Goal: Communication & Community: Answer question/provide support

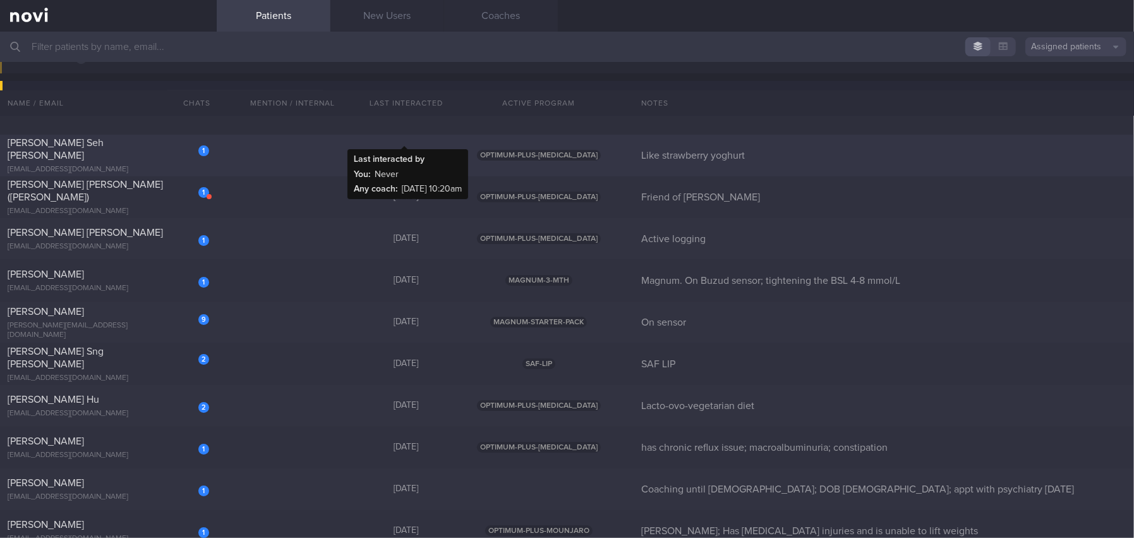
scroll to position [6635, 0]
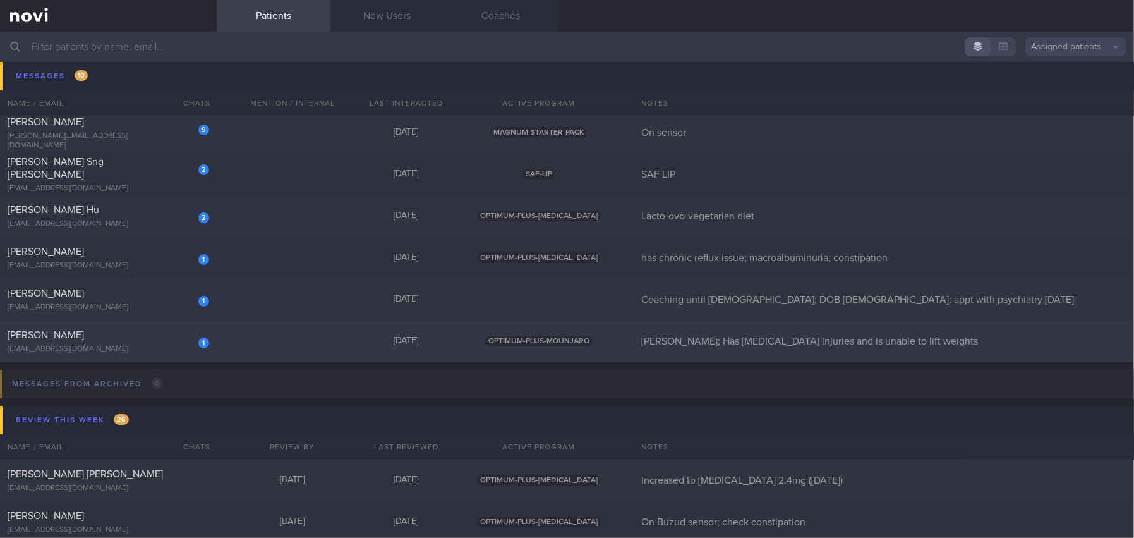
click at [84, 331] on span "FAUZIAH BINTE SHAIK OSMAN" at bounding box center [46, 335] width 76 height 10
select select "9"
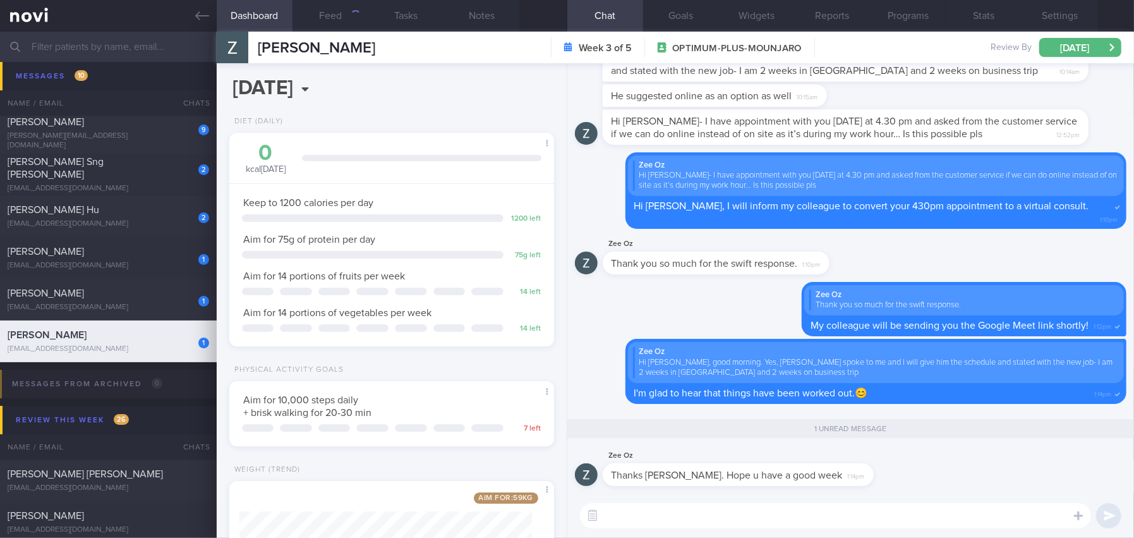
scroll to position [145, 293]
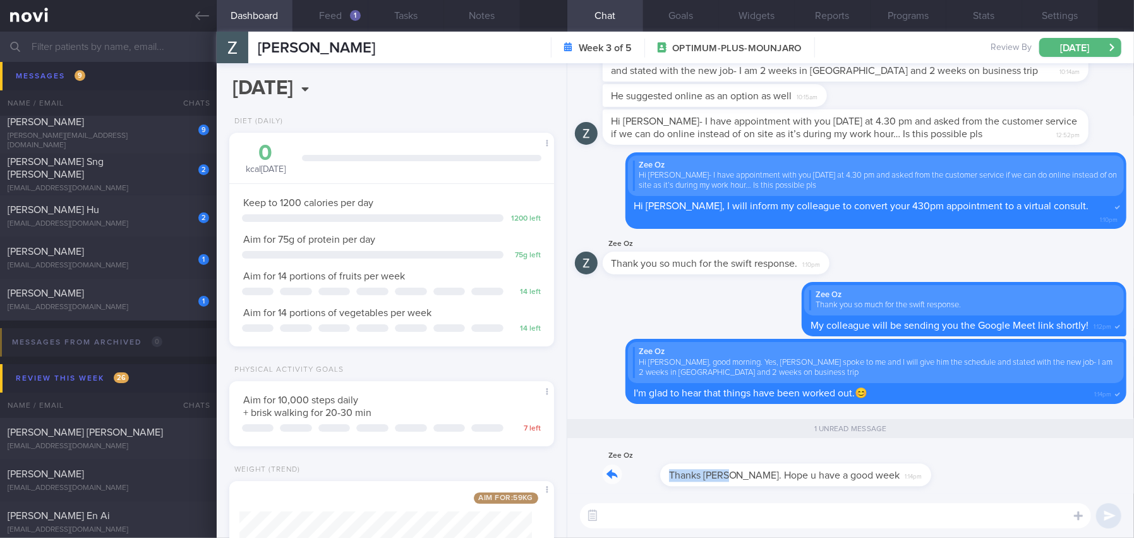
drag, startPoint x: 674, startPoint y: 464, endPoint x: 811, endPoint y: 458, distance: 137.3
click at [811, 458] on div "Zee Oz Thanks Mee Li. Hope u have a good week 1:14pm" at bounding box center [757, 467] width 309 height 38
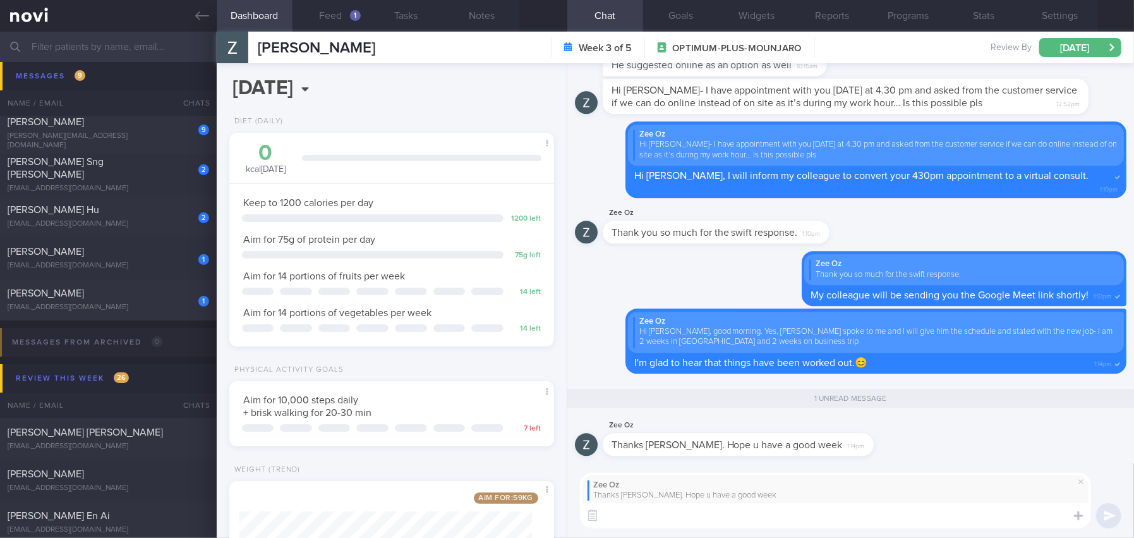
scroll to position [0, 0]
type textarea "Thank you Fauziah! Wishing you a great week ahead too!"
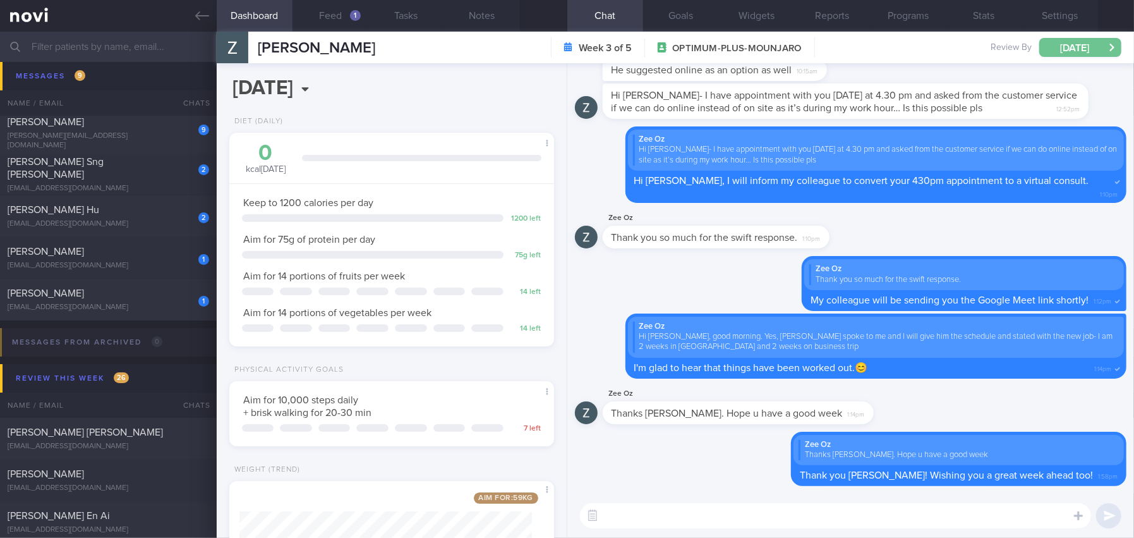
click at [1078, 38] on button "Tue, 21 Oct" at bounding box center [1081, 47] width 82 height 19
click at [622, 461] on div "Delete Zee Oz Thanks Mee Li. Hope u have a good week Thank you Fauziah! Wishing…" at bounding box center [851, 463] width 552 height 63
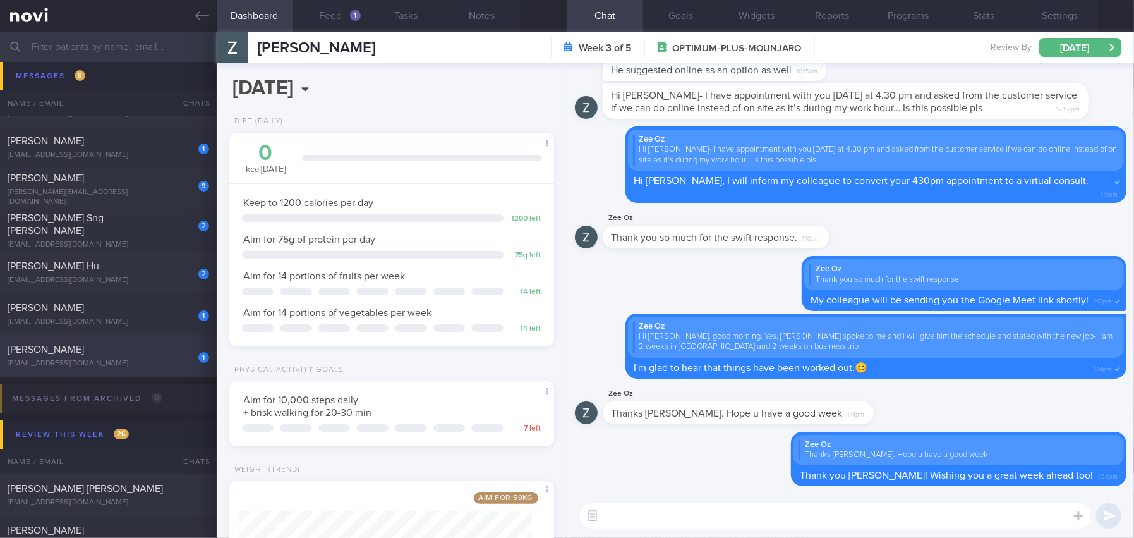
scroll to position [6572, 0]
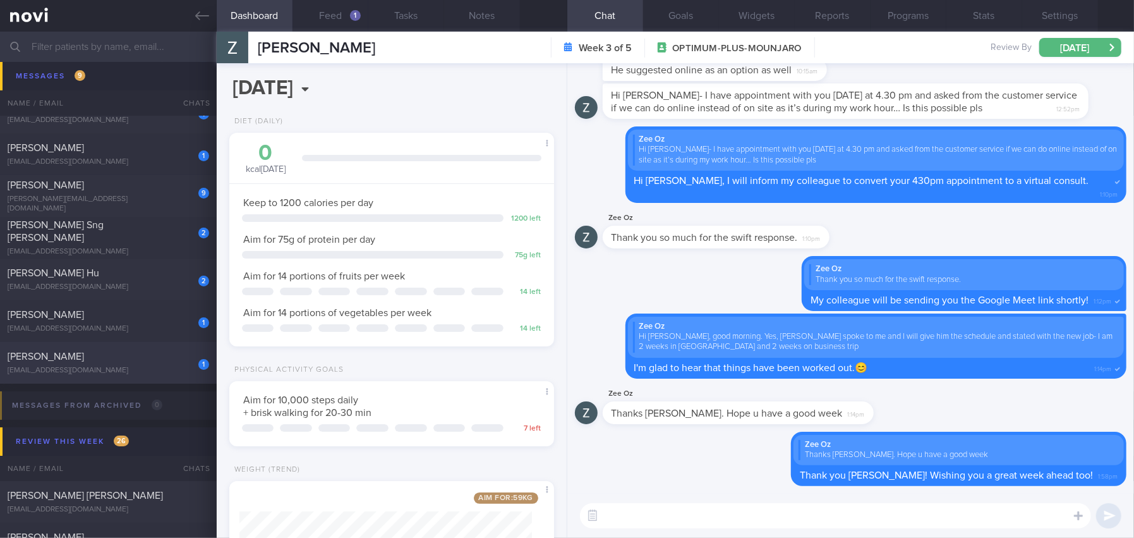
click at [121, 364] on div "1 TEO KIM CHOO vista0168@yahoo.com" at bounding box center [108, 362] width 217 height 25
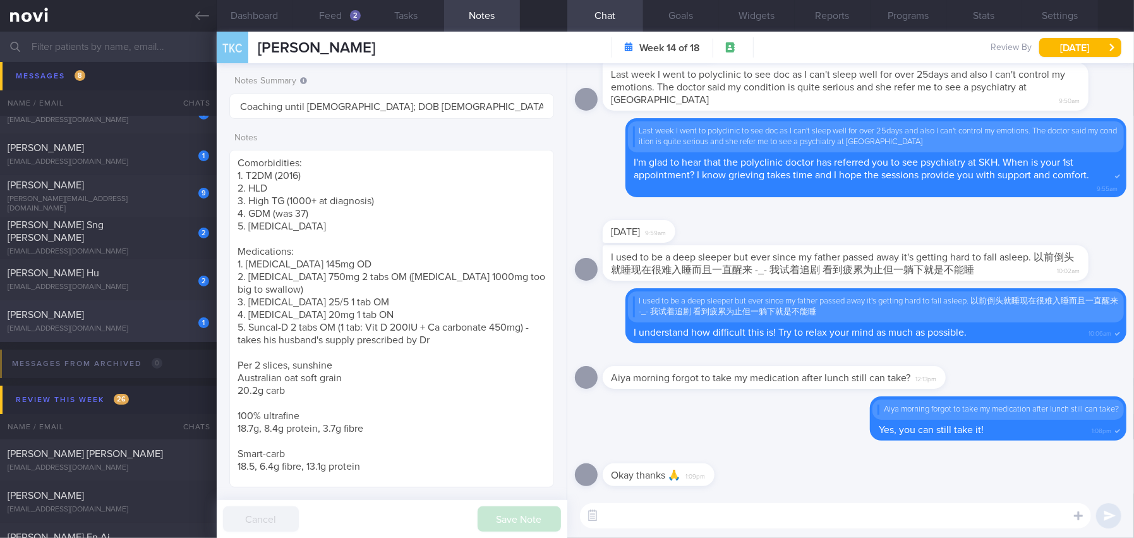
click at [118, 310] on div "[PERSON_NAME]" at bounding box center [107, 314] width 198 height 13
type input "has chronic reflux issue; macroalbuminuria; constipation"
type textarea "59 year old Woman Occupation Accountant Alcohol Intake Infreq Co-morbidities At…"
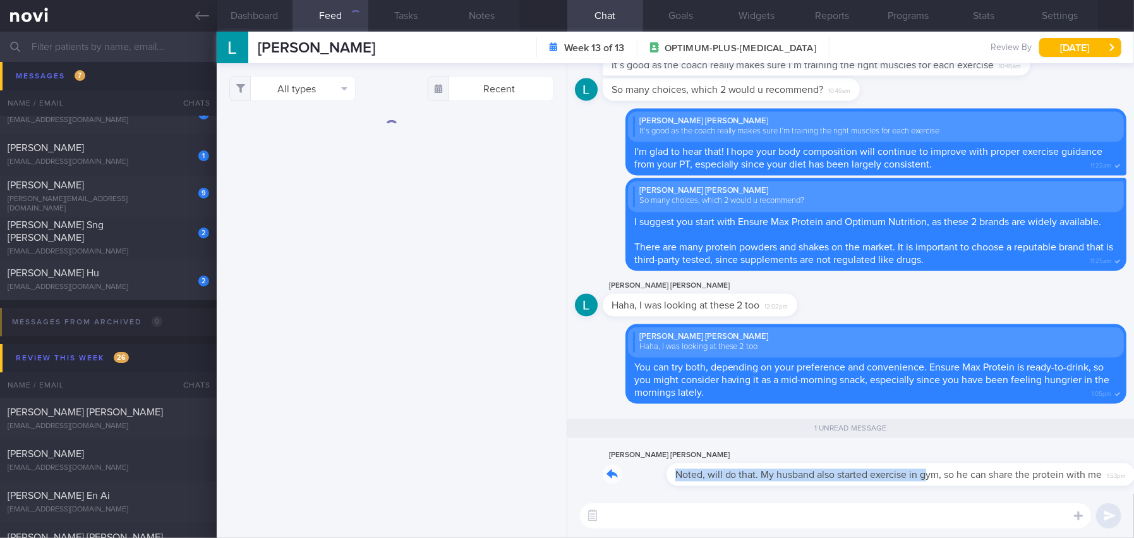
drag, startPoint x: 862, startPoint y: 466, endPoint x: 1029, endPoint y: 461, distance: 166.9
click at [1029, 461] on div "Lee Choo Woo Noted, will do that. My husband also started exercise in gym, so h…" at bounding box center [856, 467] width 507 height 38
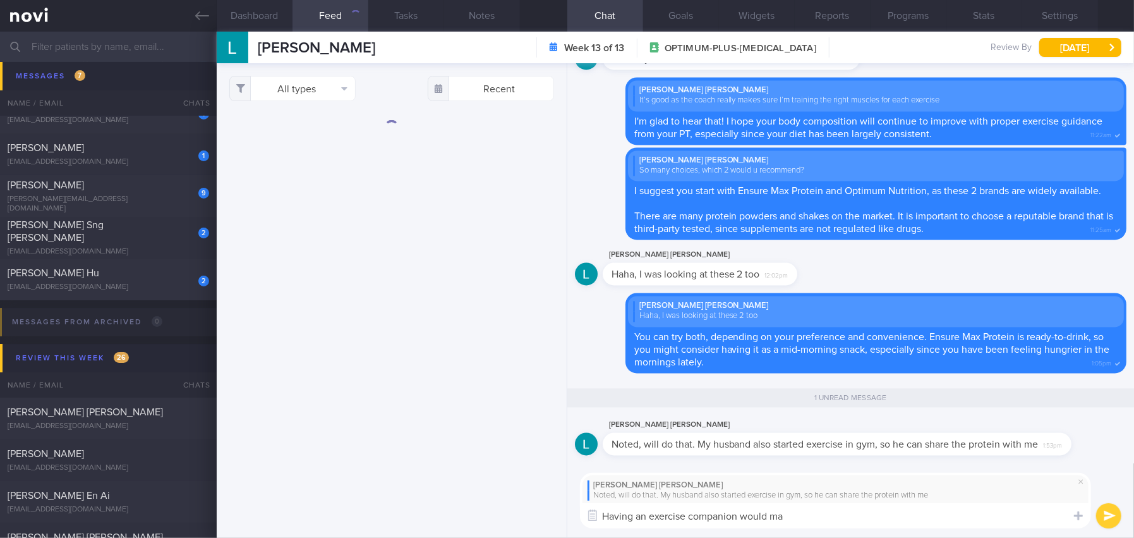
drag, startPoint x: 803, startPoint y: 517, endPoint x: 493, endPoint y: 511, distance: 310.3
click at [493, 511] on div "Dashboard Feed Tasks Notes Chat 1 Goals Widgets Reports Programs Stats Settings…" at bounding box center [676, 285] width 918 height 506
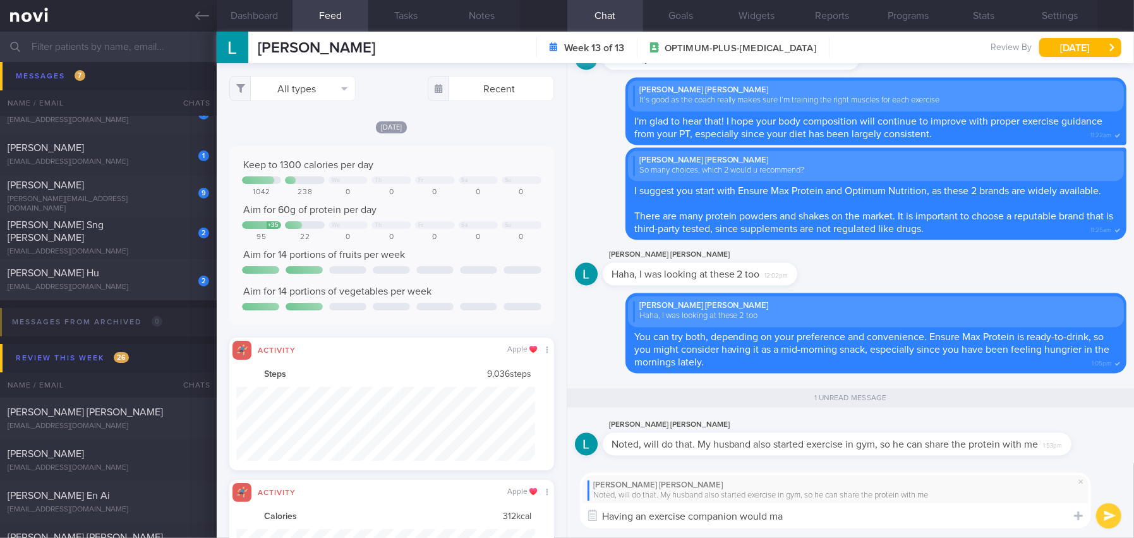
click at [808, 516] on textarea "Having an exercise companion would ma" at bounding box center [835, 515] width 511 height 25
drag, startPoint x: 808, startPoint y: 516, endPoint x: 448, endPoint y: 511, distance: 360.2
click at [448, 511] on div "Dashboard Feed Tasks Notes Chat 1 Goals Widgets Reports Programs Stats Settings…" at bounding box center [676, 285] width 918 height 506
paste textarea "is wonderful—it can really help you stay consistent with your routine."
click at [801, 515] on textarea "Having an exercise companion is wonderful—it can really help you stay consisten…" at bounding box center [835, 515] width 511 height 25
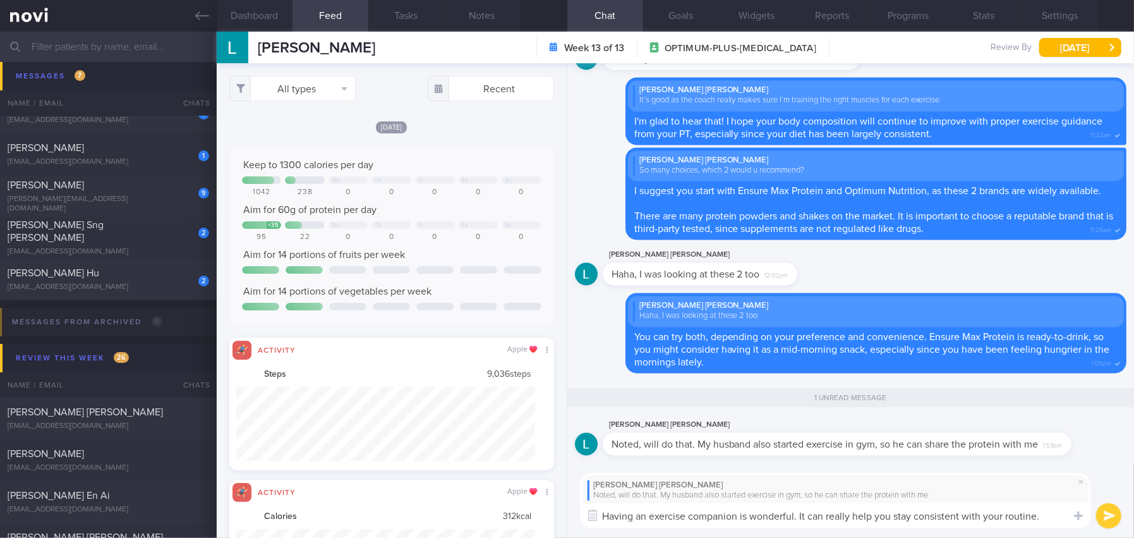
click at [1048, 514] on textarea "Having an exercise companion is wonderful. It can really help you stay consiste…" at bounding box center [835, 515] width 511 height 25
type textarea "Having an exercise companion is wonderful. It can really help you stay consiste…"
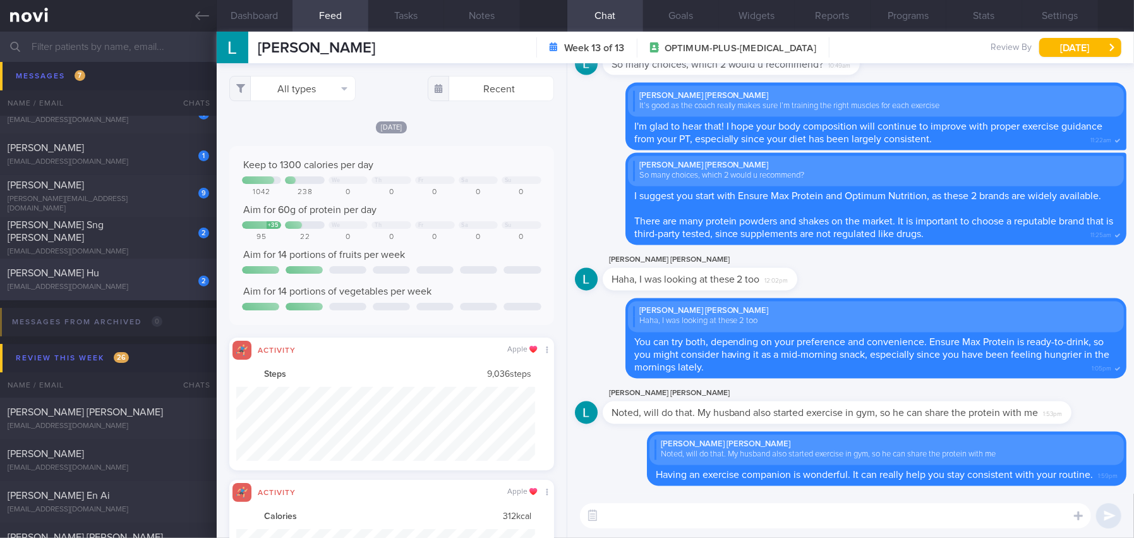
click at [95, 265] on div "2 Bryan Chong'En Hu hu.chong.en@gmail.com 6 days ago OPTIMUM-PLUS-WEGOVY Lacto-…" at bounding box center [567, 279] width 1134 height 42
type input "Lacto-ovo-vegetarian diet"
type textarea "30 year old Male Occupation Sec Sch Teacher Smoking Non-smoker Alcohol Intake 0…"
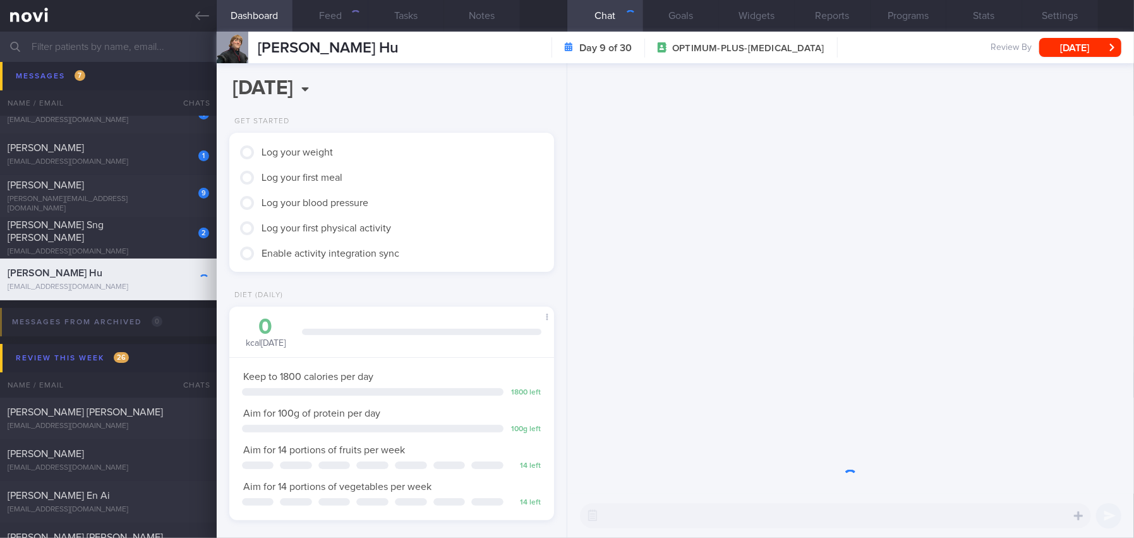
scroll to position [145, 293]
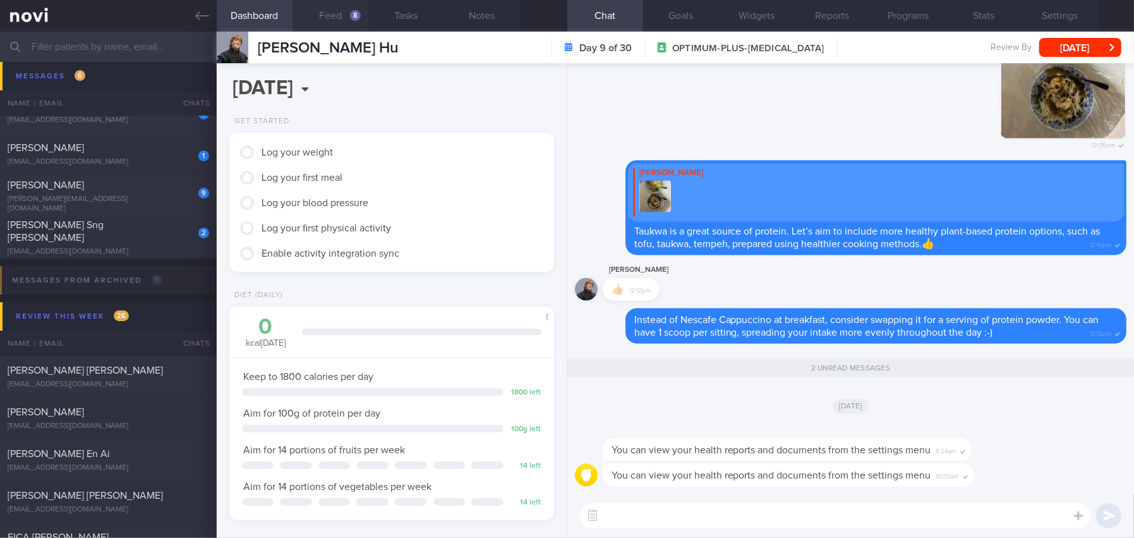
click at [352, 16] on div "8" at bounding box center [355, 15] width 11 height 11
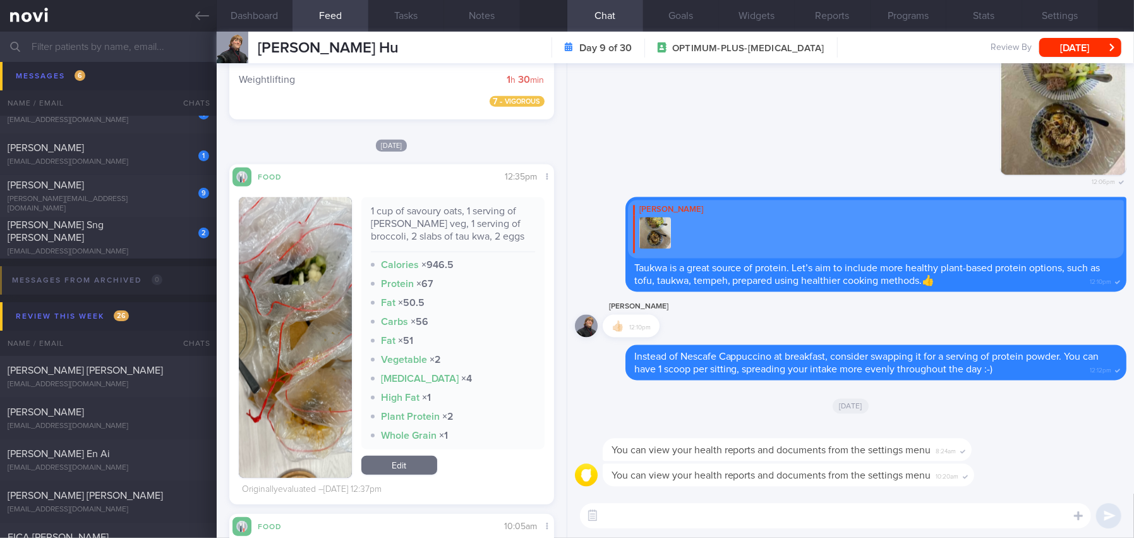
scroll to position [695, 0]
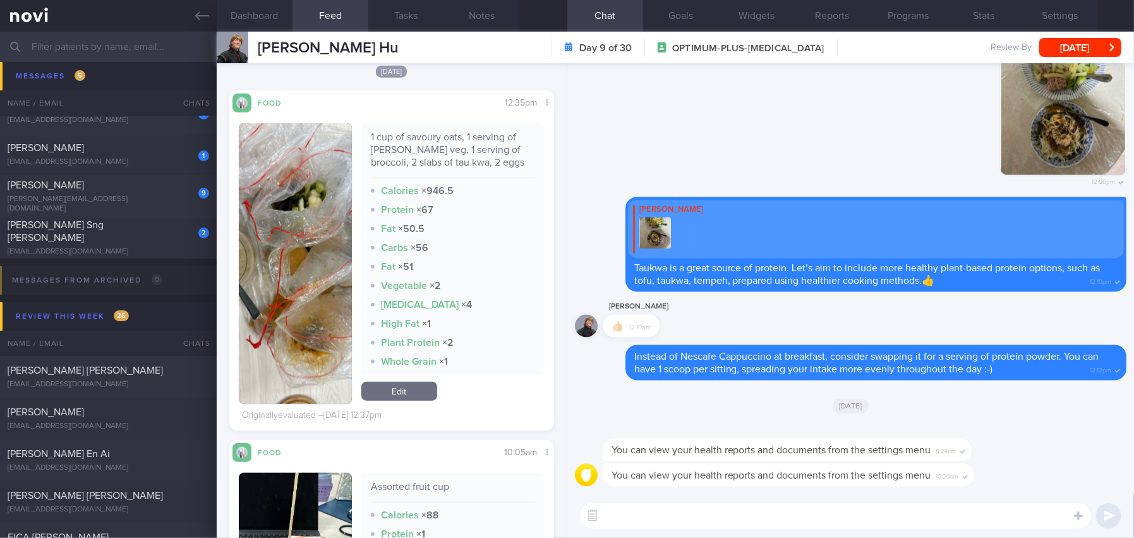
click at [308, 307] on img "button" at bounding box center [295, 263] width 113 height 281
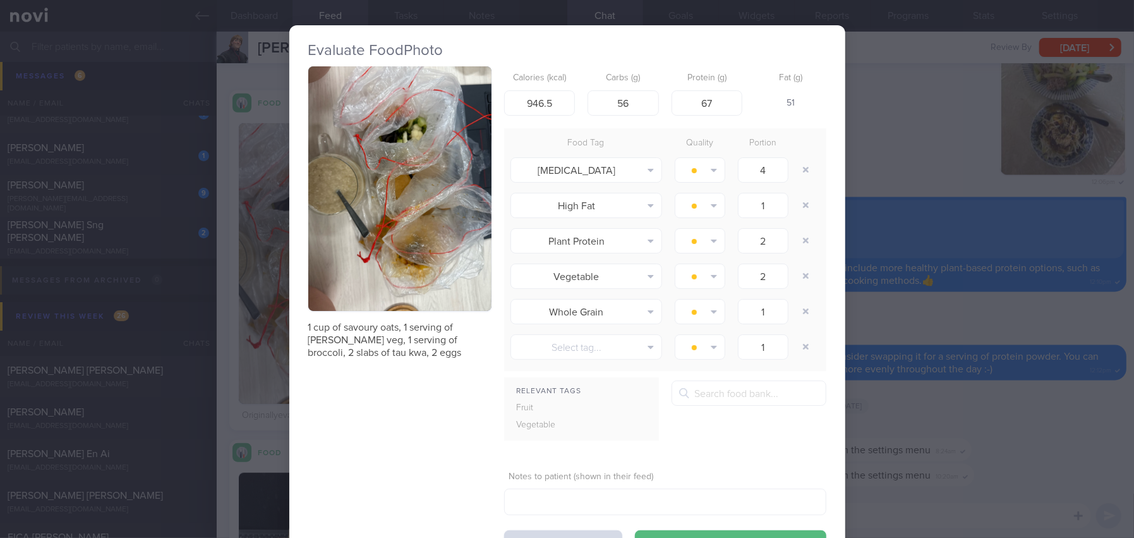
click at [340, 201] on button "button" at bounding box center [399, 188] width 183 height 245
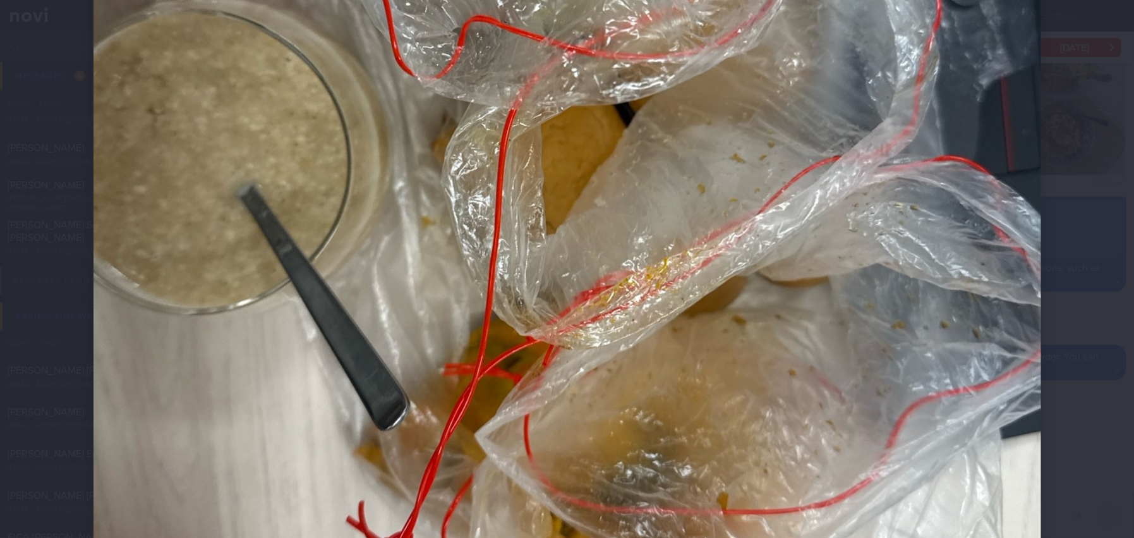
scroll to position [758, 0]
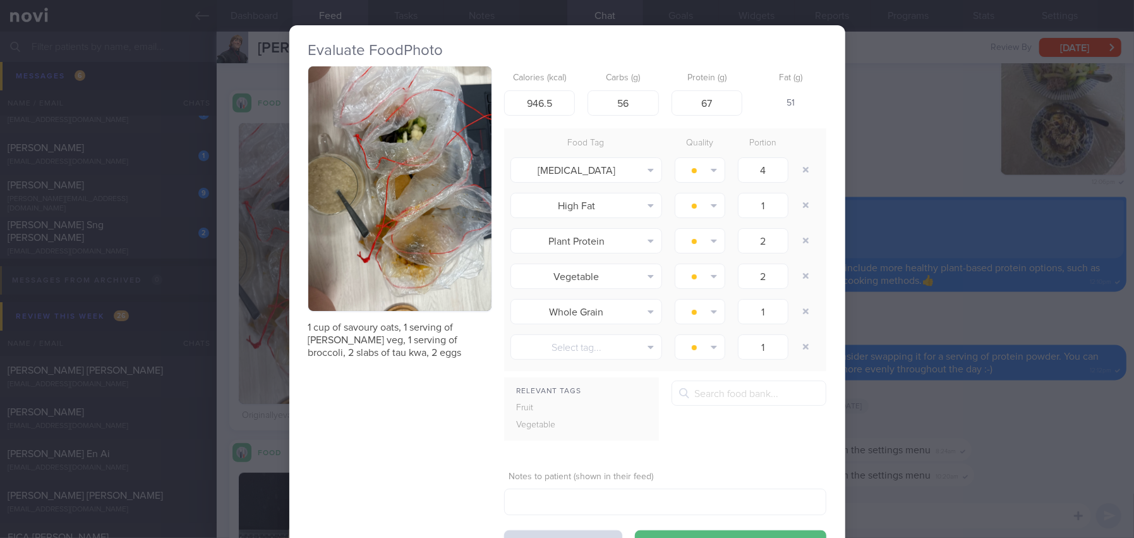
click at [915, 323] on div "Evaluate Food Photo 1 cup of savoury oats, 1 serving of curry veg, 1 serving of…" at bounding box center [567, 269] width 1134 height 538
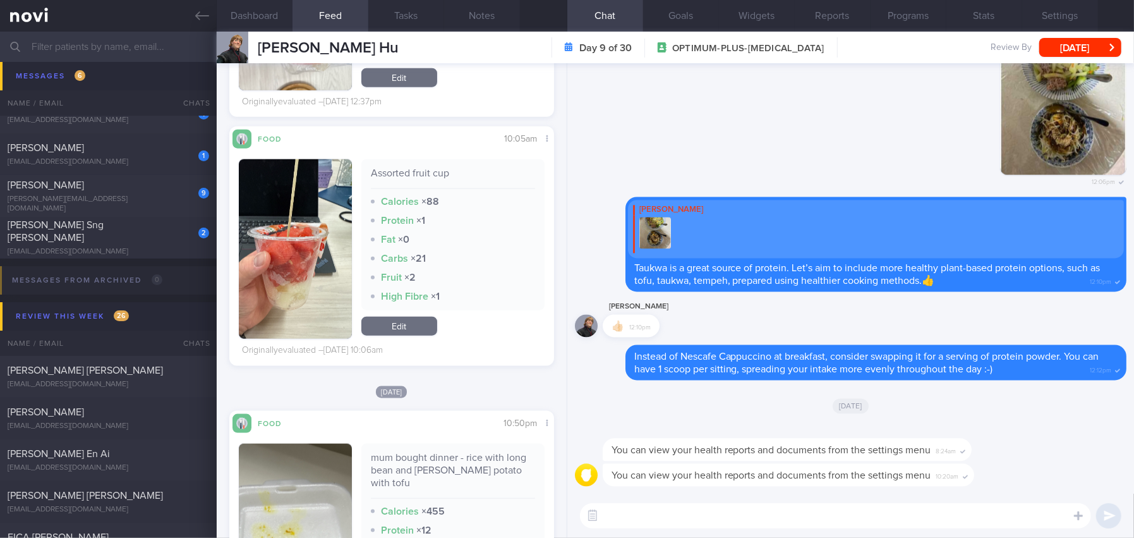
scroll to position [1200, 0]
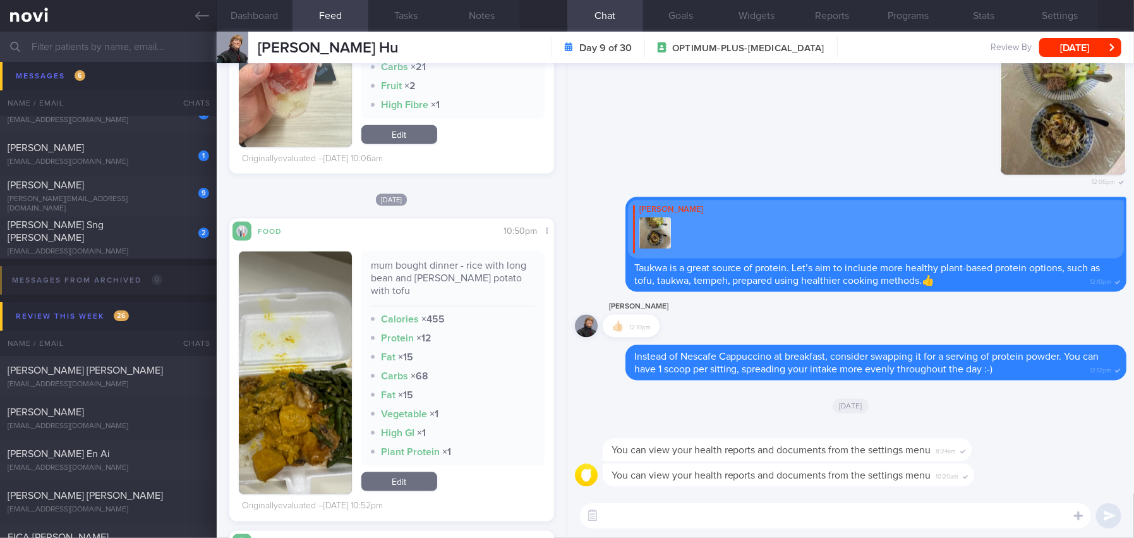
click at [318, 371] on button "button" at bounding box center [295, 373] width 113 height 243
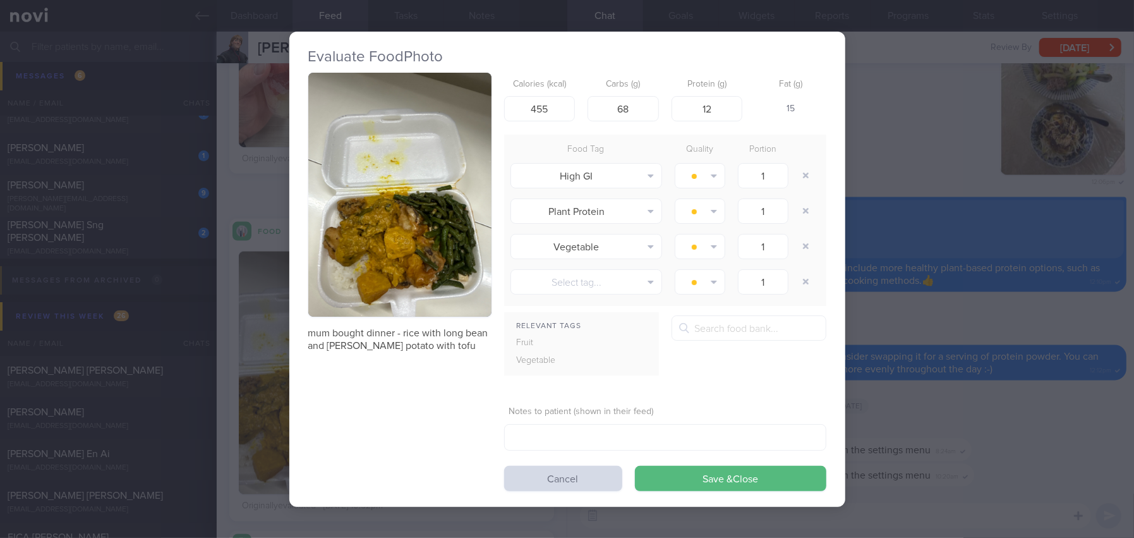
click at [342, 250] on img "button" at bounding box center [399, 195] width 183 height 245
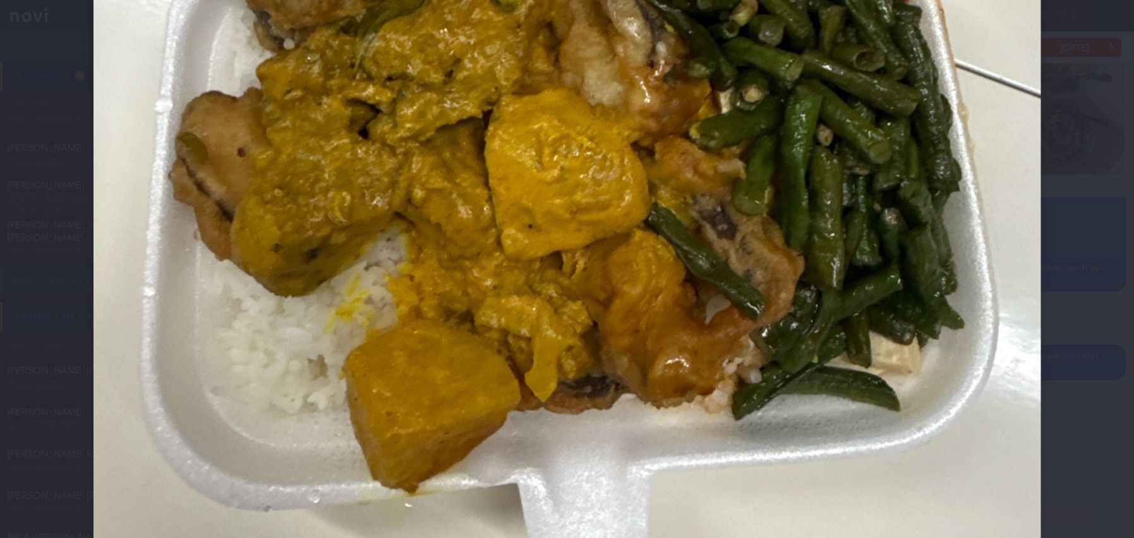
scroll to position [631, 0]
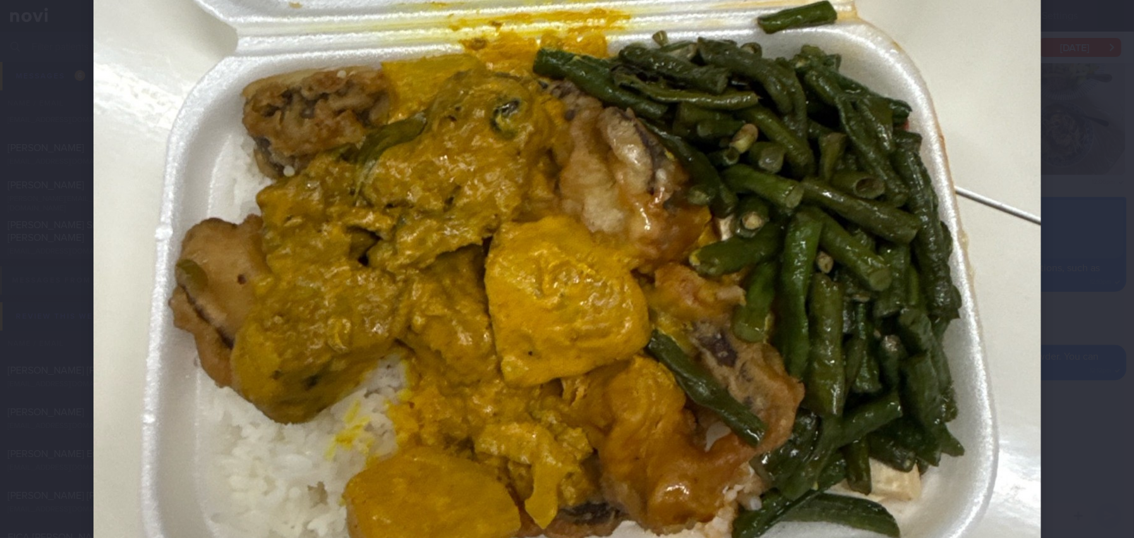
click at [788, 269] on img at bounding box center [568, 51] width 948 height 1264
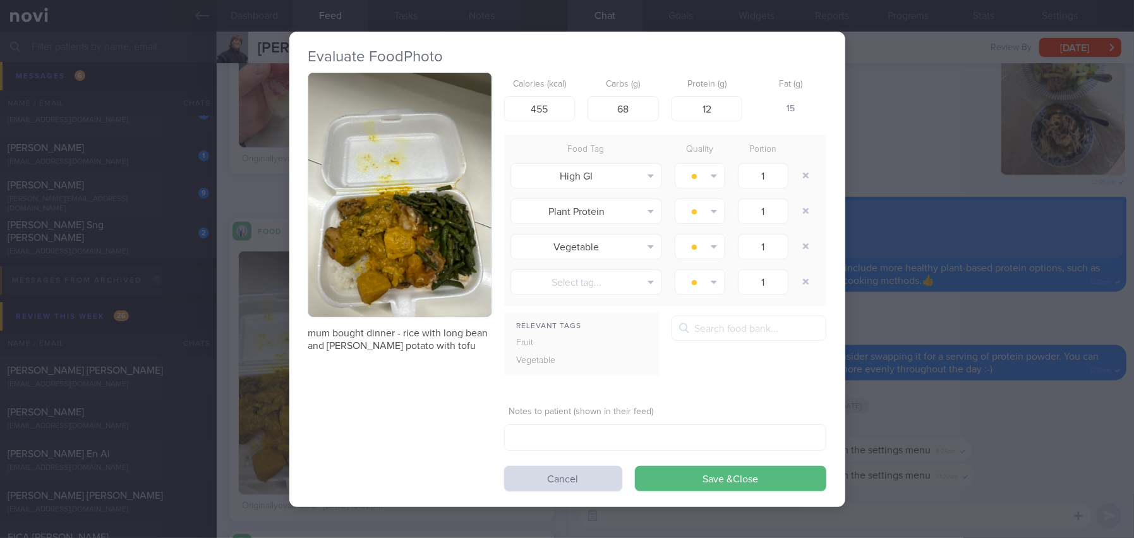
click at [907, 393] on div "Evaluate Food Photo mum bought dinner - rice with long bean and curey potato wi…" at bounding box center [567, 269] width 1134 height 538
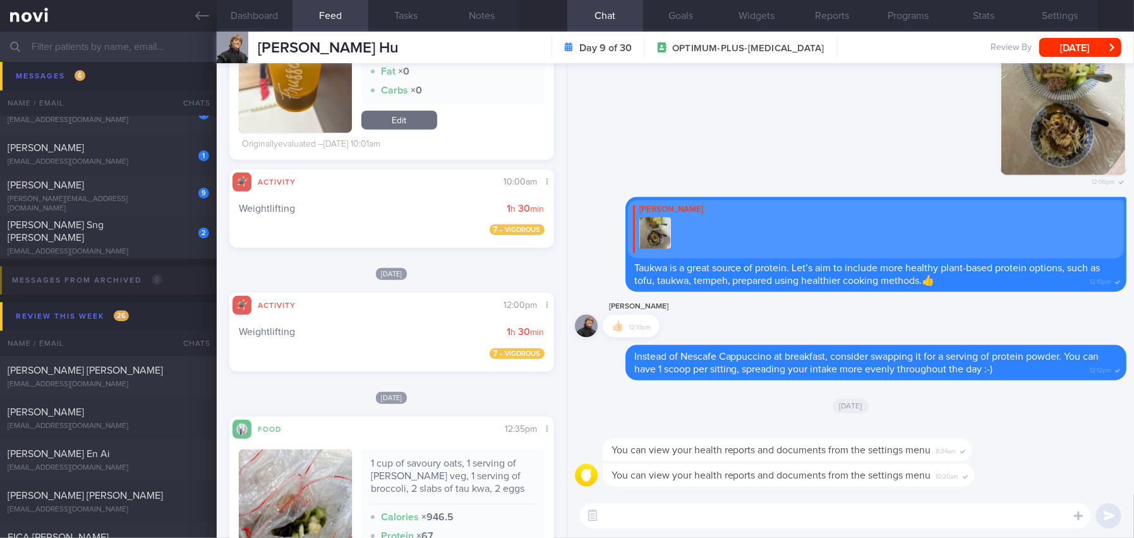
scroll to position [631, 0]
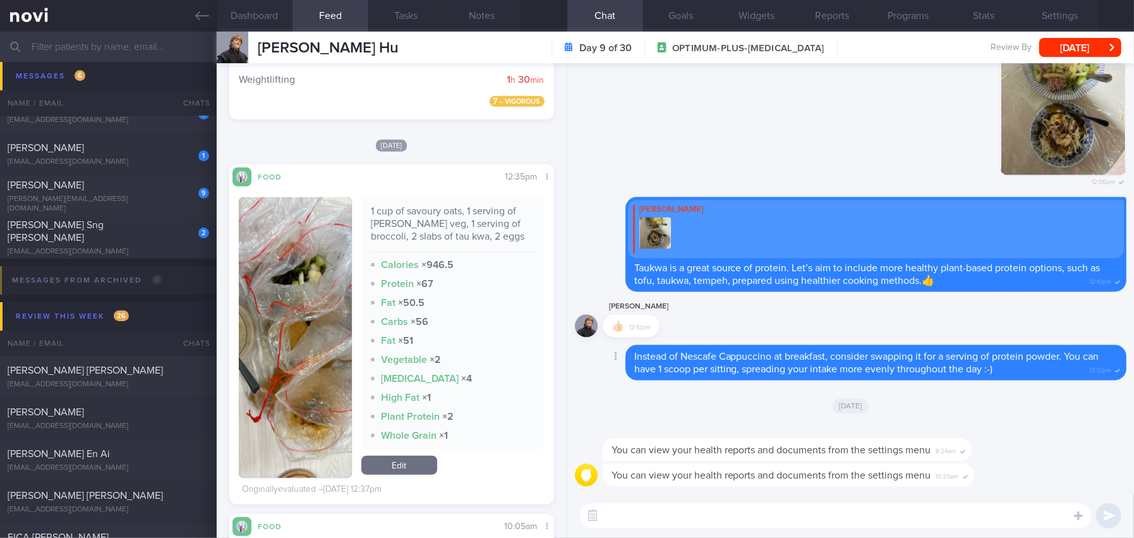
drag, startPoint x: 631, startPoint y: 516, endPoint x: 763, endPoint y: 358, distance: 205.4
click at [631, 516] on textarea at bounding box center [835, 515] width 511 height 25
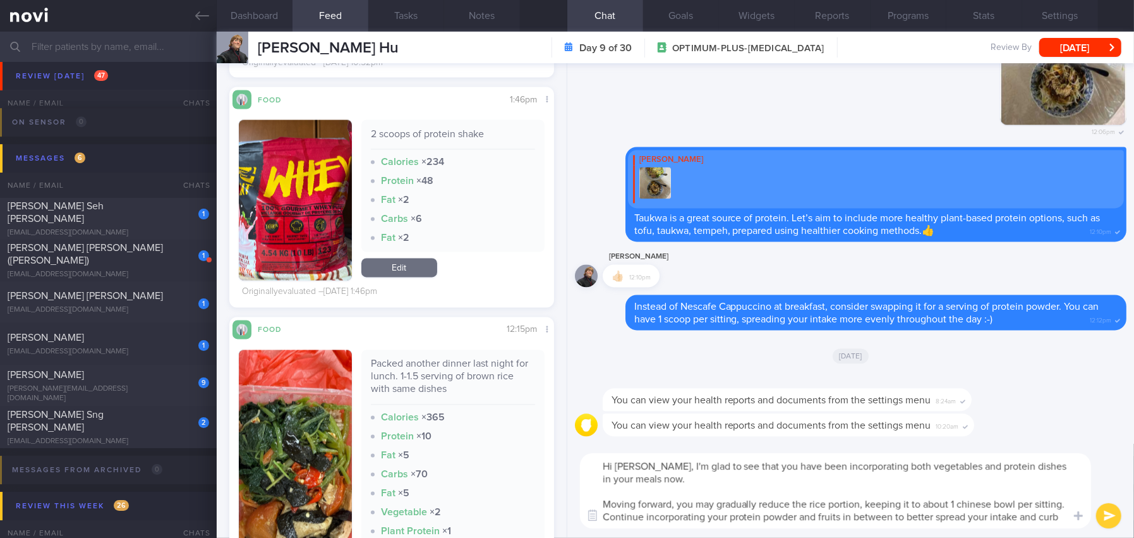
scroll to position [0, 0]
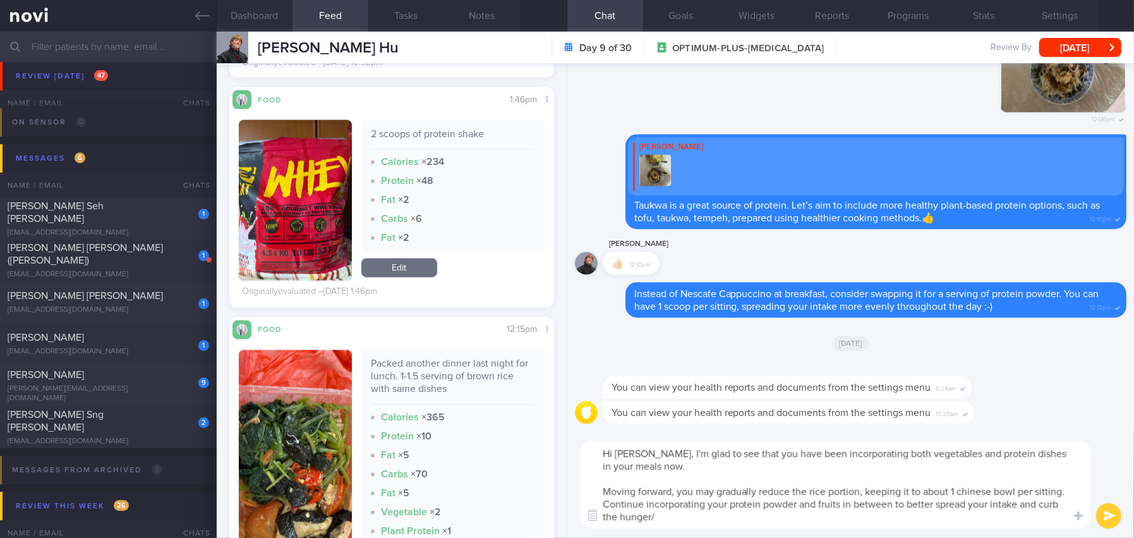
drag, startPoint x: 645, startPoint y: 448, endPoint x: 708, endPoint y: 514, distance: 91.2
click at [708, 514] on textarea "Hi Bryan, I'm glad to see that you have been incorporating both vegetables and …" at bounding box center [835, 484] width 511 height 88
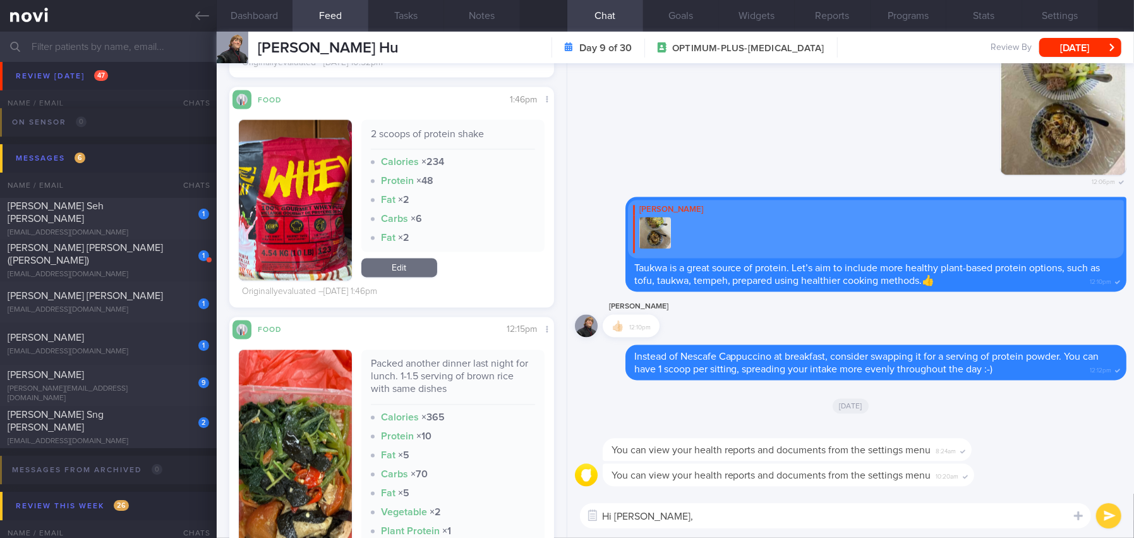
paste textarea "I'm glad to see that you’ve been incorporating both vegetables and protein dish…"
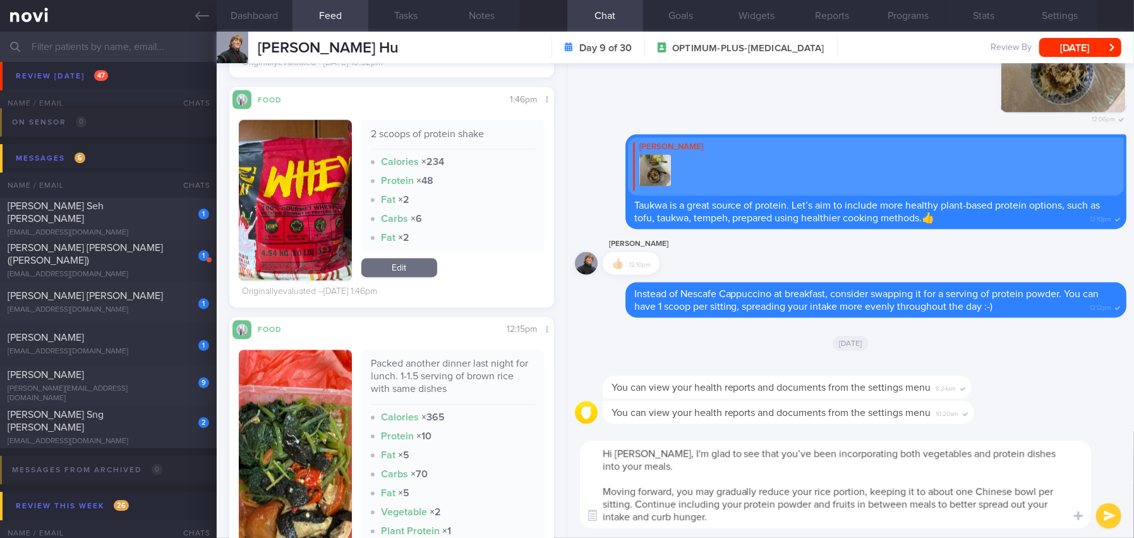
click at [762, 457] on textarea "Hi Bryan, I'm glad to see that you’ve been incorporating both vegetables and pr…" at bounding box center [835, 484] width 511 height 88
click at [687, 465] on textarea "Hi Bryan, I'm glad to see that you have been incorporating both vegetables and …" at bounding box center [835, 484] width 511 height 88
drag, startPoint x: 957, startPoint y: 492, endPoint x: 973, endPoint y: 492, distance: 16.4
click at [973, 492] on textarea "Hi Bryan, I'm glad to see that you have been incorporating both vegetables and …" at bounding box center [835, 484] width 511 height 88
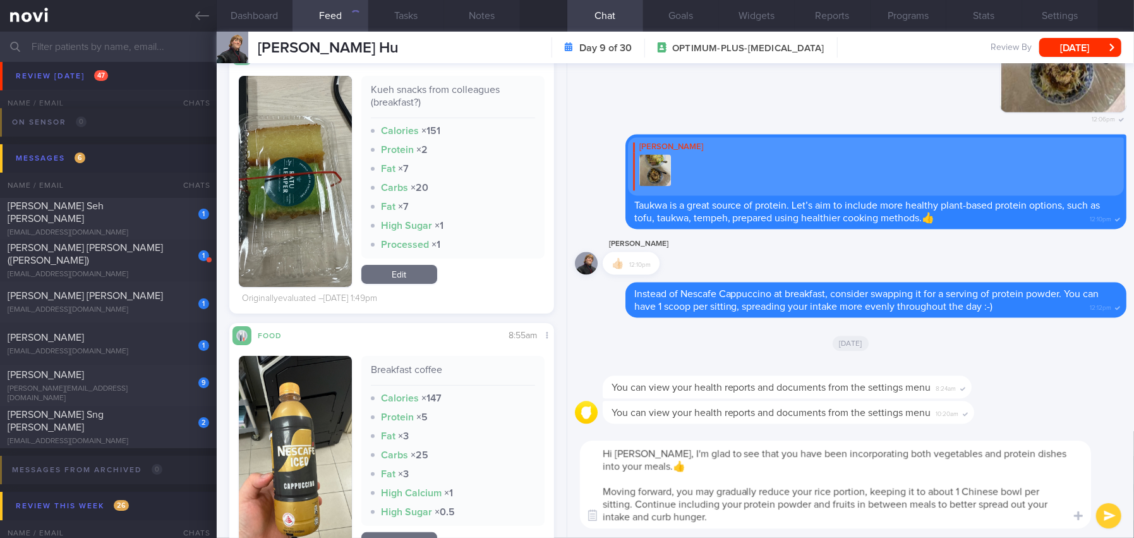
scroll to position [3665, 0]
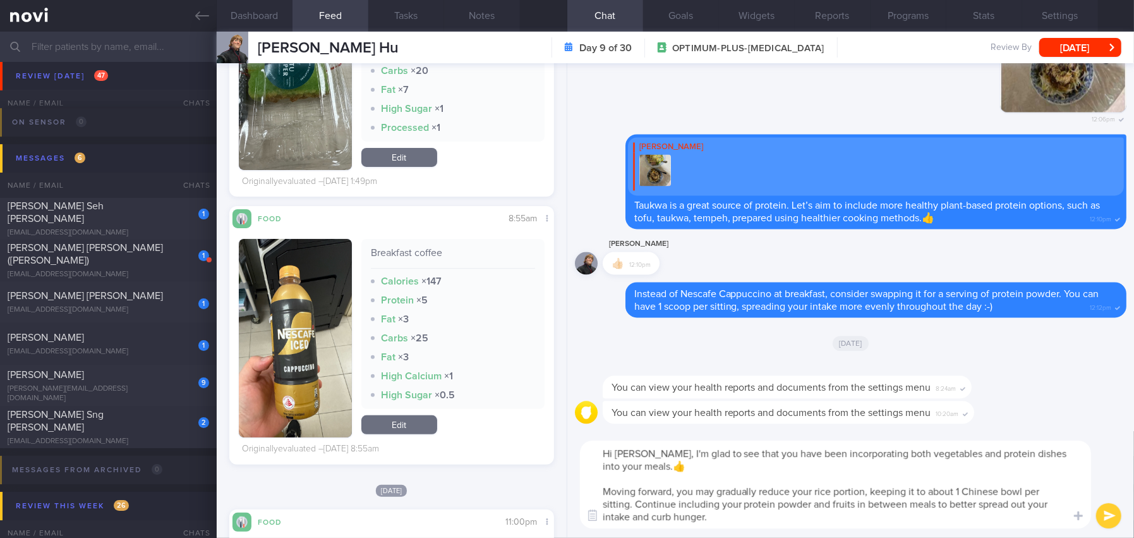
type textarea "Hi Bryan, I'm glad to see that you have been incorporating both vegetables and …"
click at [1110, 518] on button "submit" at bounding box center [1108, 515] width 25 height 25
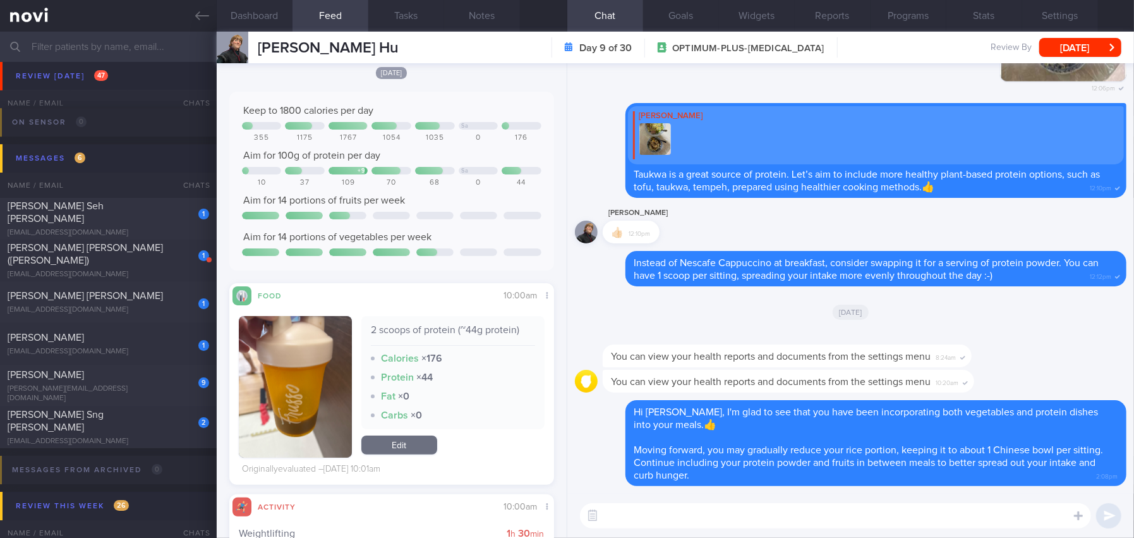
scroll to position [0, 0]
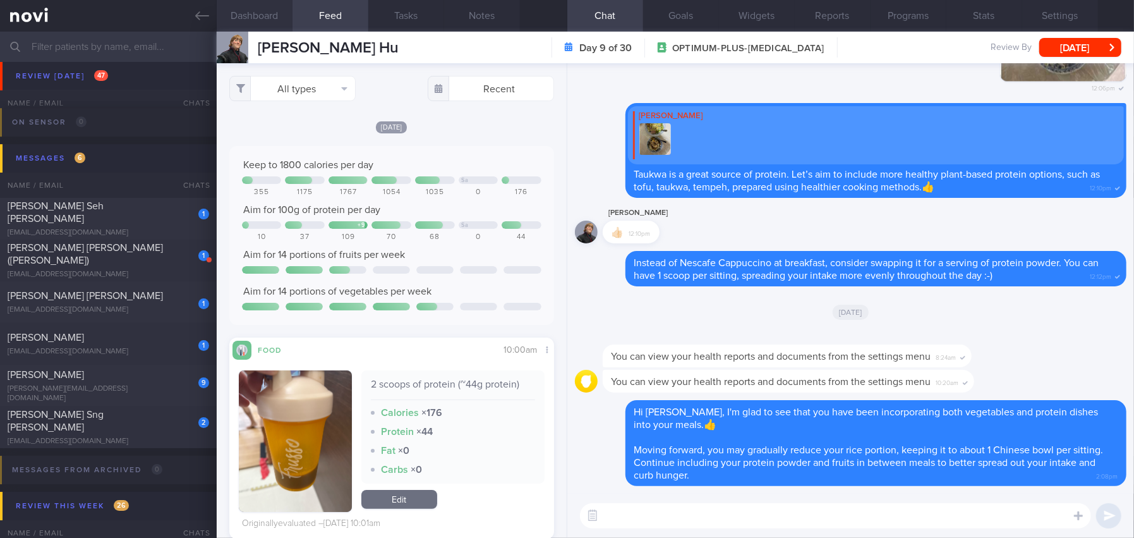
click at [255, 16] on button "Dashboard" at bounding box center [255, 16] width 76 height 32
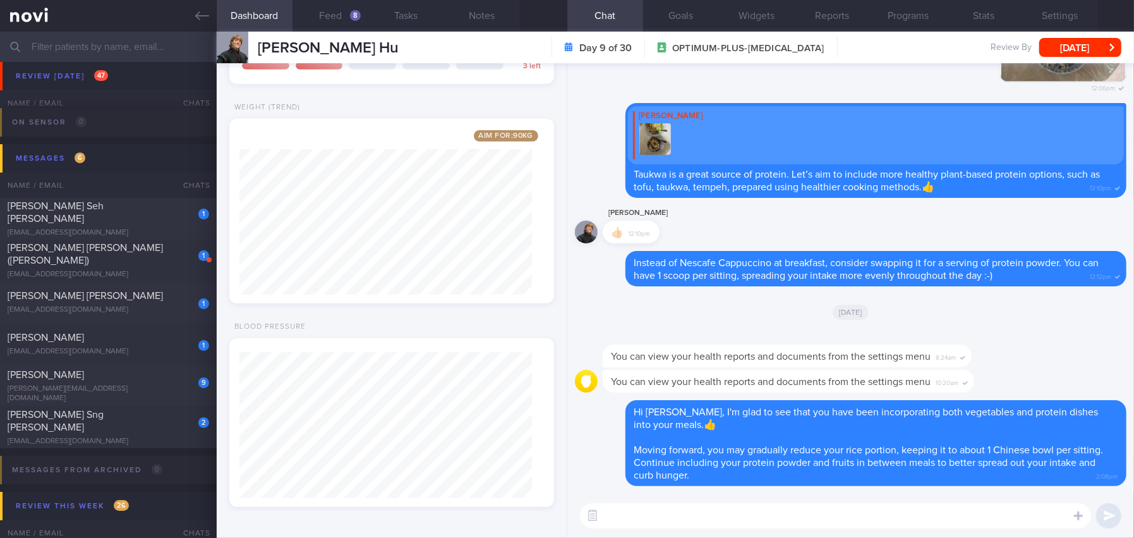
scroll to position [409, 0]
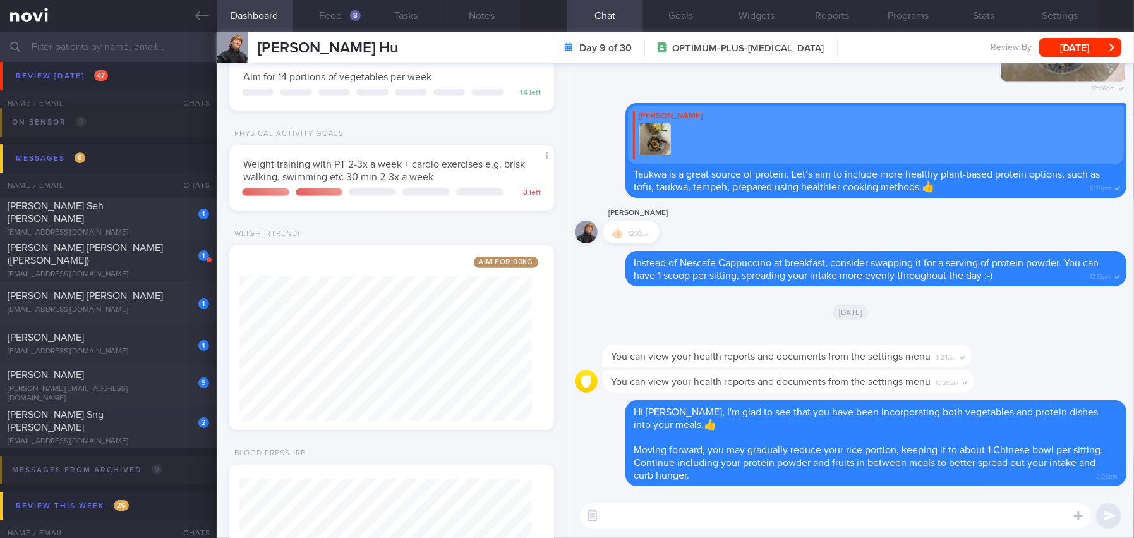
click at [672, 518] on textarea at bounding box center [835, 515] width 511 height 25
click at [931, 14] on button "Programs" at bounding box center [909, 16] width 76 height 32
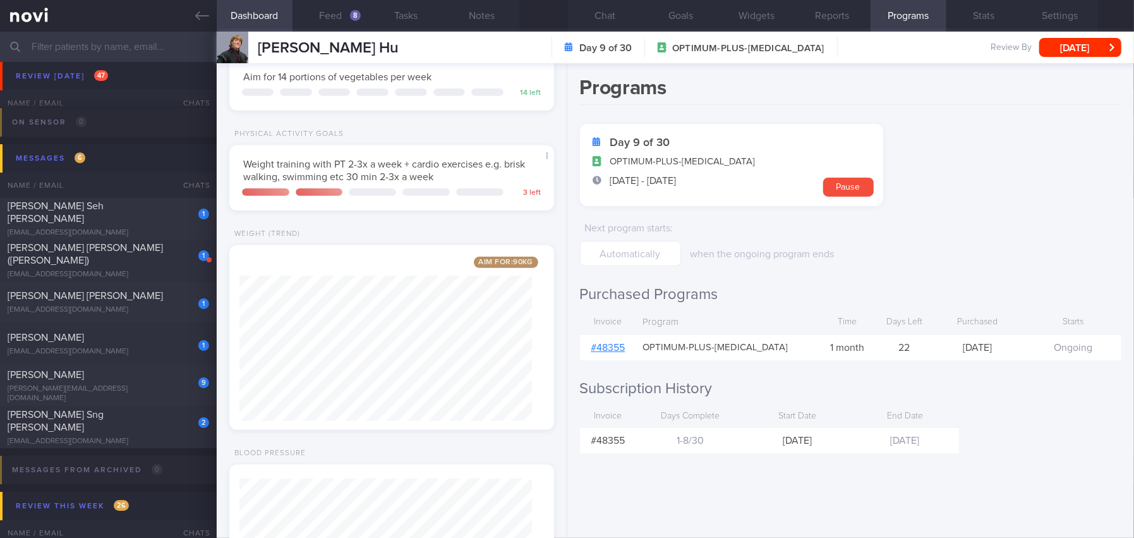
click at [615, 346] on link "# 48355" at bounding box center [608, 348] width 34 height 10
click at [608, 19] on button "Chat" at bounding box center [605, 16] width 76 height 32
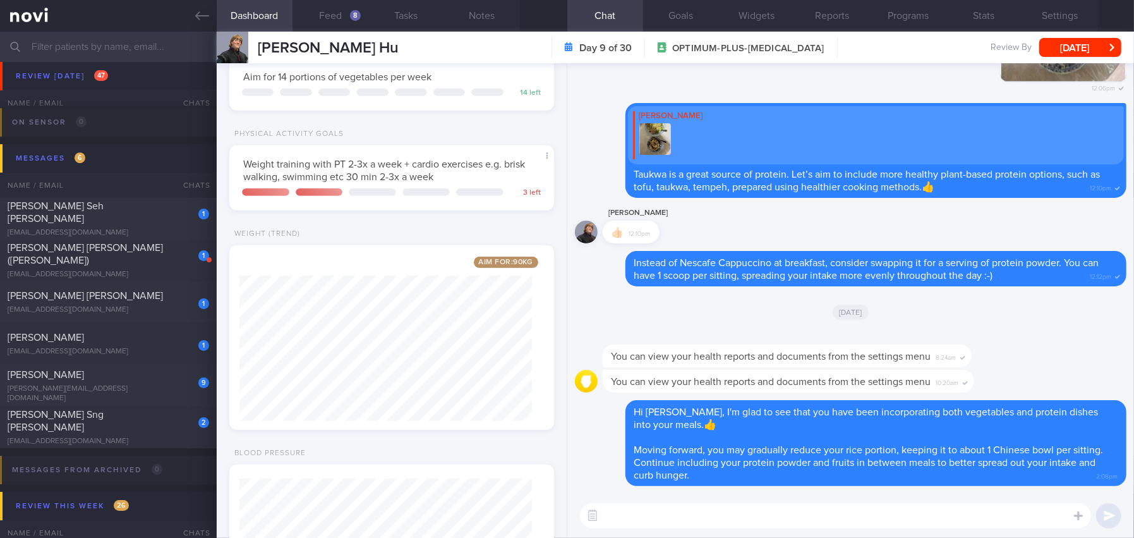
click at [682, 514] on textarea at bounding box center [835, 515] width 511 height 25
click at [496, 494] on div "Dashboard Feed 8 Tasks Notes Chat Goals Widgets Reports Programs Stats Settings…" at bounding box center [676, 285] width 918 height 506
click at [1021, 511] on textarea "May i also trouble you to log the weight taken in the clinic in the app for eas…" at bounding box center [835, 515] width 511 height 25
click at [484, 532] on div "Dashboard Feed 8 Tasks Notes Chat Goals Widgets Reports Programs Stats Settings…" at bounding box center [676, 285] width 918 height 506
paste textarea "I trouble you to also log the weight taken in the clinic into"
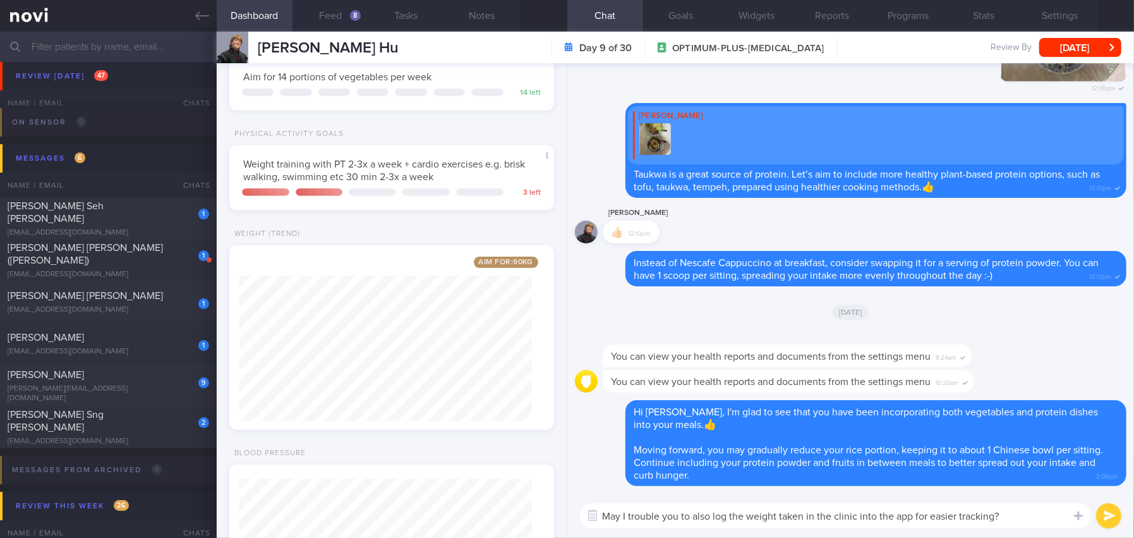
click at [731, 514] on textarea "May I trouble you to also log the weight taken in the clinic into the app for e…" at bounding box center [835, 515] width 511 height 25
click at [1000, 519] on textarea "May I trouble you to log the weight taken in the clinic into the app for easier…" at bounding box center [835, 515] width 511 height 25
click at [1009, 517] on textarea "May I trouble you to log the weight taken in the clinic into the app for easier…" at bounding box center [835, 515] width 511 height 25
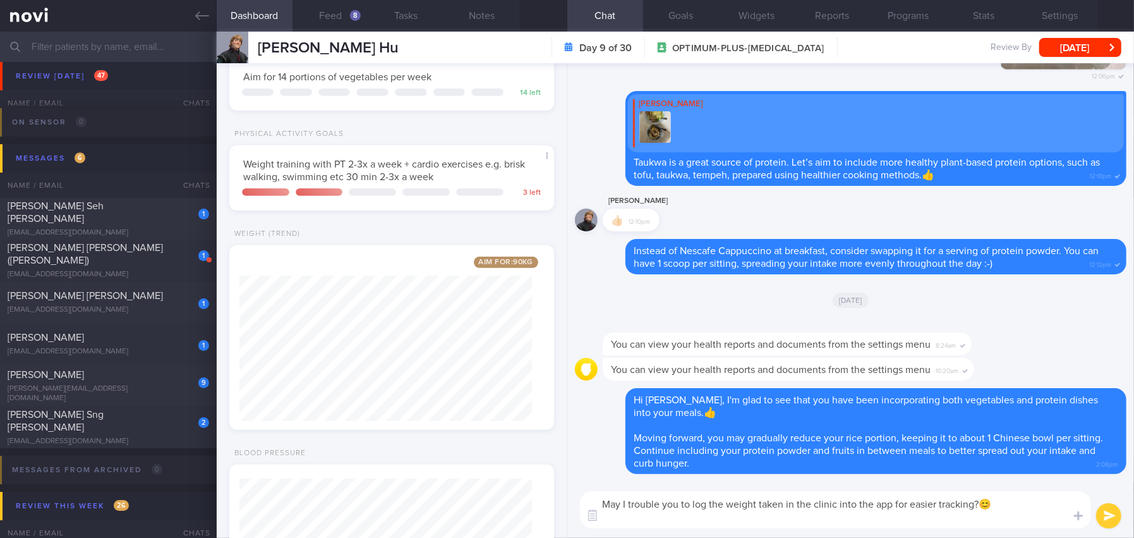
paste textarea "112kg (23/9/25) -> 110.1kg (29/9/25) -> 109.6kg"
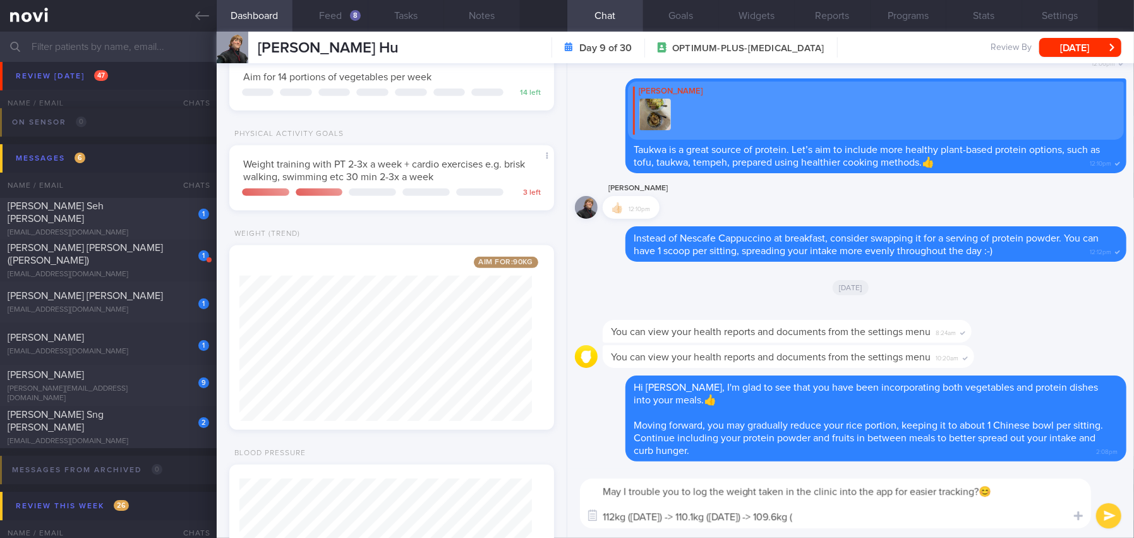
type textarea "May I trouble you to log the weight taken in the clinic into the app for easier…"
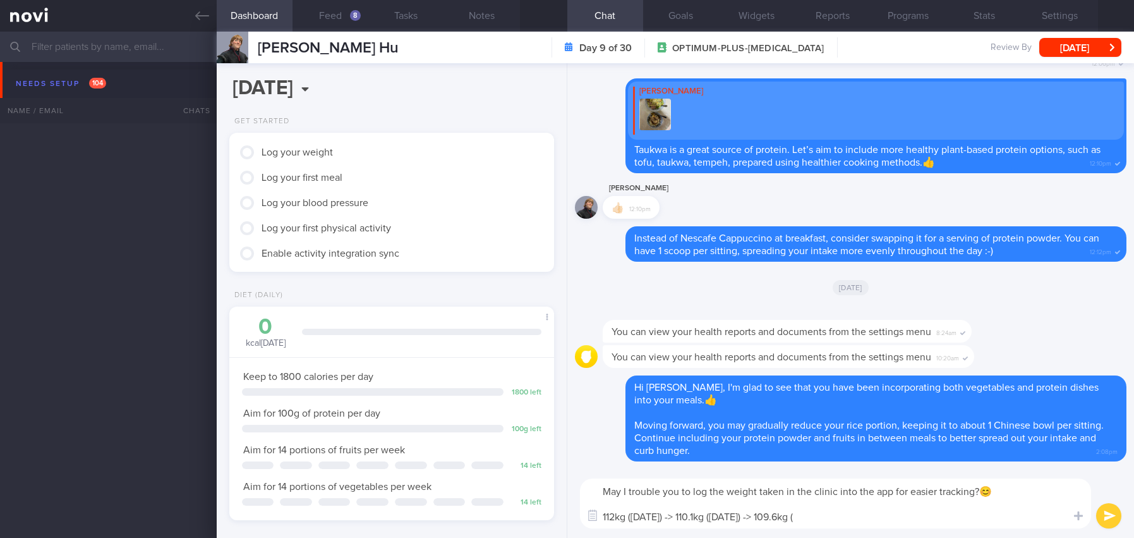
select select "9"
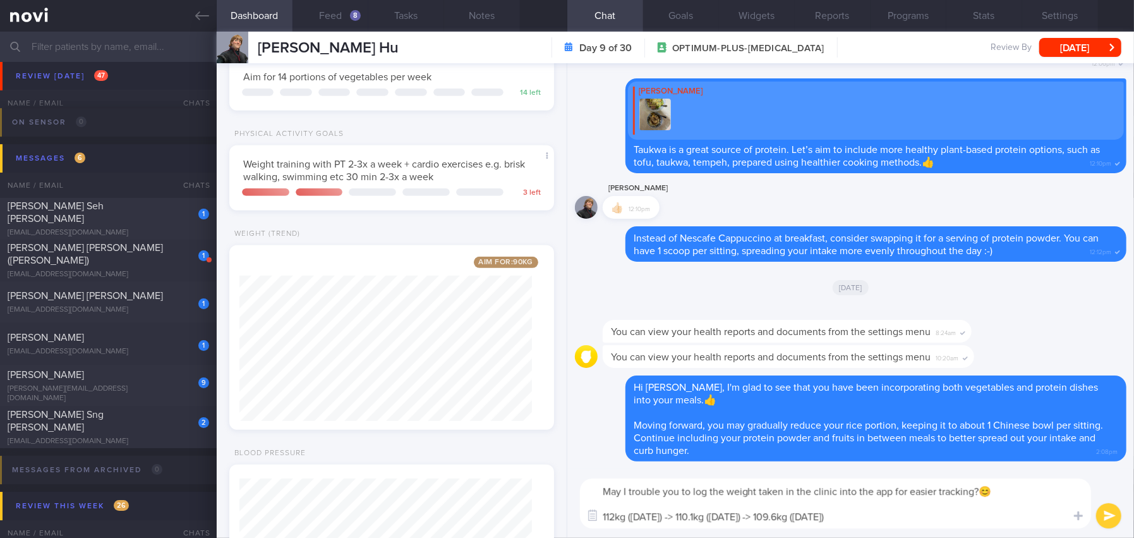
type textarea "May I trouble you to log the weight taken in the clinic into the app for easier…"
click at [1105, 519] on button "submit" at bounding box center [1108, 515] width 25 height 25
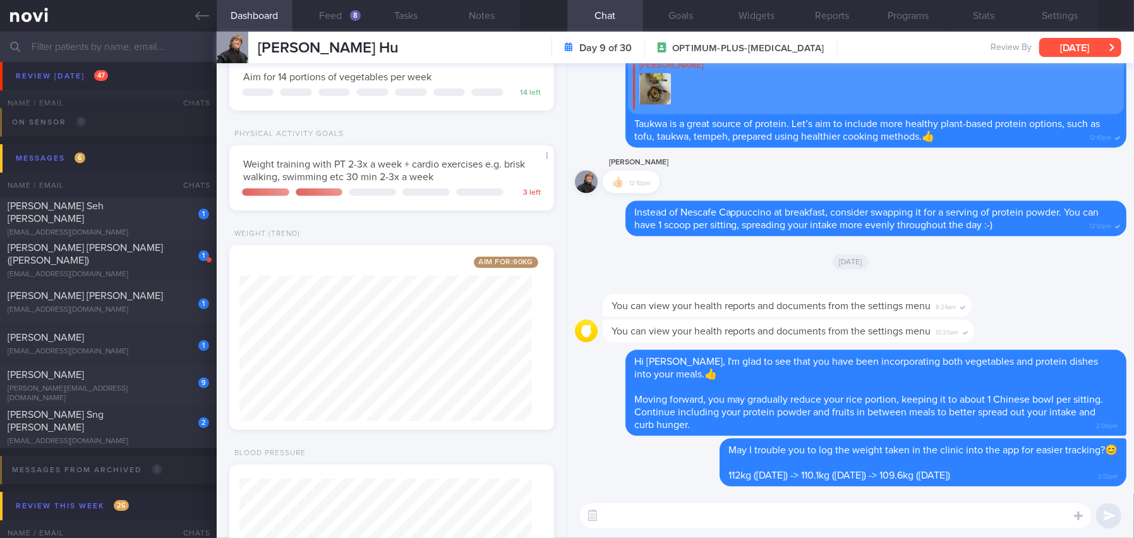
click at [1065, 52] on button "[DATE]" at bounding box center [1081, 47] width 82 height 19
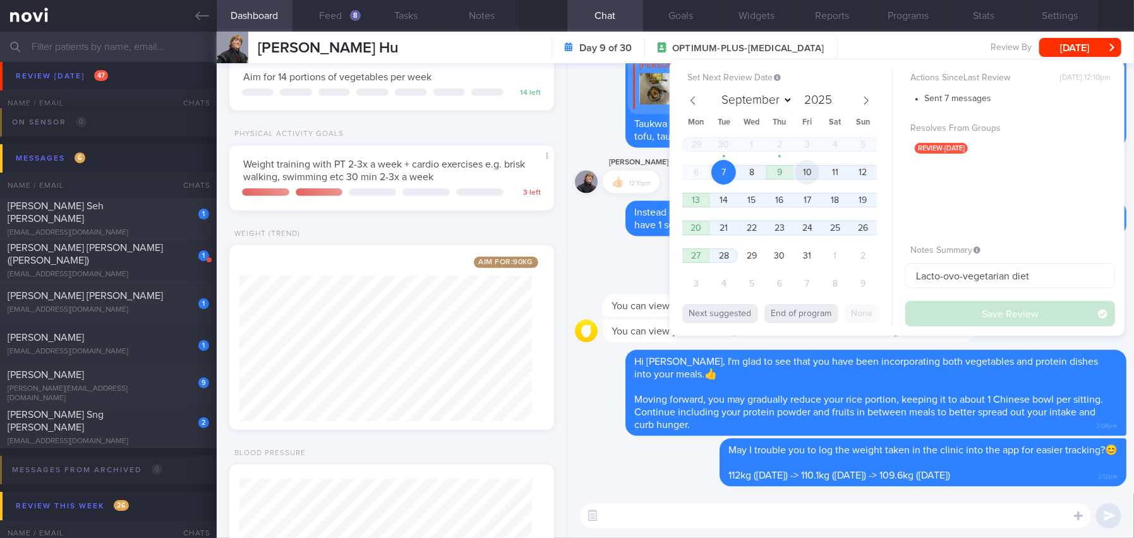
click at [807, 169] on span "10" at bounding box center [807, 172] width 25 height 25
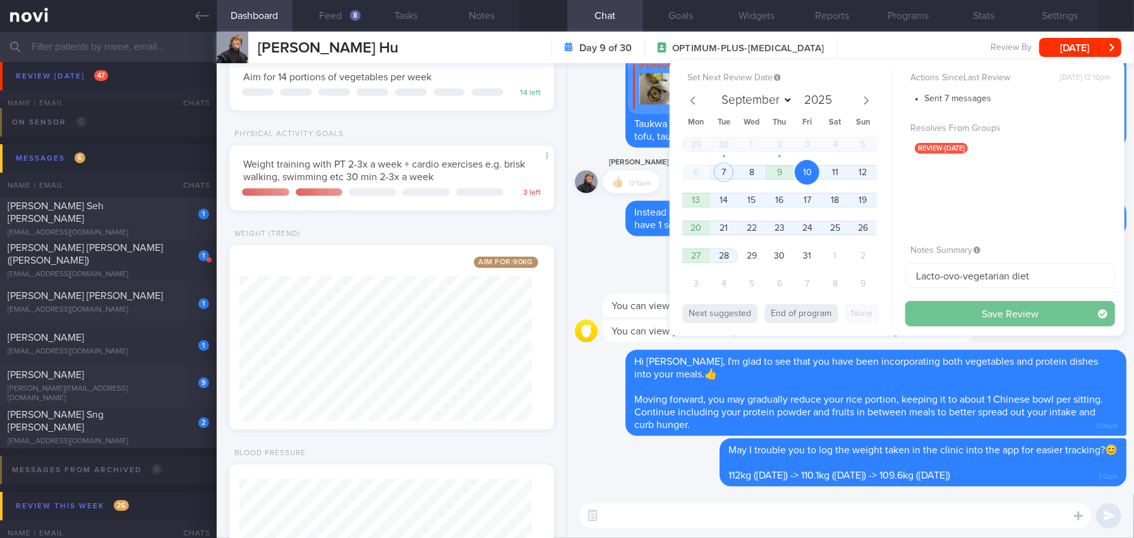
click at [947, 309] on button "Save Review" at bounding box center [1011, 313] width 210 height 25
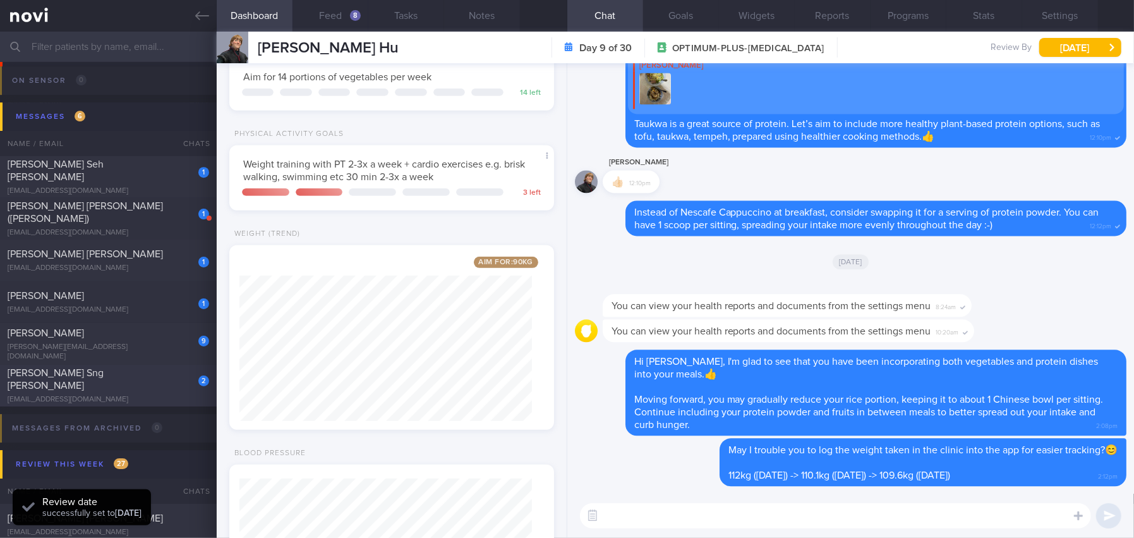
click at [81, 379] on div "[PERSON_NAME] Sng [PERSON_NAME]" at bounding box center [107, 379] width 198 height 25
type input "SAF LIP"
type textarea "[DEMOGRAPHIC_DATA] Gentleman - Married Occupation Regular Army Comorbidities Ni…"
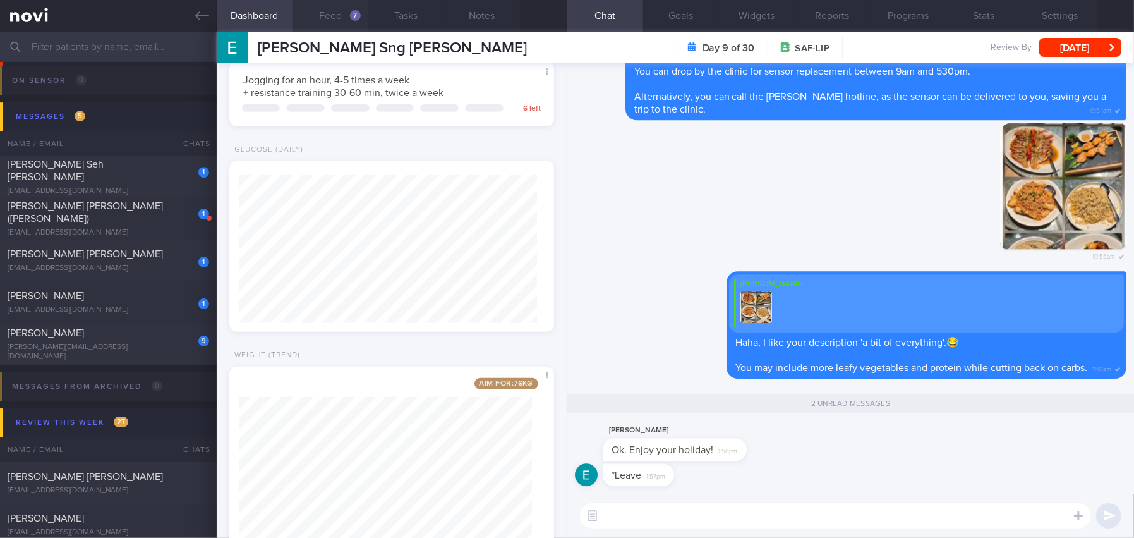
click at [343, 21] on button "Feed 7" at bounding box center [331, 16] width 76 height 32
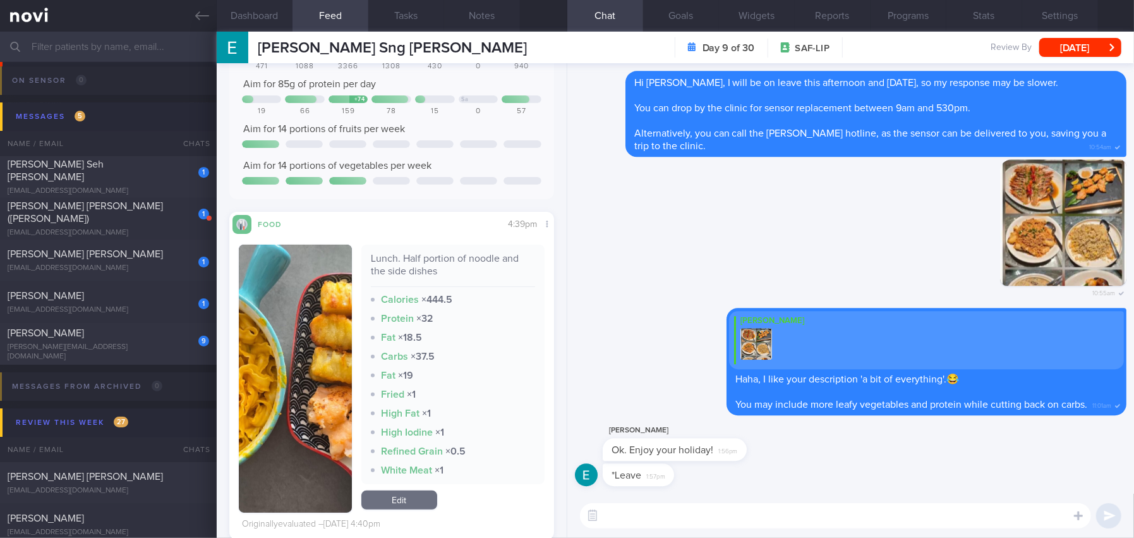
scroll to position [190, 0]
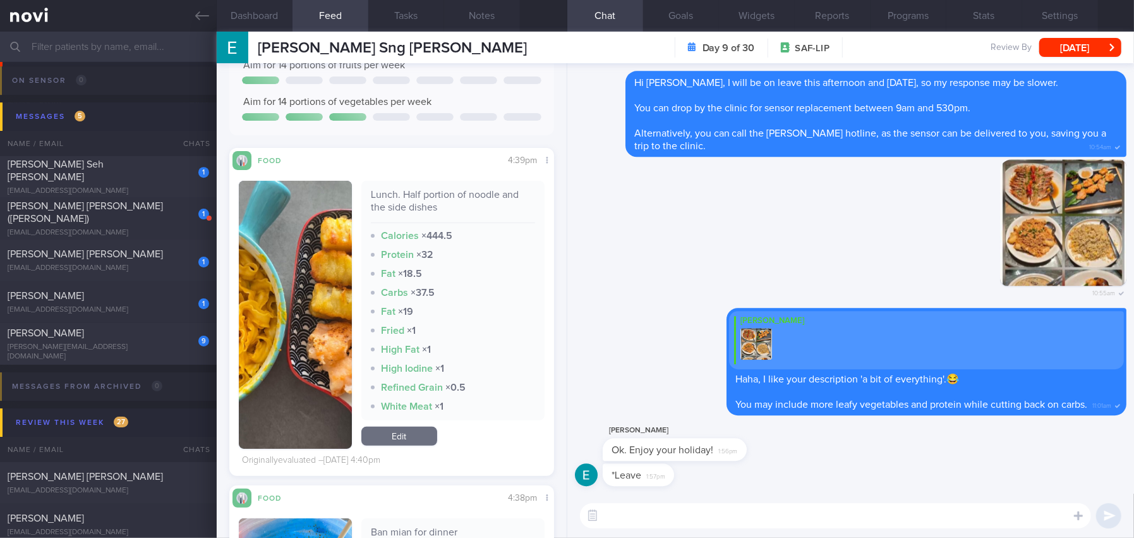
click at [305, 315] on img "button" at bounding box center [295, 315] width 113 height 268
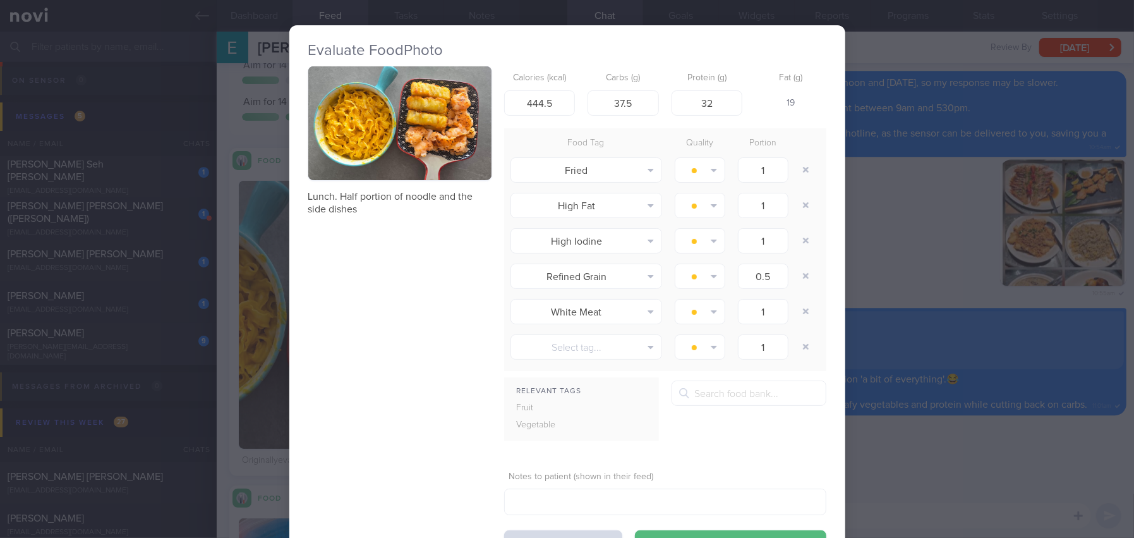
click at [361, 134] on button "button" at bounding box center [399, 123] width 183 height 114
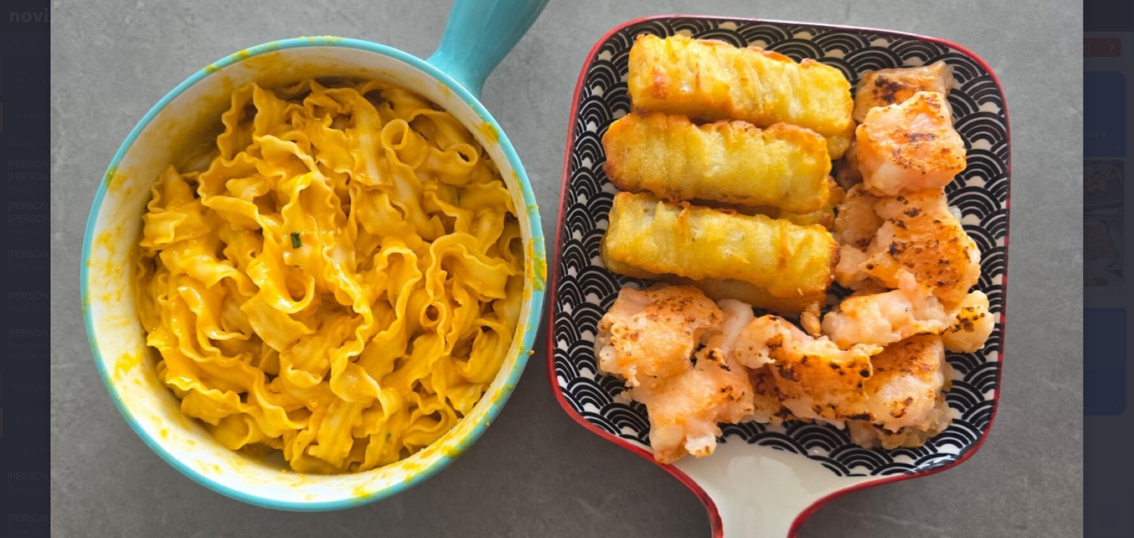
scroll to position [199, 0]
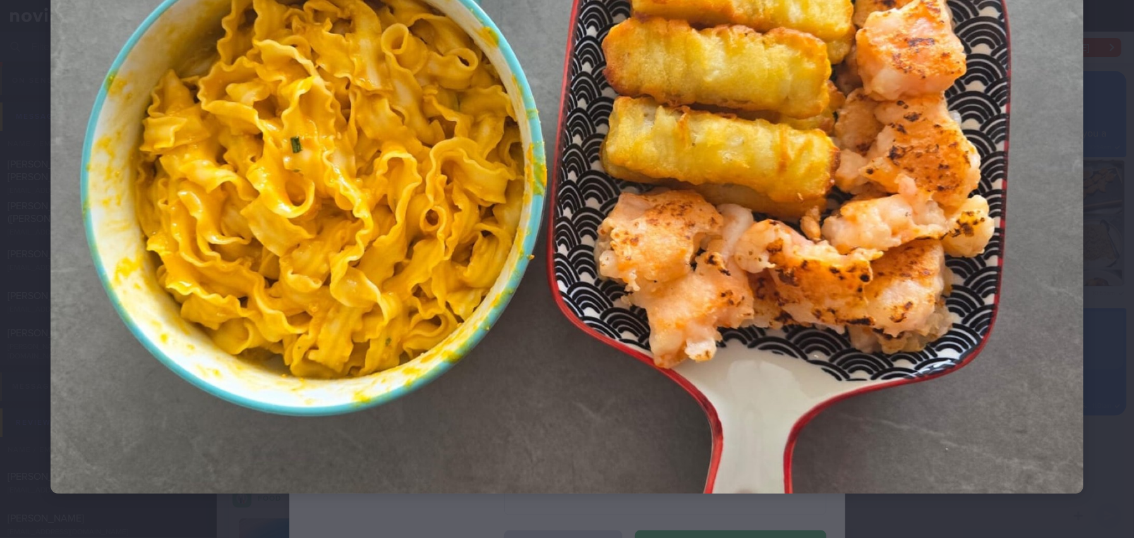
click at [660, 272] on img at bounding box center [567, 172] width 1033 height 642
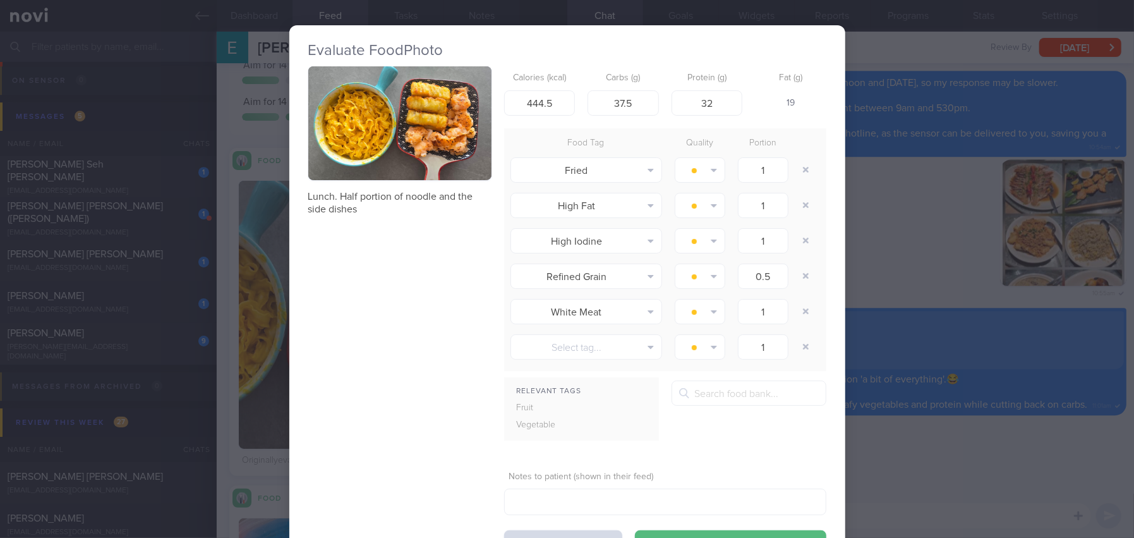
click at [938, 435] on div "Evaluate Food Photo Lunch. Half portion of noodle and the side dishes Calories …" at bounding box center [567, 269] width 1134 height 538
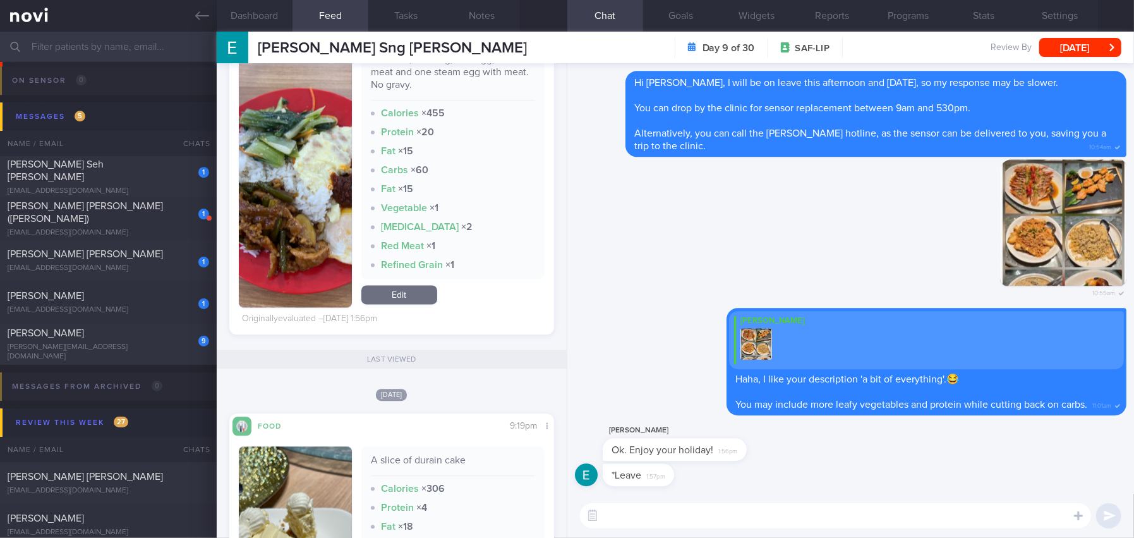
scroll to position [1832, 0]
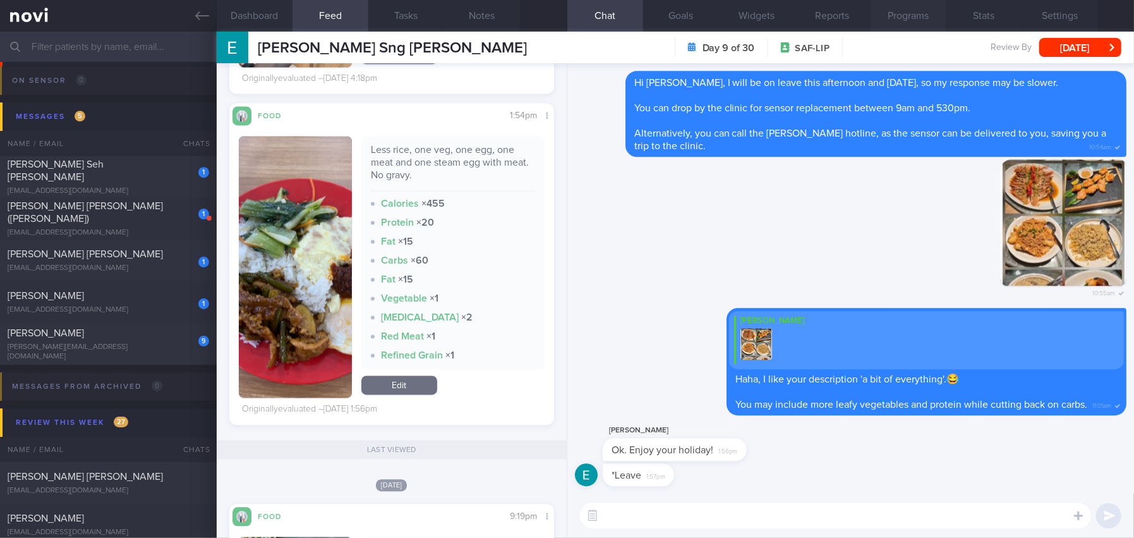
click at [928, 19] on button "Programs" at bounding box center [909, 16] width 76 height 32
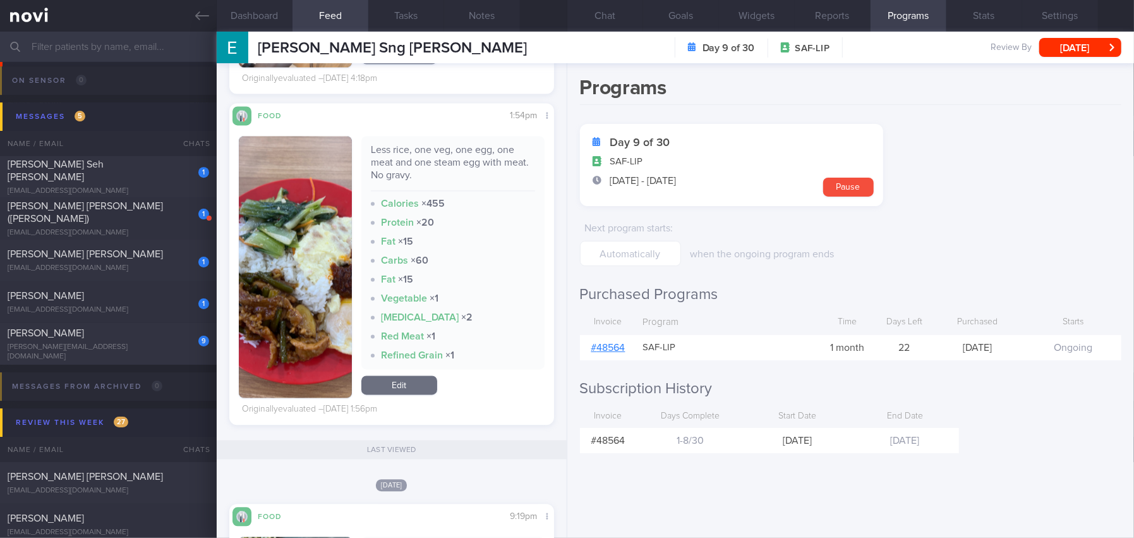
click at [619, 343] on link "# 48564" at bounding box center [608, 348] width 34 height 10
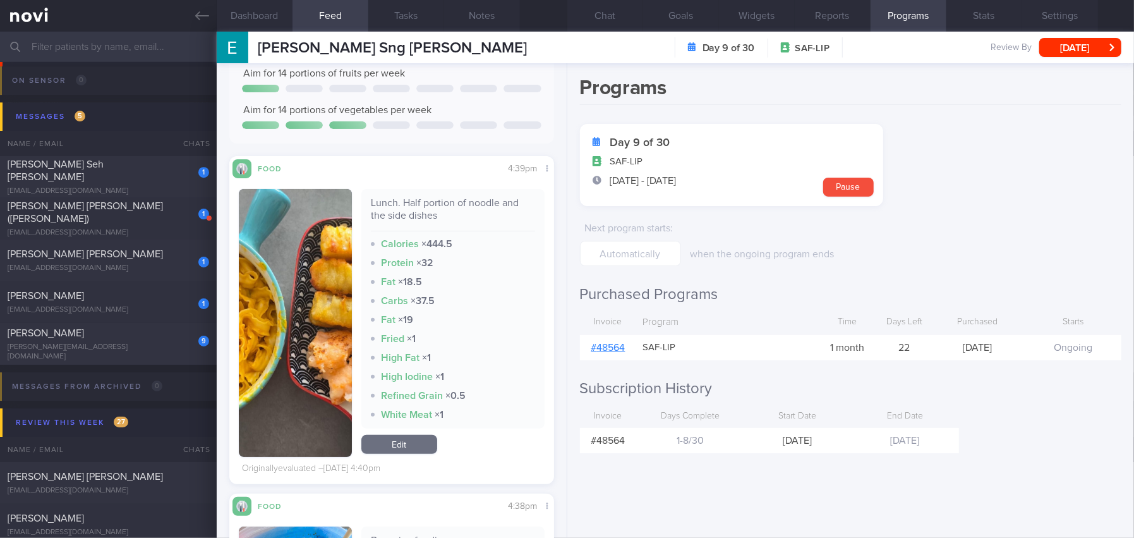
scroll to position [130, 0]
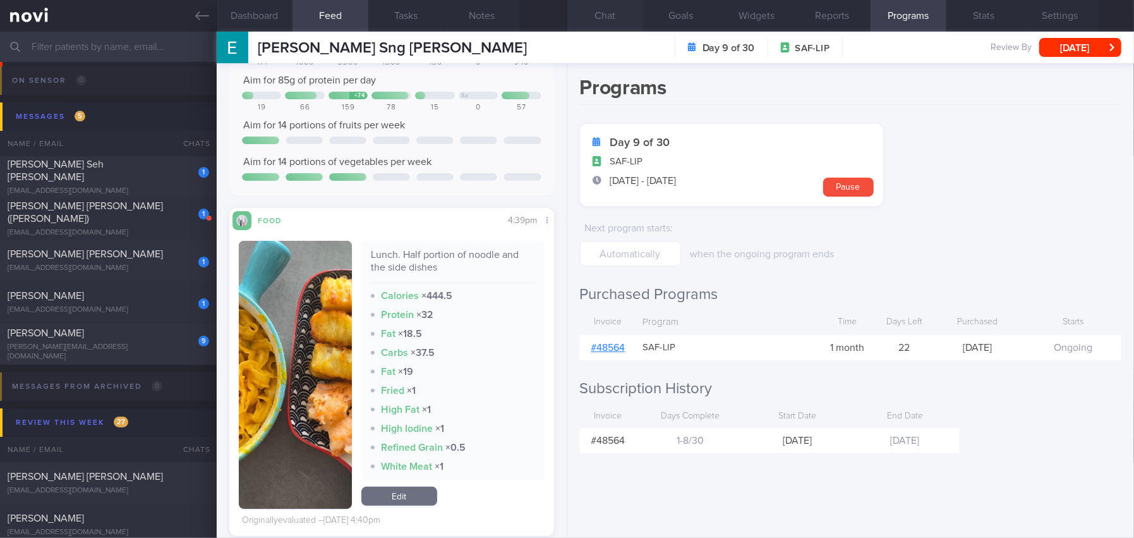
click at [628, 12] on button "Chat" at bounding box center [605, 16] width 76 height 32
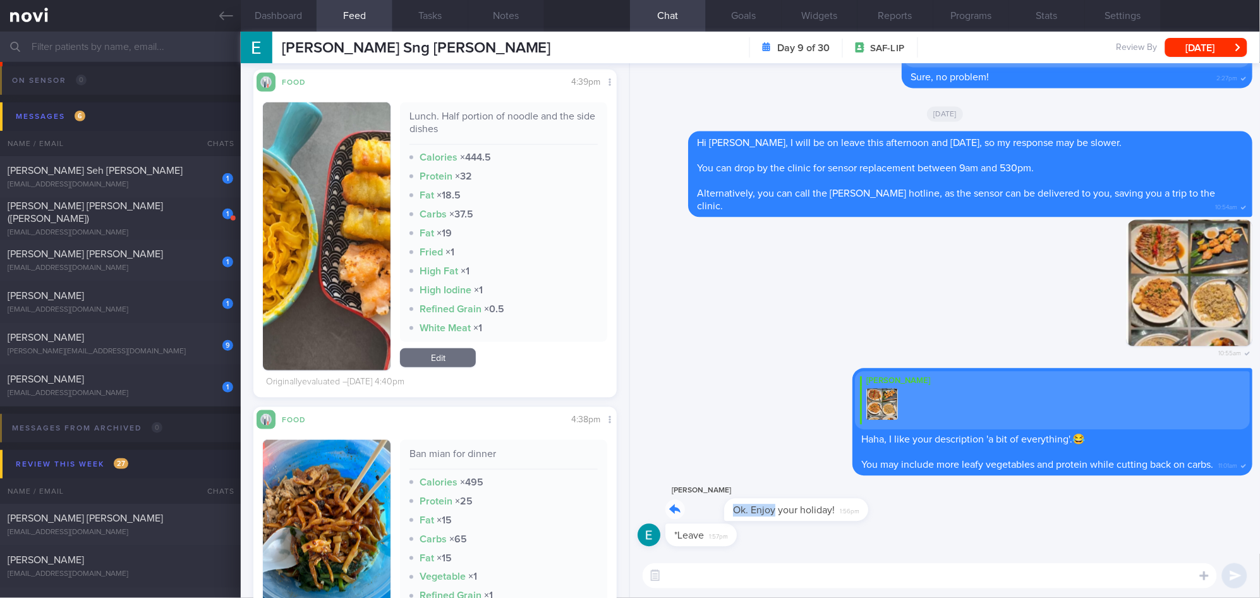
drag, startPoint x: 716, startPoint y: 500, endPoint x: 859, endPoint y: 499, distance: 143.5
click at [859, 499] on div "Eric Sng Ok. Enjoy your holiday! 1:56pm" at bounding box center [945, 503] width 615 height 40
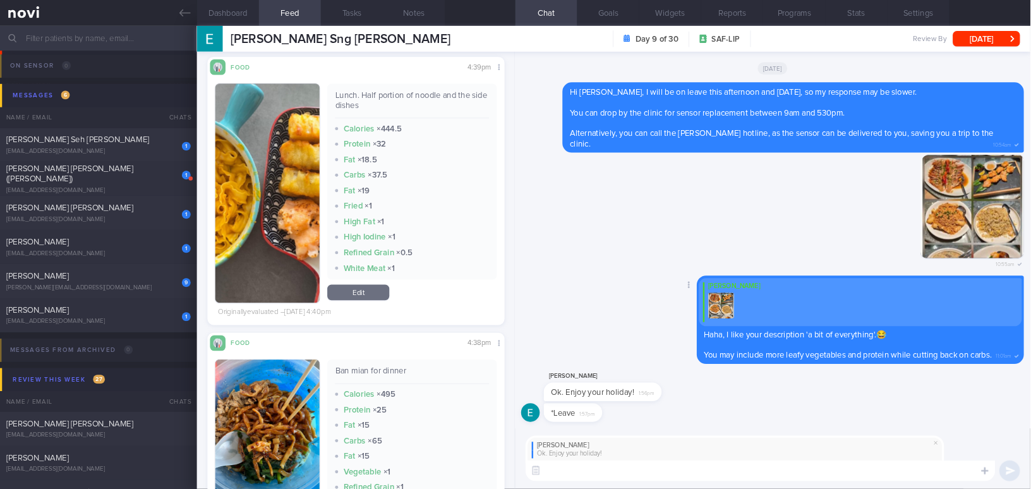
scroll to position [268, 0]
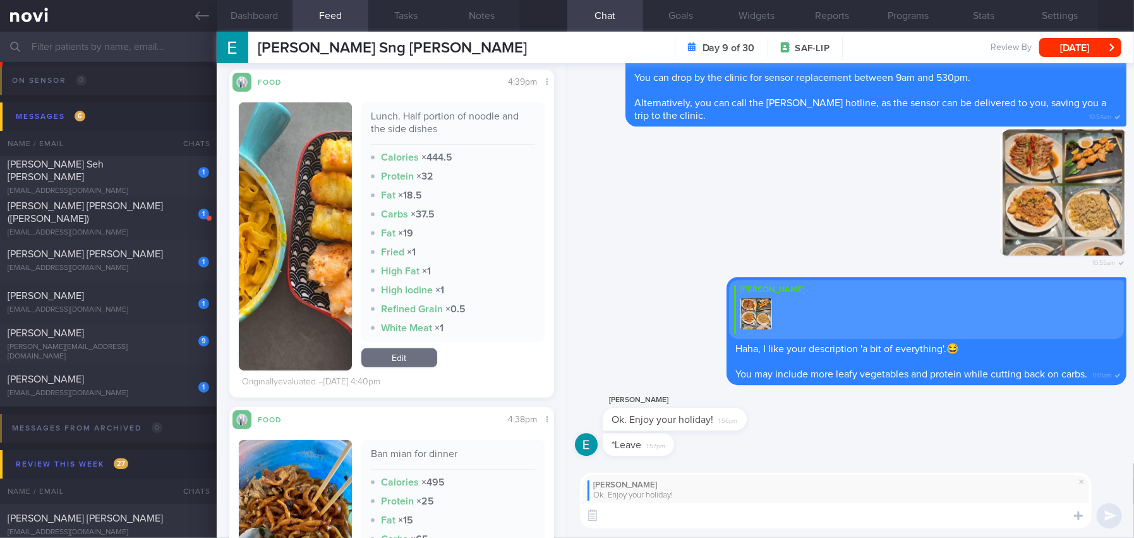
paste textarea "Thank you, and I hope you had a great weekend as well."
click at [604, 516] on textarea "Thank you, and I hope you had a great weekend as well." at bounding box center [836, 515] width 512 height 25
click at [683, 518] on textarea "Hi Eric, thank you, and I hope you had a great weekend as well." at bounding box center [836, 515] width 512 height 25
click at [892, 518] on textarea "Hi Eric, thank you and I hope you had a great weekend as well." at bounding box center [836, 515] width 512 height 25
type textarea "Hi Eric, thank you and I hope you had a great weekend as well.😊"
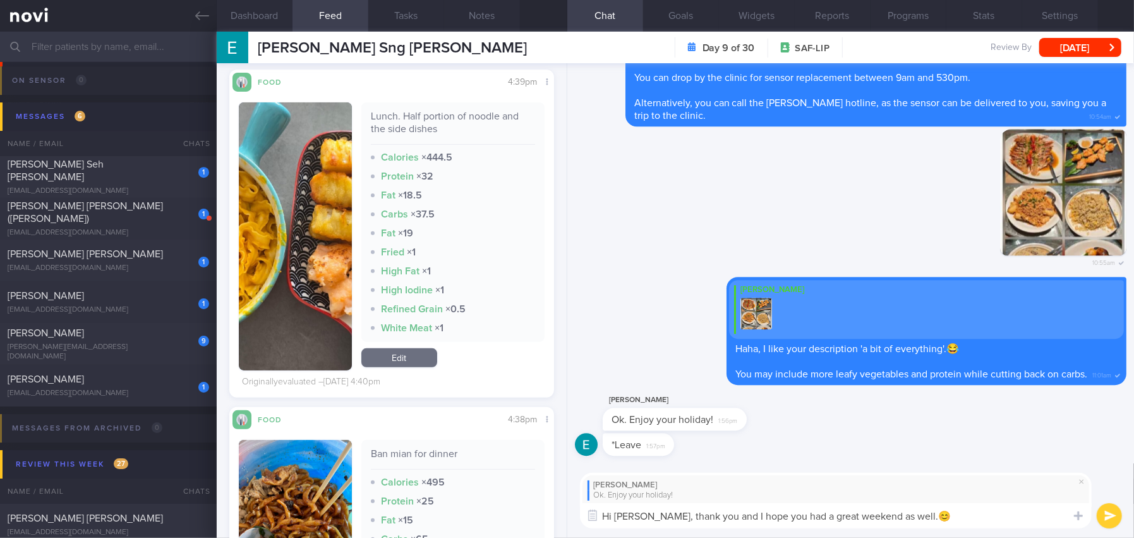
click at [1107, 511] on button "submit" at bounding box center [1109, 515] width 25 height 25
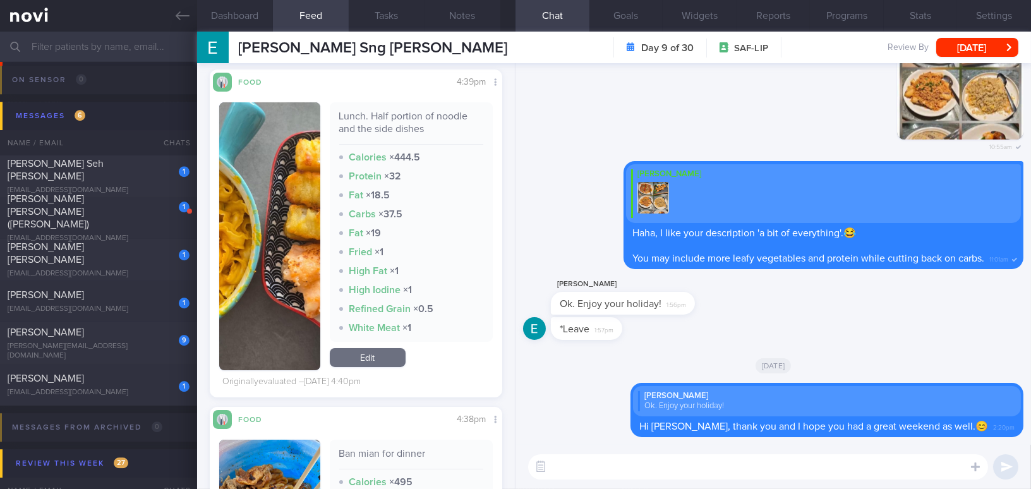
scroll to position [267, 0]
click at [720, 465] on textarea at bounding box center [758, 466] width 460 height 25
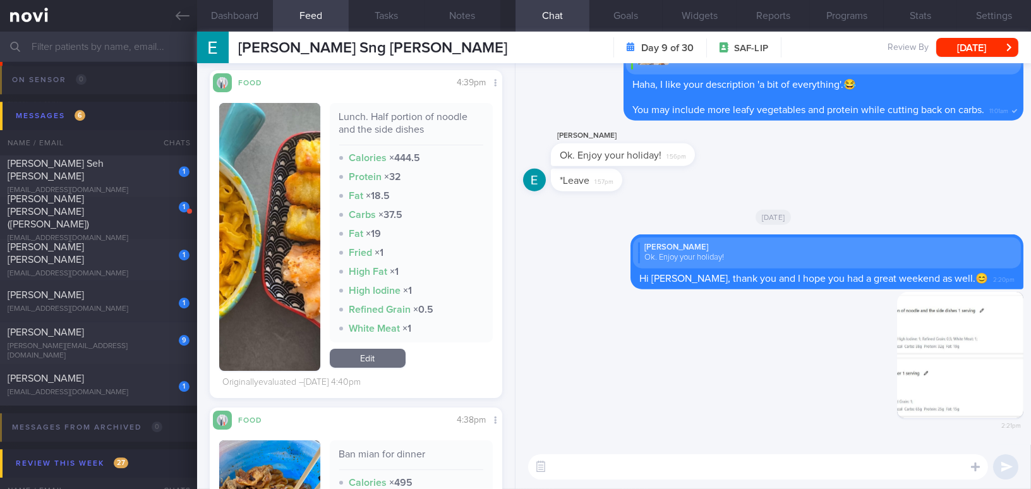
click at [645, 471] on textarea at bounding box center [758, 466] width 460 height 25
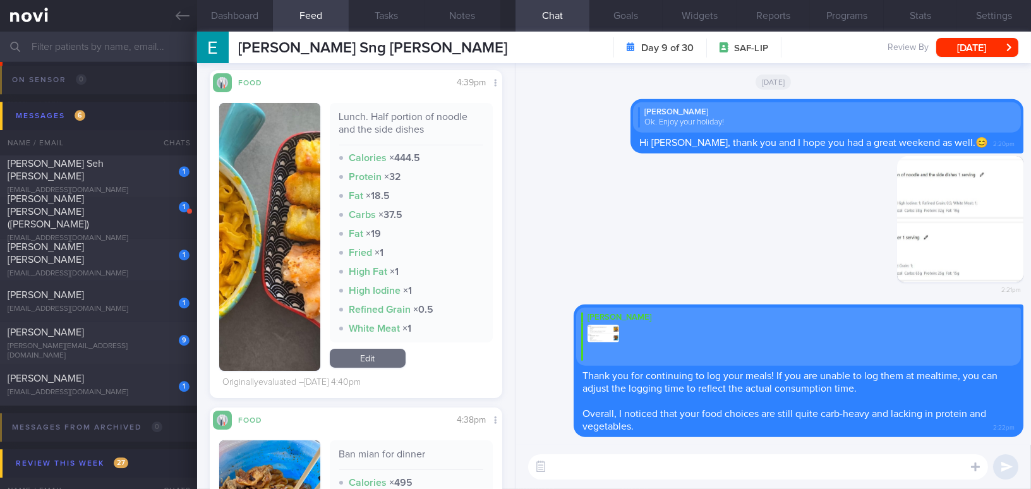
scroll to position [440, 0]
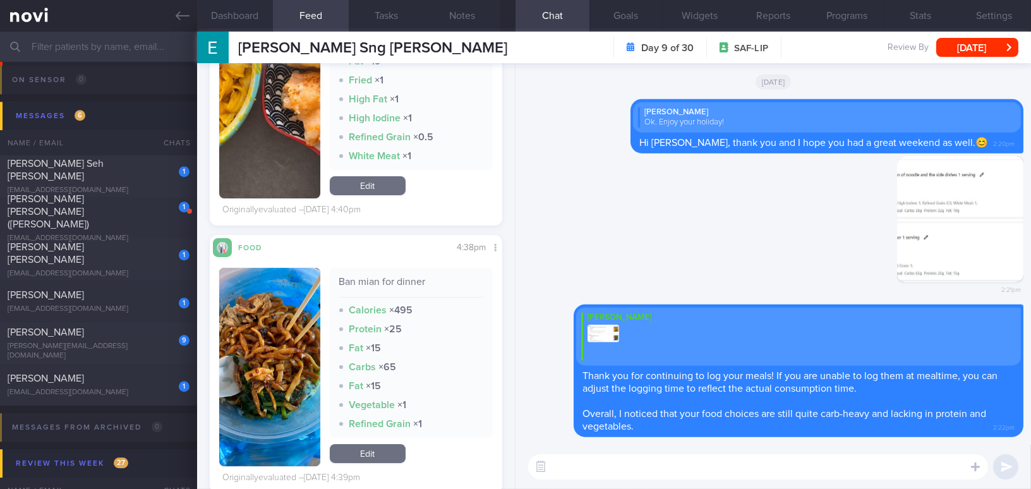
click at [272, 335] on button "button" at bounding box center [269, 367] width 101 height 198
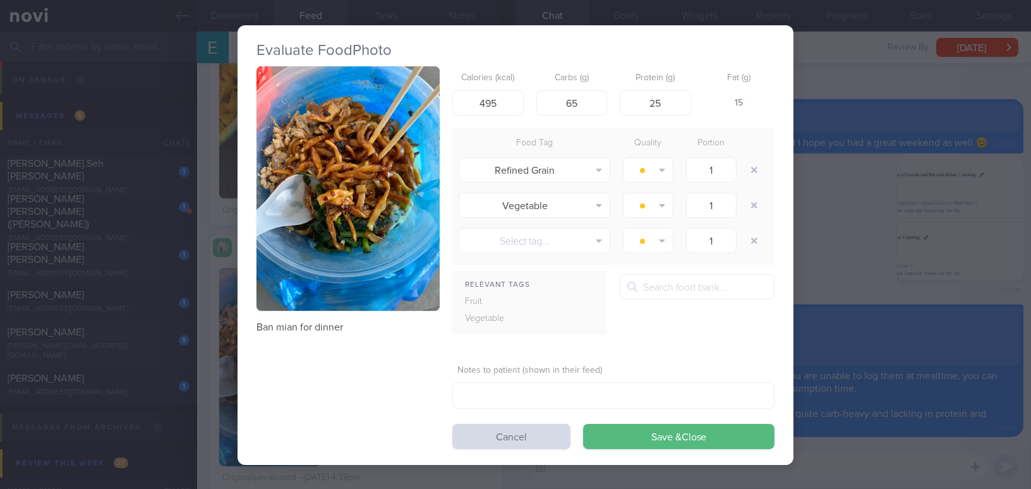
click at [906, 258] on div "Evaluate Food Photo Ban mian for dinner Calories (kcal) 495 Carbs (g) 65 Protei…" at bounding box center [515, 244] width 1031 height 489
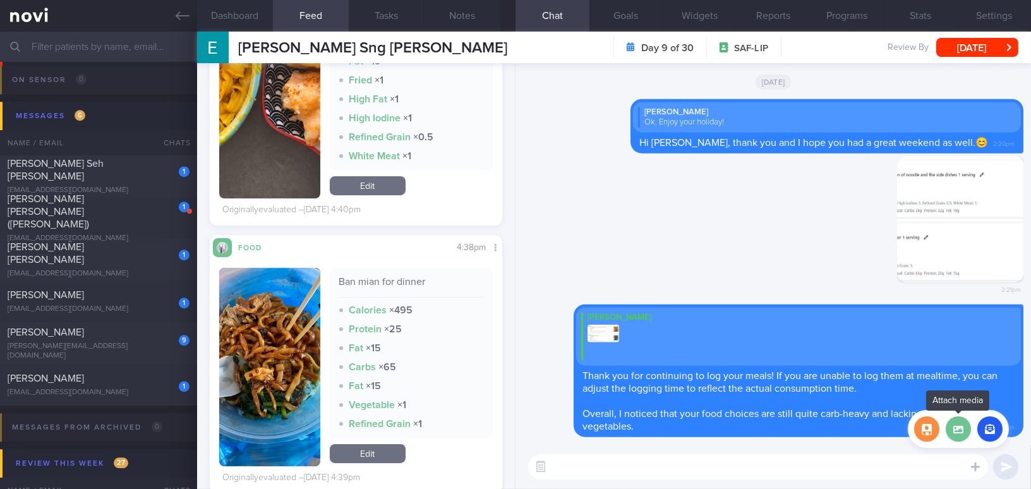
click at [962, 434] on label at bounding box center [958, 428] width 25 height 25
click at [0, 0] on input "file" at bounding box center [0, 0] width 0 height 0
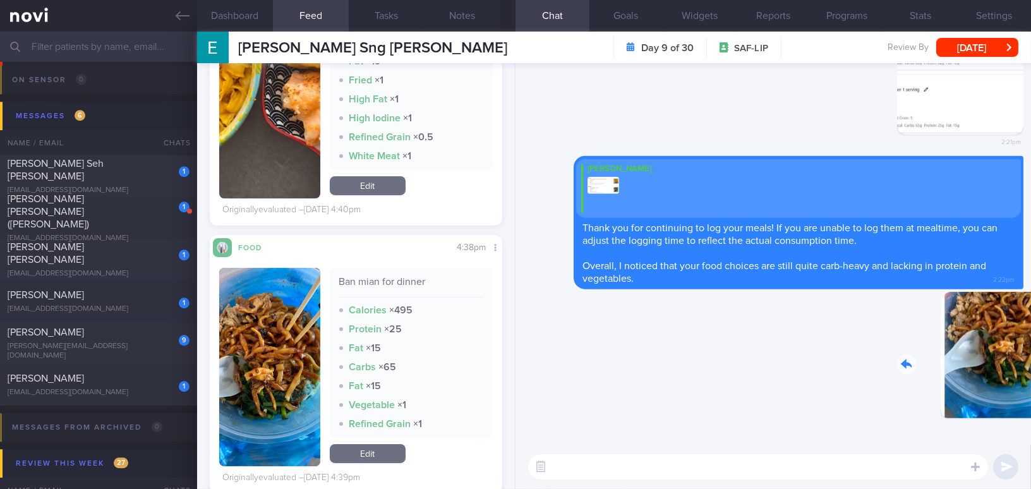
drag, startPoint x: 950, startPoint y: 378, endPoint x: 1034, endPoint y: 379, distance: 83.4
click at [1031, 379] on html "You are offline! Some functionality will be unavailable Patients New Users Coac…" at bounding box center [515, 244] width 1031 height 489
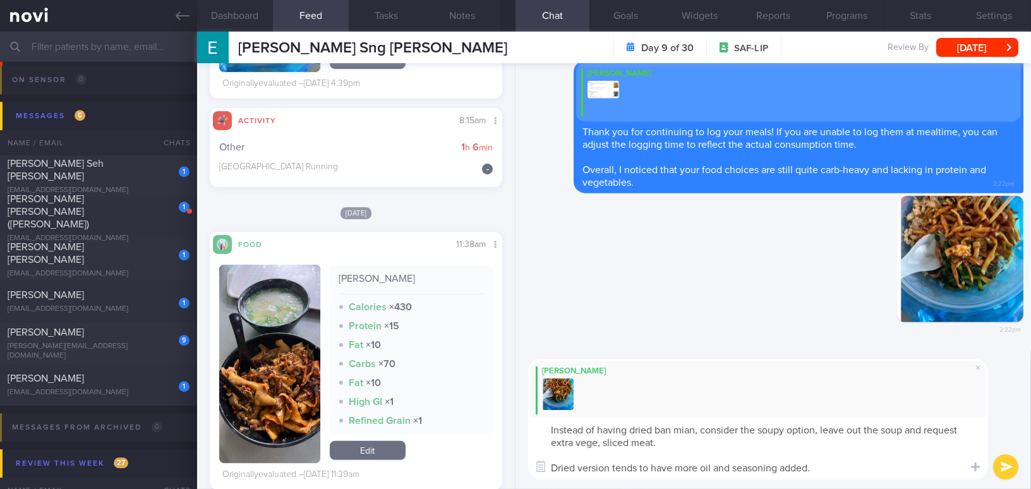
scroll to position [899, 0]
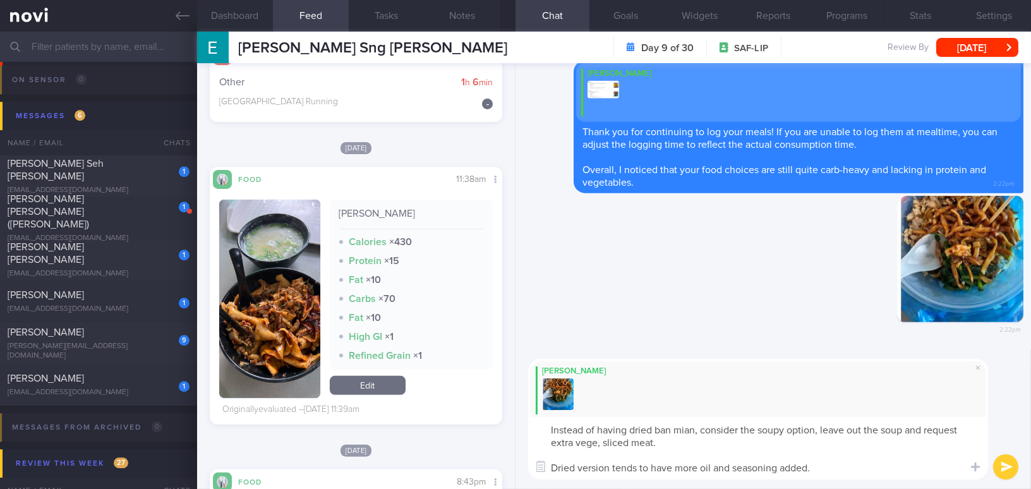
type textarea "Instead of having dried ban mian, consider the soupy option, leave out the soup…"
click at [274, 352] on button "button" at bounding box center [269, 299] width 101 height 198
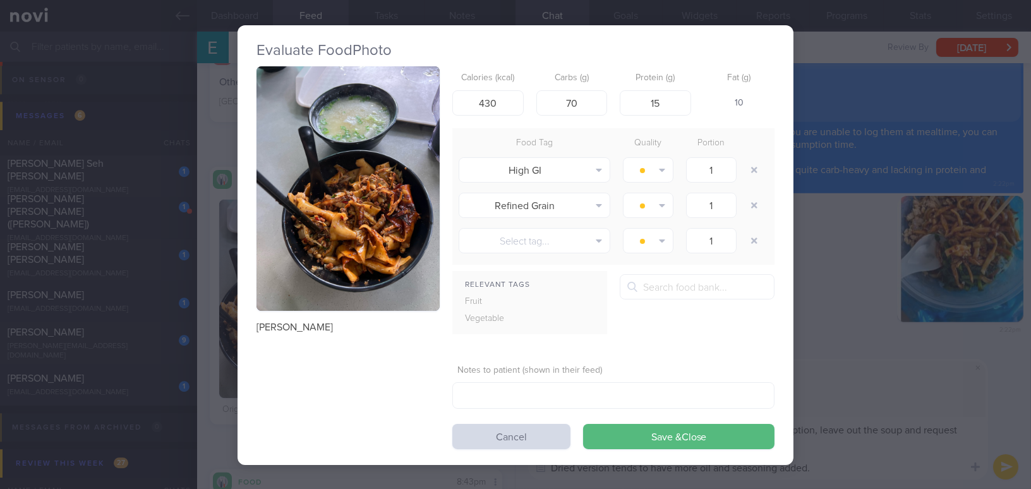
click at [301, 253] on button "button" at bounding box center [348, 188] width 183 height 245
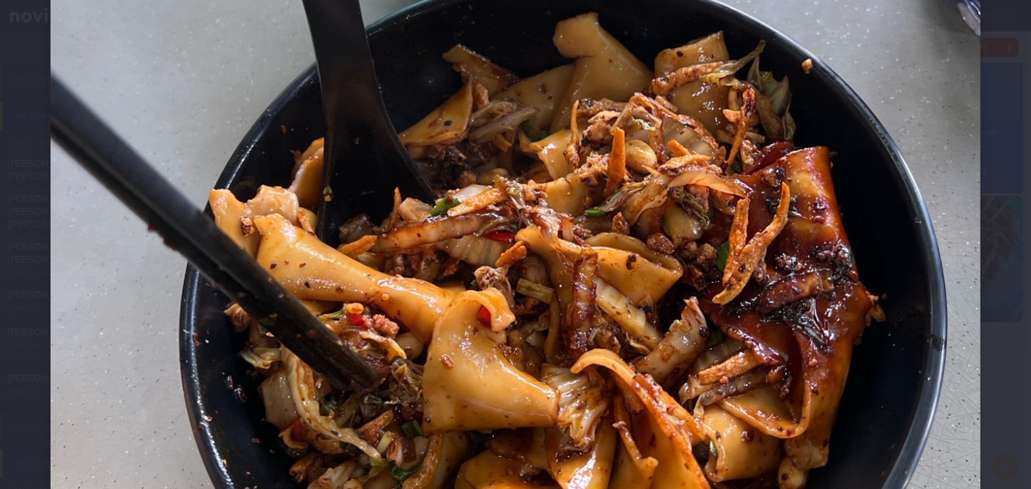
scroll to position [517, 0]
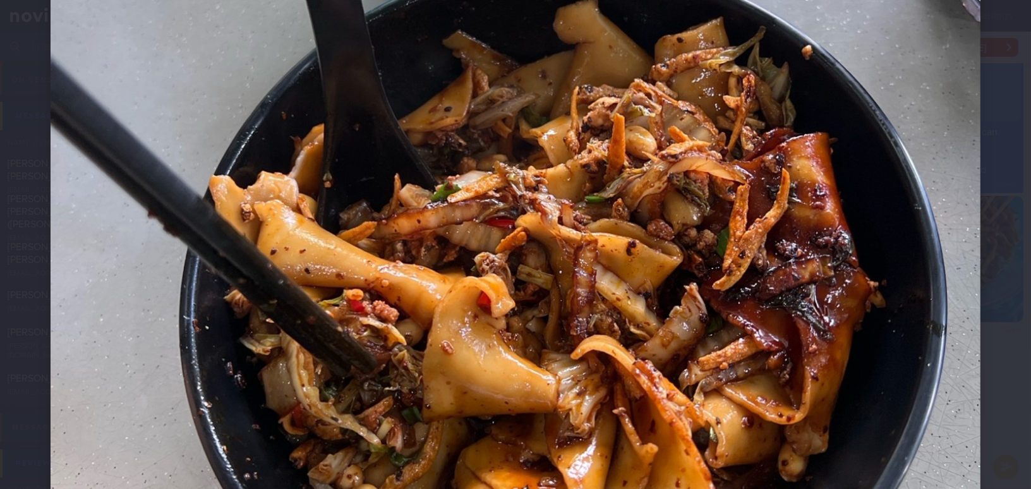
click at [729, 372] on img at bounding box center [516, 154] width 930 height 1240
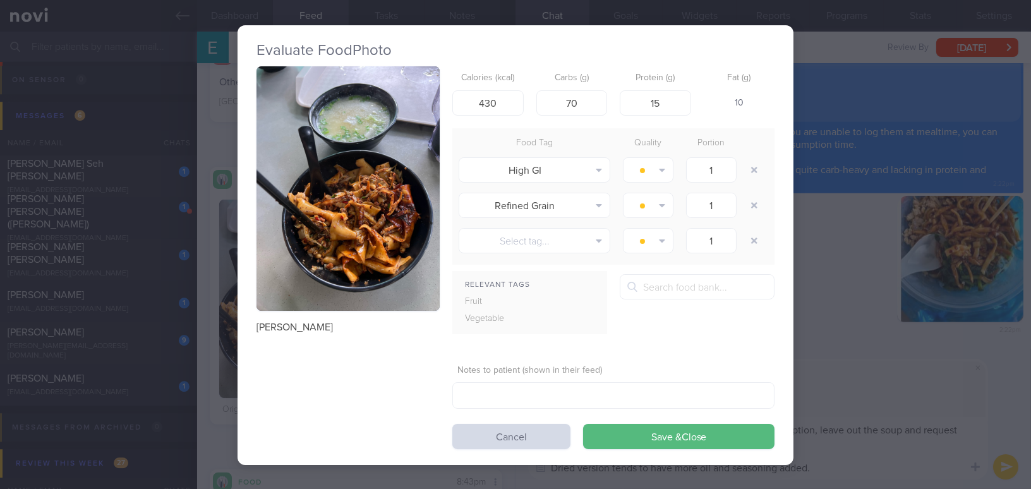
click at [850, 471] on div "Evaluate Food Photo Mee hoon kway Calories (kcal) 430 Carbs (g) 70 Protein (g) …" at bounding box center [515, 244] width 1031 height 489
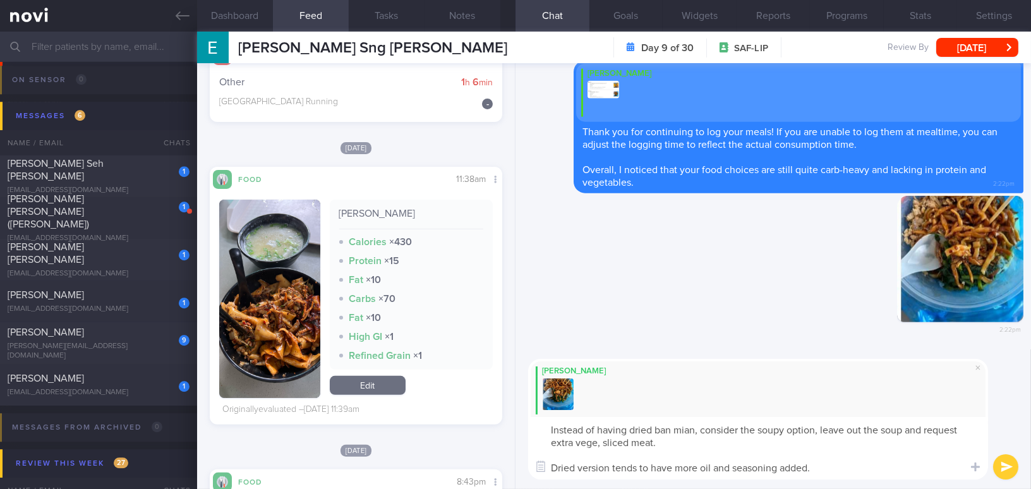
drag, startPoint x: 835, startPoint y: 470, endPoint x: 530, endPoint y: 434, distance: 308.0
click at [530, 434] on textarea "Instead of having dried ban mian, consider the soupy option, leave out the soup…" at bounding box center [758, 448] width 460 height 63
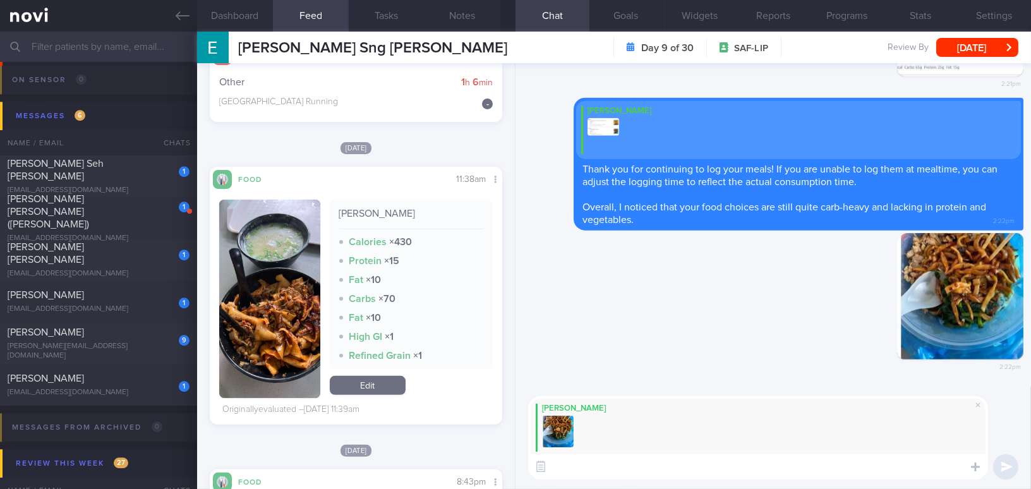
paste textarea "Instead of having dried ban mian, consider the soupy option, but leave out the …"
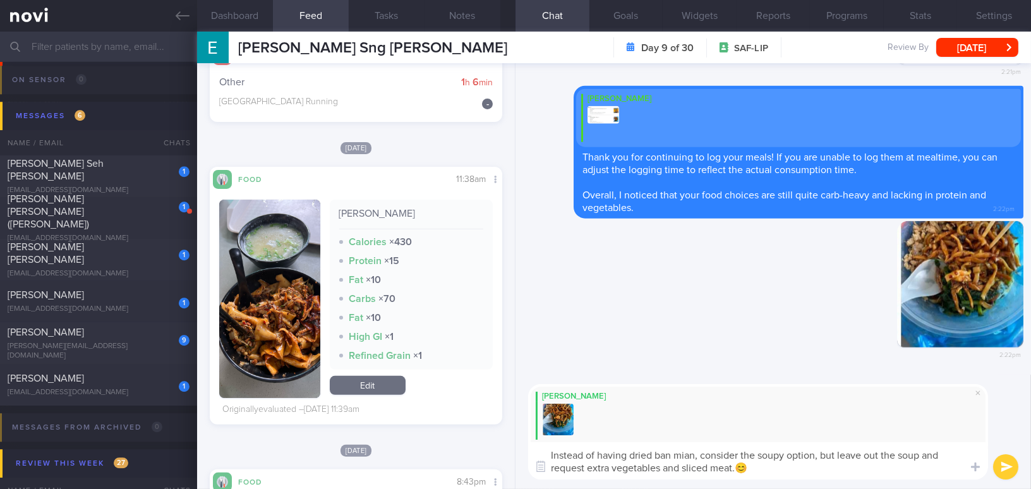
type textarea "Instead of having dried ban mian, consider the soupy option, but leave out the …"
click at [1012, 470] on button "submit" at bounding box center [1005, 466] width 25 height 25
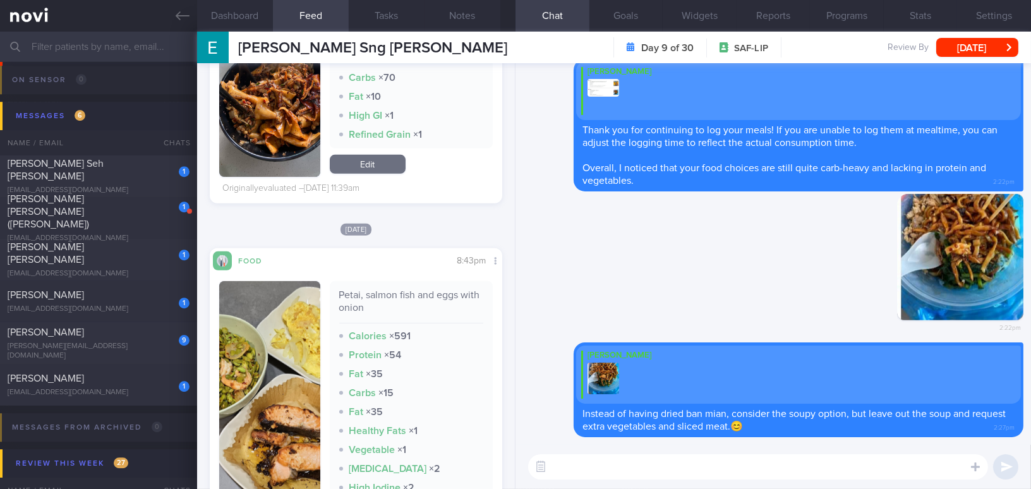
scroll to position [1014, 0]
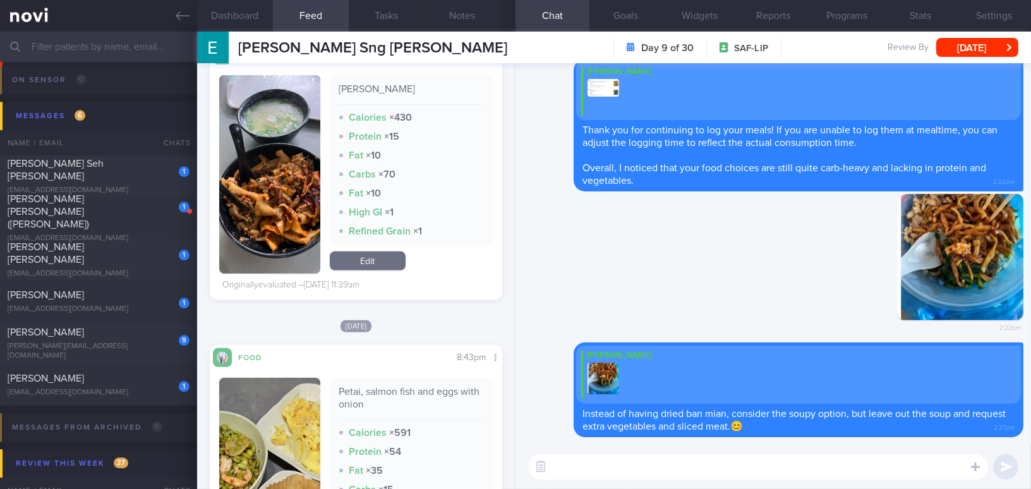
click at [282, 214] on button "button" at bounding box center [269, 174] width 101 height 198
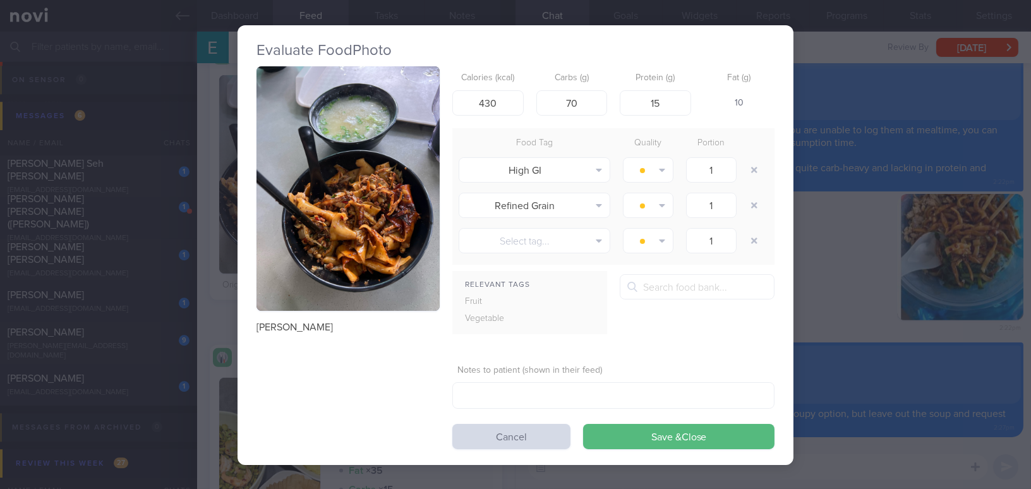
click at [957, 451] on div "Evaluate Food Photo Mee hoon kway Calories (kcal) 430 Carbs (g) 70 Protein (g) …" at bounding box center [515, 244] width 1031 height 489
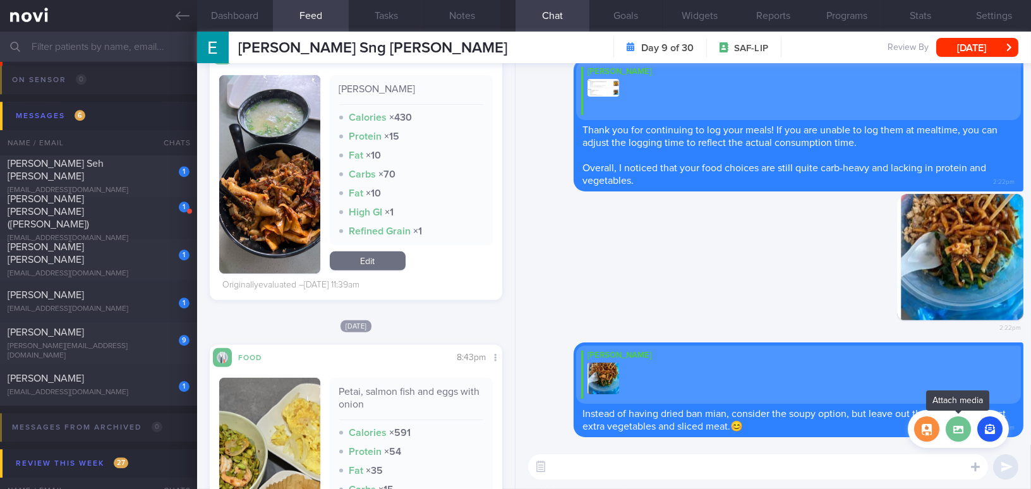
click at [958, 434] on label at bounding box center [958, 428] width 25 height 25
click at [0, 0] on input "file" at bounding box center [0, 0] width 0 height 0
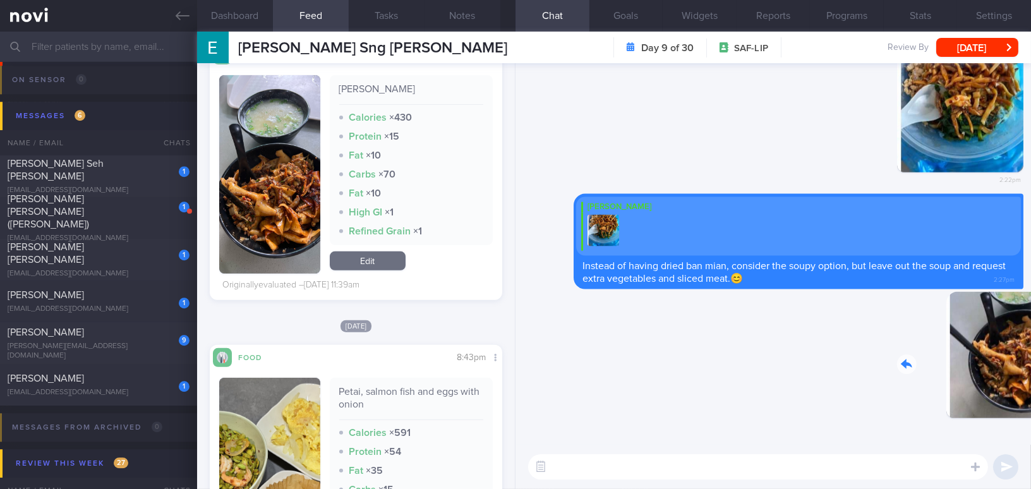
drag, startPoint x: 939, startPoint y: 381, endPoint x: 1035, endPoint y: 398, distance: 97.6
click at [1031, 398] on html "You are offline! Some functionality will be unavailable Patients New Users Coac…" at bounding box center [515, 244] width 1031 height 489
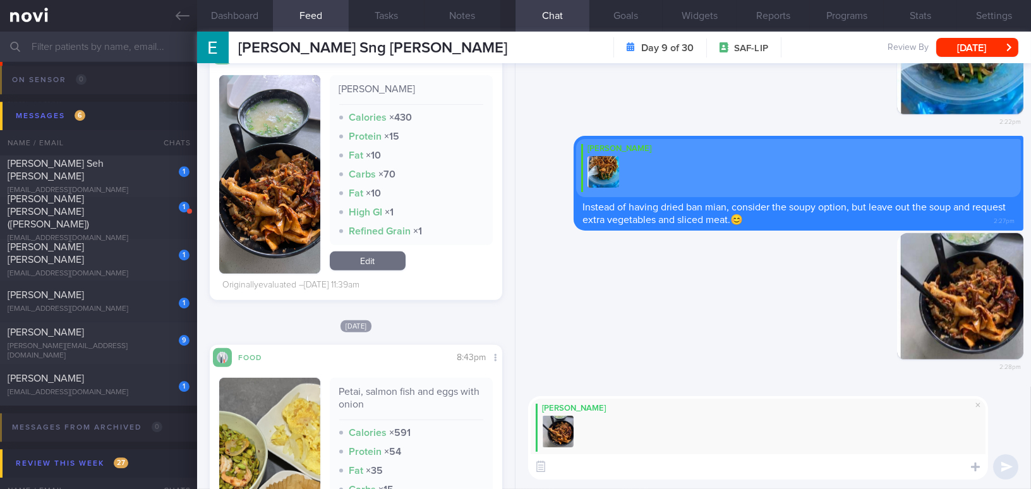
click at [583, 473] on textarea at bounding box center [758, 466] width 460 height 25
paste textarea "Similar to mee hoon kway, it may be easier to control portions if you choose th…"
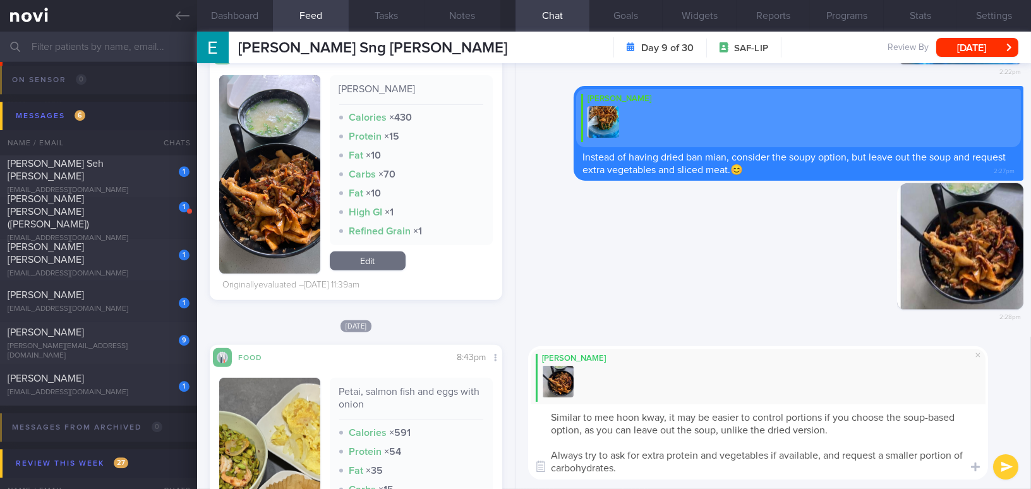
drag, startPoint x: 789, startPoint y: 416, endPoint x: 825, endPoint y: 416, distance: 36.7
click at [825, 416] on textarea "Similar to mee hoon kway, it may be easier to control portions if you choose th…" at bounding box center [758, 441] width 460 height 75
drag, startPoint x: 571, startPoint y: 466, endPoint x: 640, endPoint y: 470, distance: 69.7
click at [640, 470] on textarea "Similar to mee hoon kway, it may be easier to control the oil / seasoning consu…" at bounding box center [758, 441] width 460 height 75
type textarea "Similar to mee hoon kway, it may be easier to control the oil / seasoning consu…"
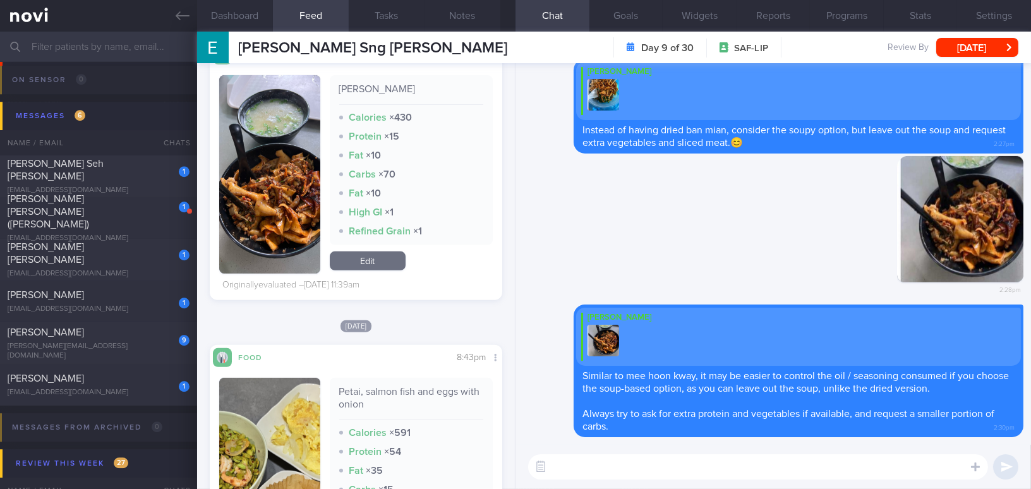
scroll to position [1129, 0]
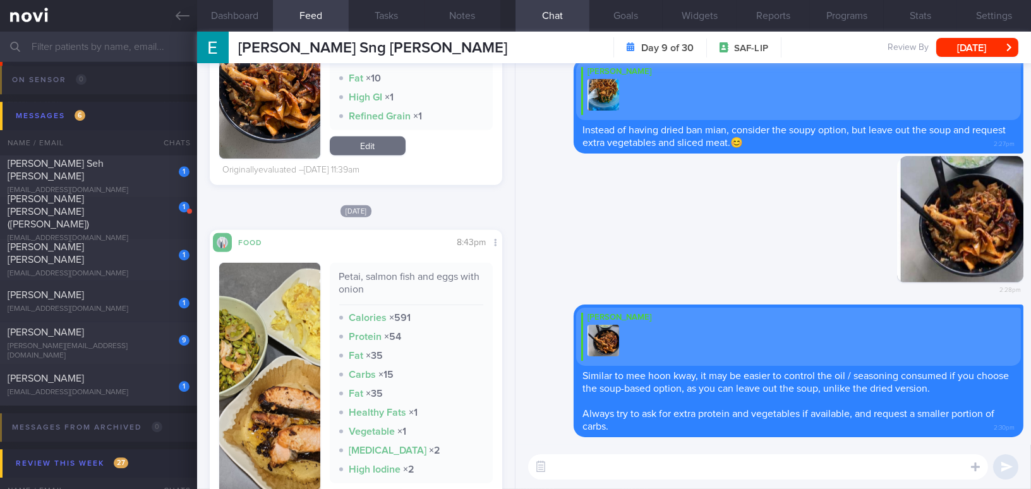
click at [265, 354] on button "button" at bounding box center [269, 387] width 101 height 249
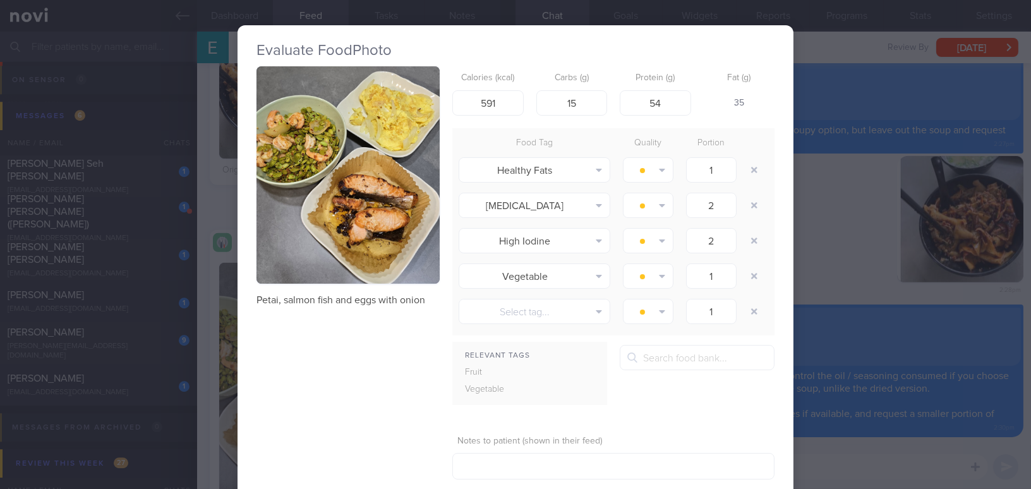
click at [346, 203] on button "button" at bounding box center [348, 174] width 183 height 217
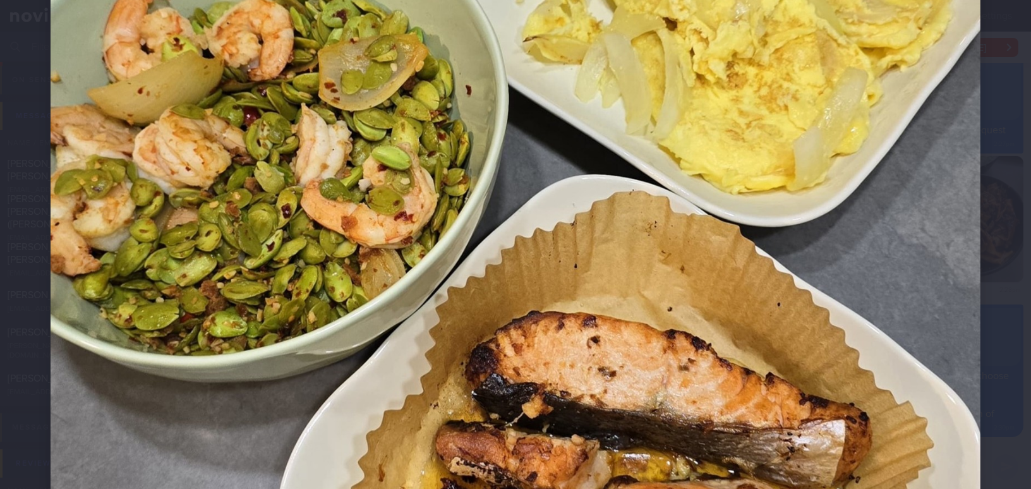
scroll to position [114, 0]
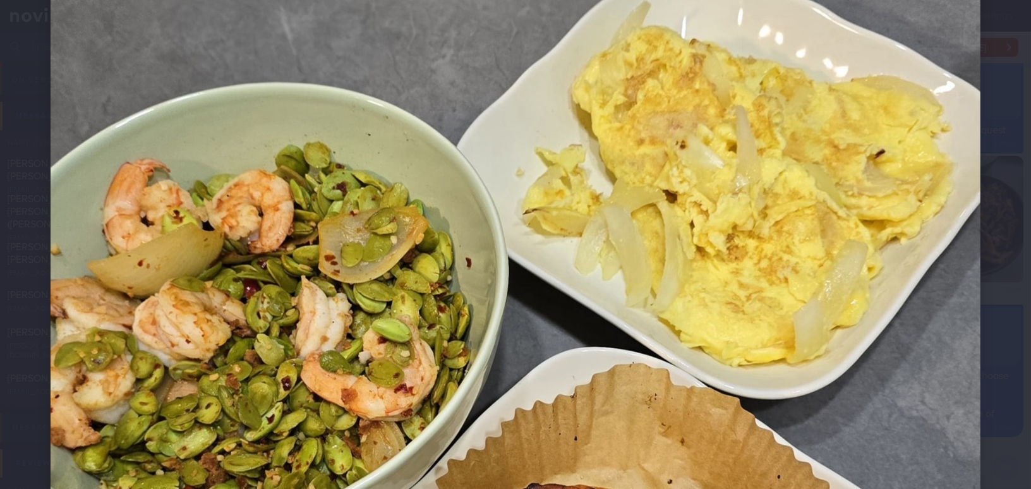
click at [564, 329] on img at bounding box center [516, 488] width 930 height 1105
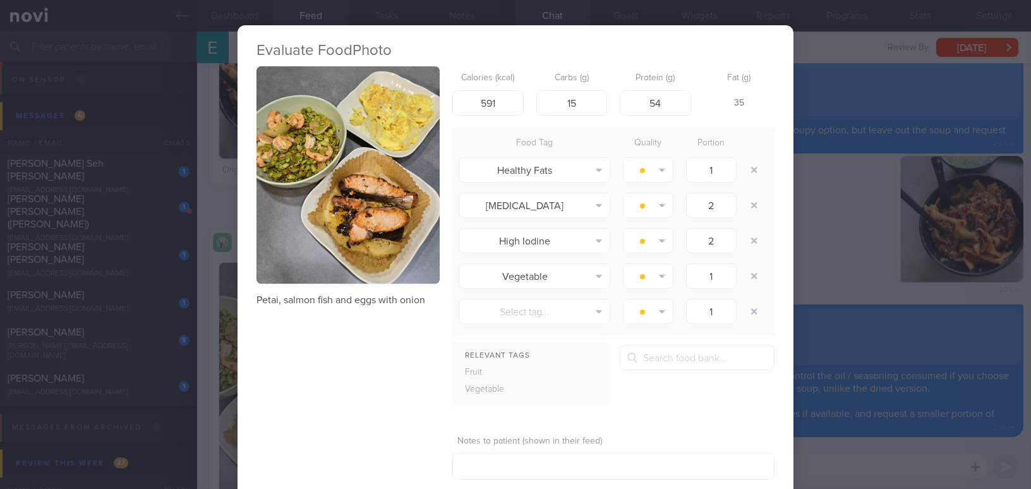
click at [835, 251] on div "Evaluate Food Photo Petai, salmon fish and eggs with onion Calories (kcal) 591 …" at bounding box center [515, 244] width 1031 height 489
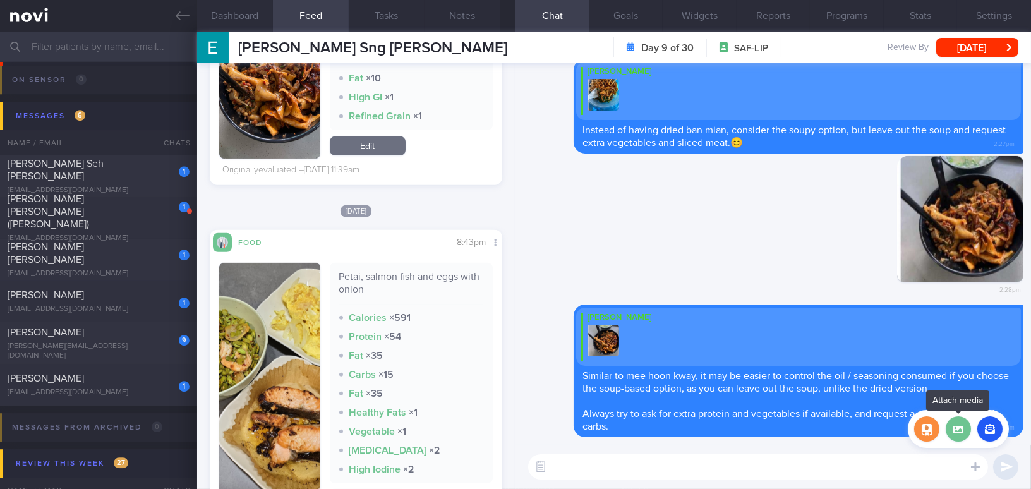
click at [961, 427] on label at bounding box center [958, 428] width 25 height 25
click at [0, 0] on input "file" at bounding box center [0, 0] width 0 height 0
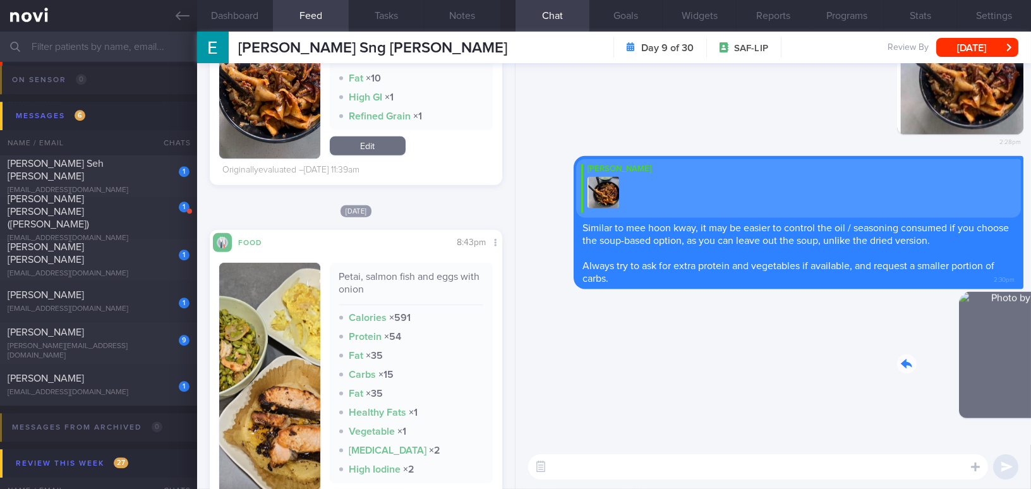
click at [1031, 352] on html "You are offline! Some functionality will be unavailable Patients New Users Coac…" at bounding box center [515, 244] width 1031 height 489
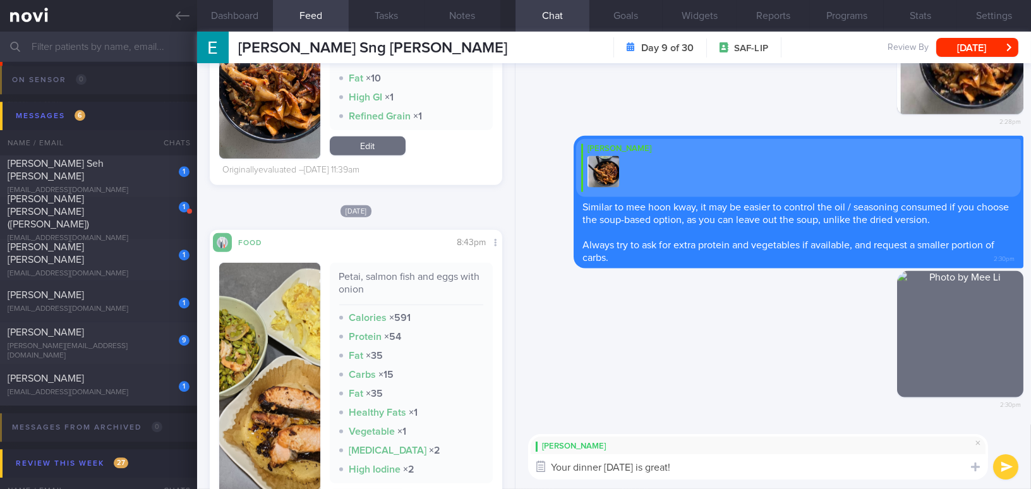
drag, startPoint x: 727, startPoint y: 473, endPoint x: 541, endPoint y: 470, distance: 185.8
click at [541, 470] on div "Attach media Chat Templates Admin CGM Weight Nutrition Physical Activity Infogr…" at bounding box center [774, 457] width 516 height 64
click at [743, 457] on textarea "Your dinner on Thursday is great!" at bounding box center [758, 466] width 460 height 25
drag, startPoint x: 732, startPoint y: 467, endPoint x: 468, endPoint y: 467, distance: 264.8
click at [470, 467] on div "Dashboard Feed 7 Tasks Notes Chat Goals Widgets Reports Programs Stats Settings…" at bounding box center [614, 261] width 834 height 458
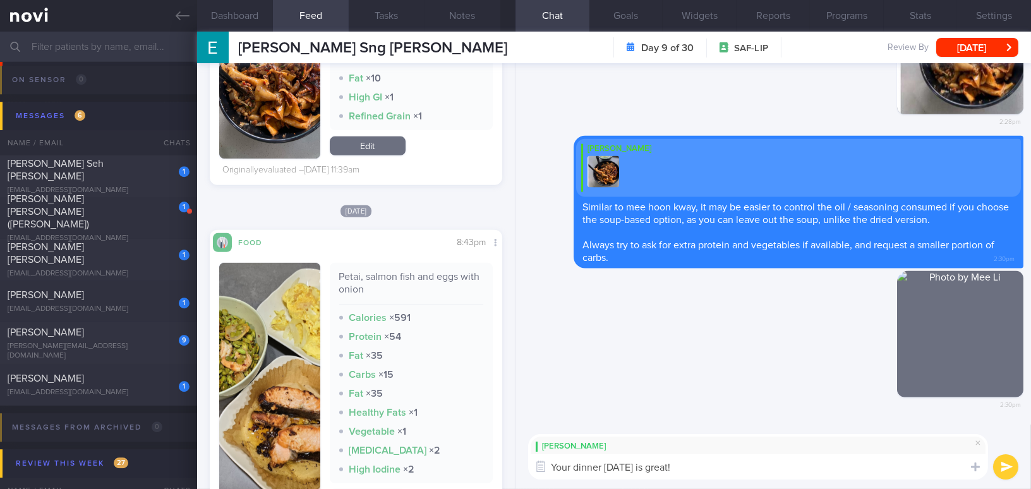
paste textarea "was great! It included a good amount of protein along with the petai."
type textarea "Your dinner on Thursday was great! It included a good amount of protein along w…"
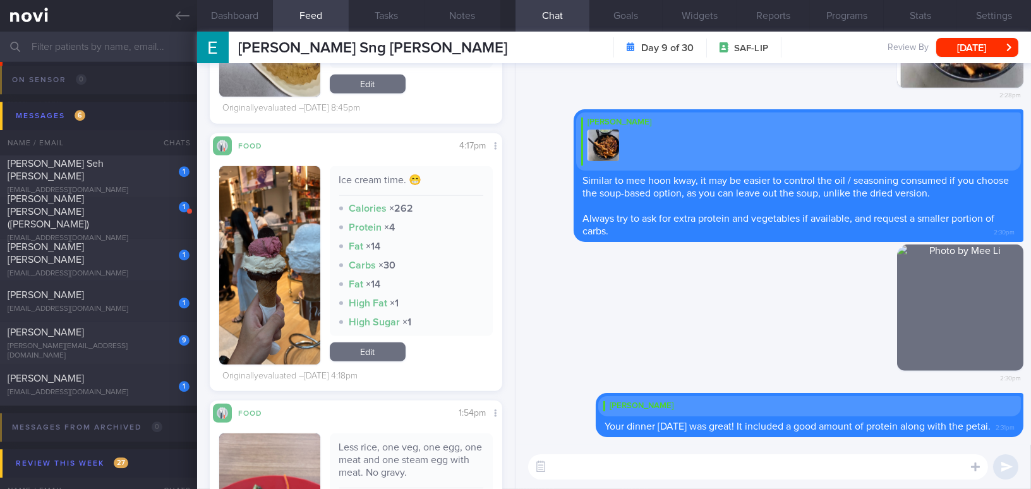
scroll to position [1589, 0]
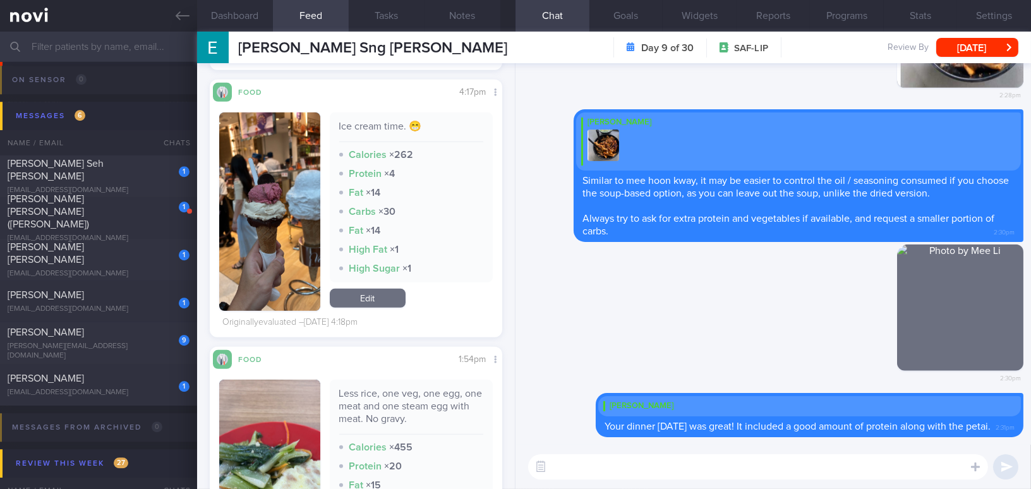
click at [258, 255] on button "button" at bounding box center [269, 211] width 101 height 198
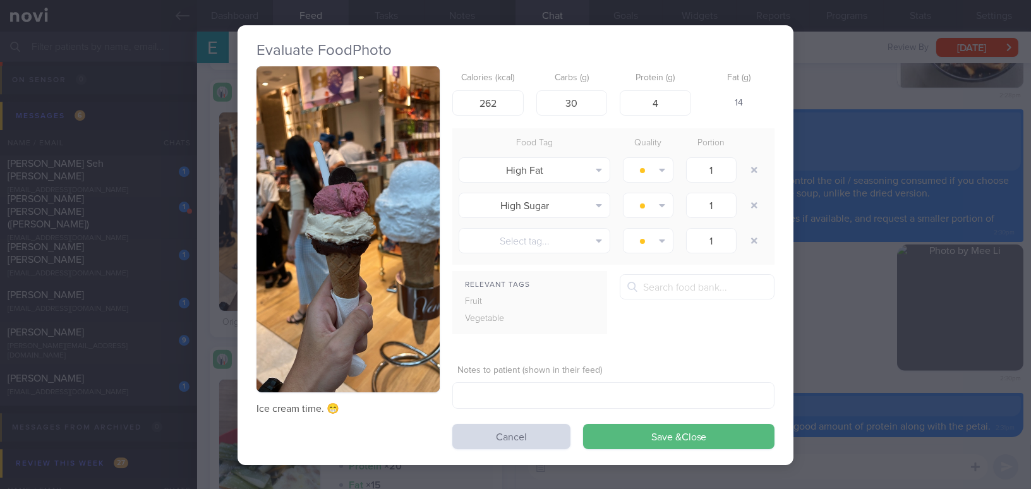
drag, startPoint x: 844, startPoint y: 327, endPoint x: 849, endPoint y: 344, distance: 17.2
click at [844, 327] on div "Evaluate Food Photo Ice cream time. 😁 Calories (kcal) 262 Carbs (g) 30 Protein …" at bounding box center [515, 244] width 1031 height 489
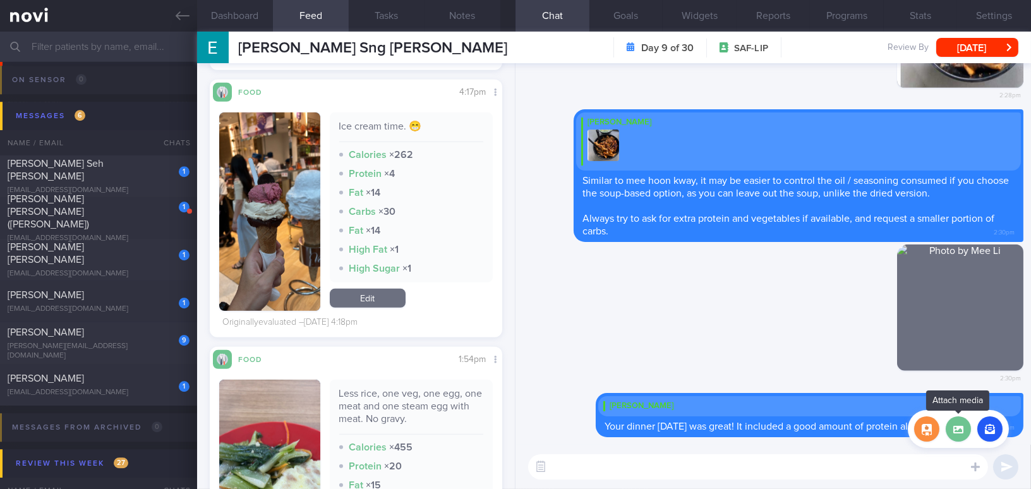
click at [960, 426] on label at bounding box center [958, 428] width 25 height 25
click at [0, 0] on input "file" at bounding box center [0, 0] width 0 height 0
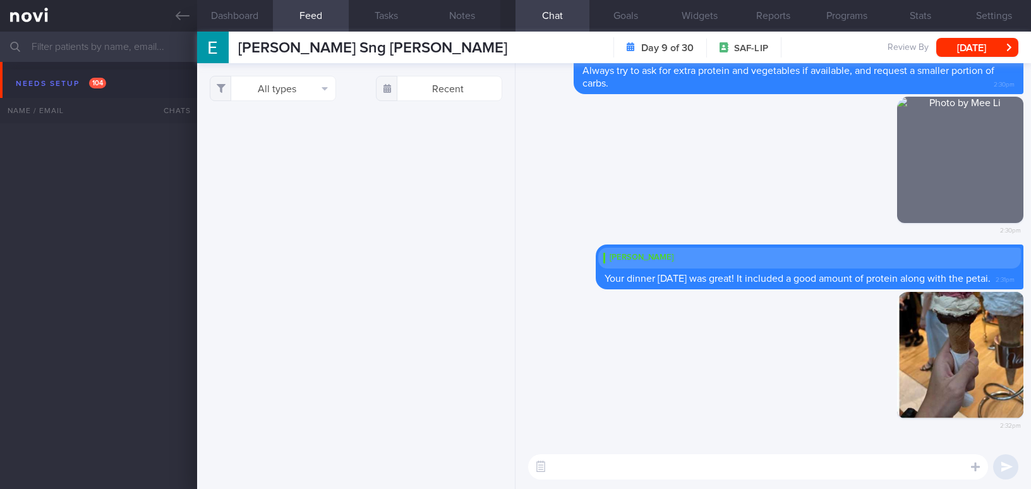
select select "9"
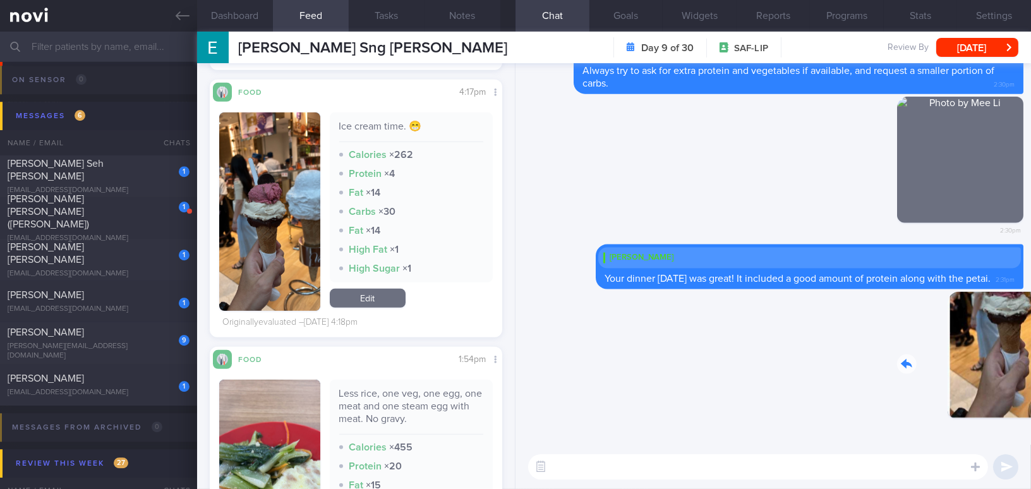
drag, startPoint x: 942, startPoint y: 359, endPoint x: 1042, endPoint y: 360, distance: 100.5
click at [1031, 360] on html "You are offline! Some functionality will be unavailable Patients New Users Coac…" at bounding box center [515, 244] width 1031 height 489
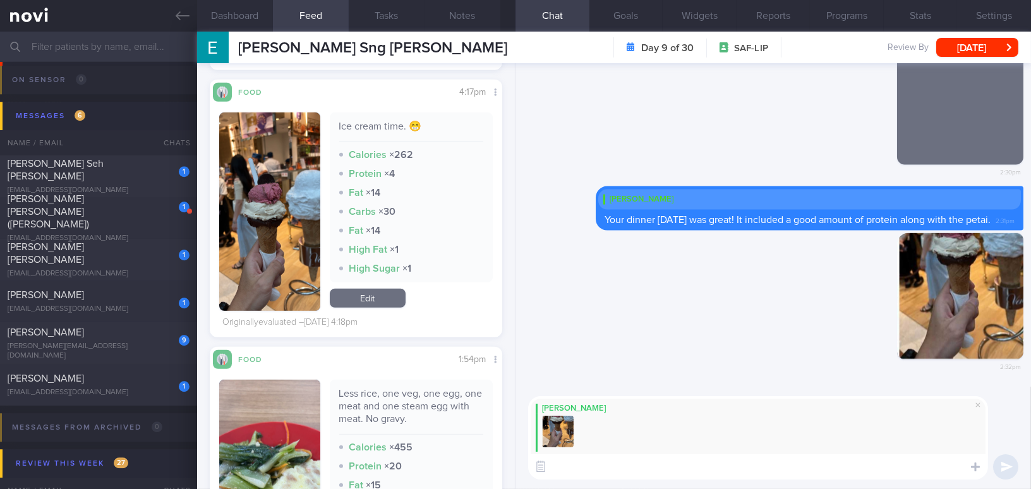
paste textarea "Hehe, it’s fine to enjoy ice cream! Just remember to choose healthier main meal…"
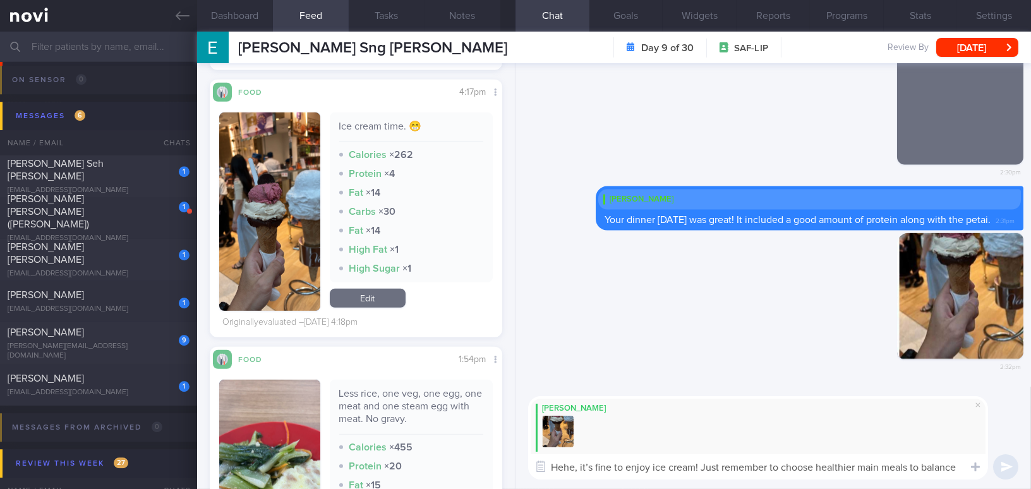
scroll to position [0, 0]
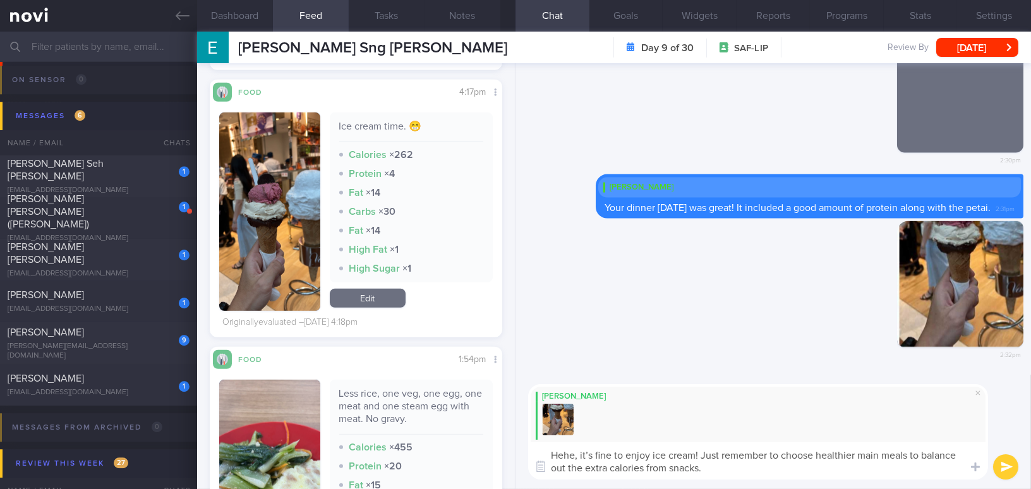
click at [591, 452] on textarea "Hehe, it’s fine to enjoy ice cream! Just remember to choose healthier main meal…" at bounding box center [758, 460] width 460 height 37
click at [699, 457] on textarea "Hehe, it is fine to enjoy ice cream! Just remember to choose healthier main mea…" at bounding box center [758, 460] width 460 height 37
click at [844, 475] on textarea "Hehe, it is fine to enjoy ice cream once a while! Just remember to choose healt…" at bounding box center [758, 460] width 460 height 37
type textarea "Hehe, it is fine to enjoy ice cream once a while! Just remember to choose healt…"
click at [1002, 460] on button "submit" at bounding box center [1005, 466] width 25 height 25
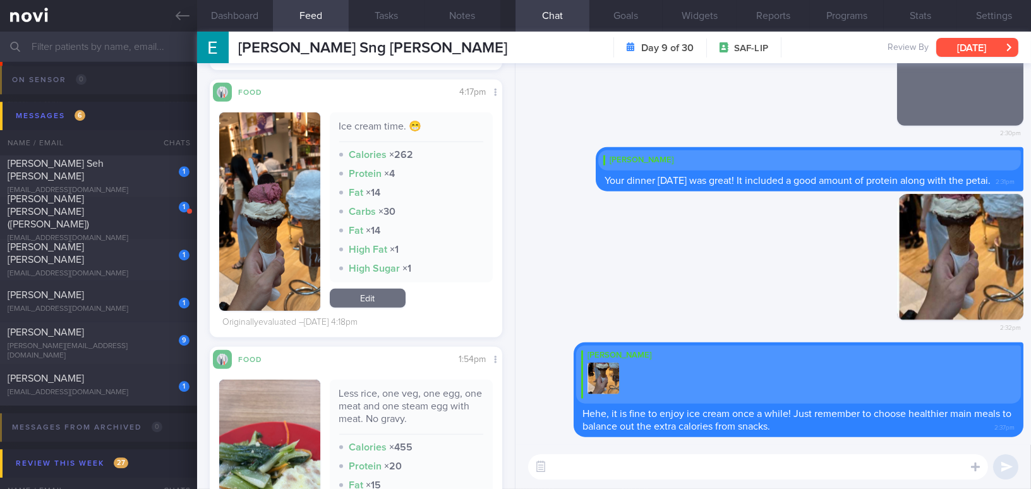
click at [971, 46] on button "[DATE]" at bounding box center [978, 47] width 82 height 19
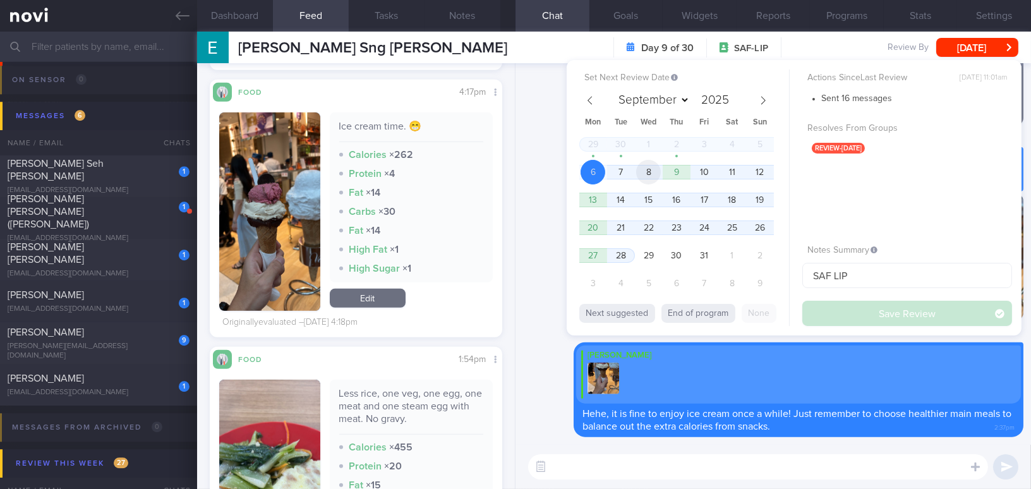
click at [653, 172] on span "8" at bounding box center [648, 172] width 25 height 25
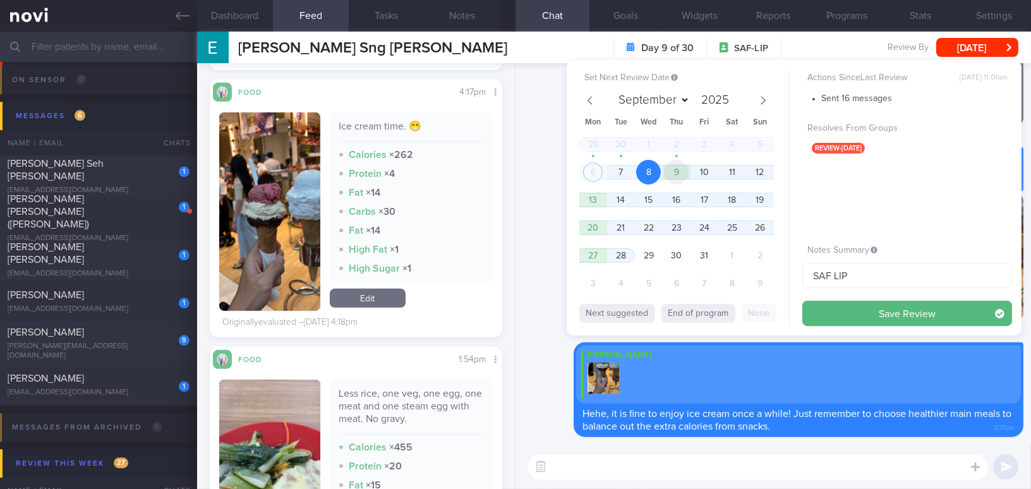
click at [673, 171] on span "9" at bounding box center [676, 172] width 25 height 25
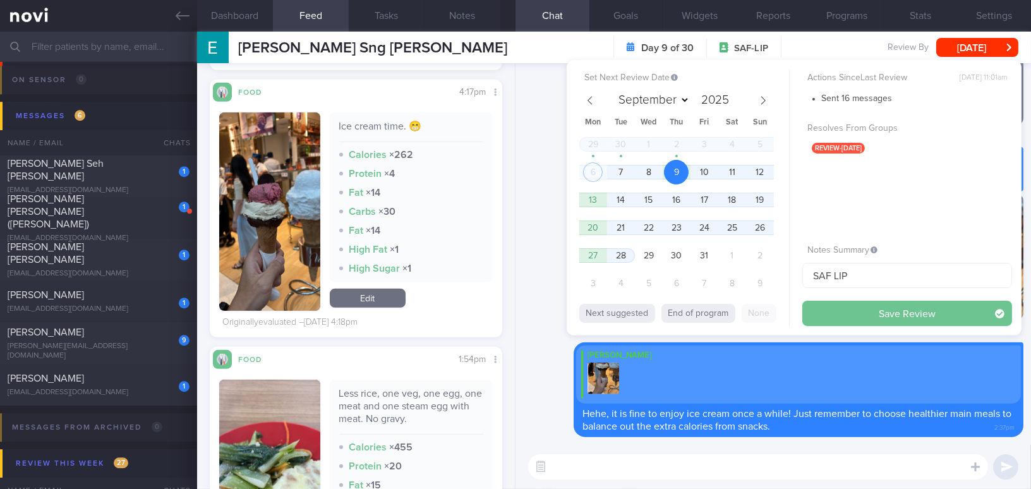
click at [842, 312] on button "Save Review" at bounding box center [908, 313] width 210 height 25
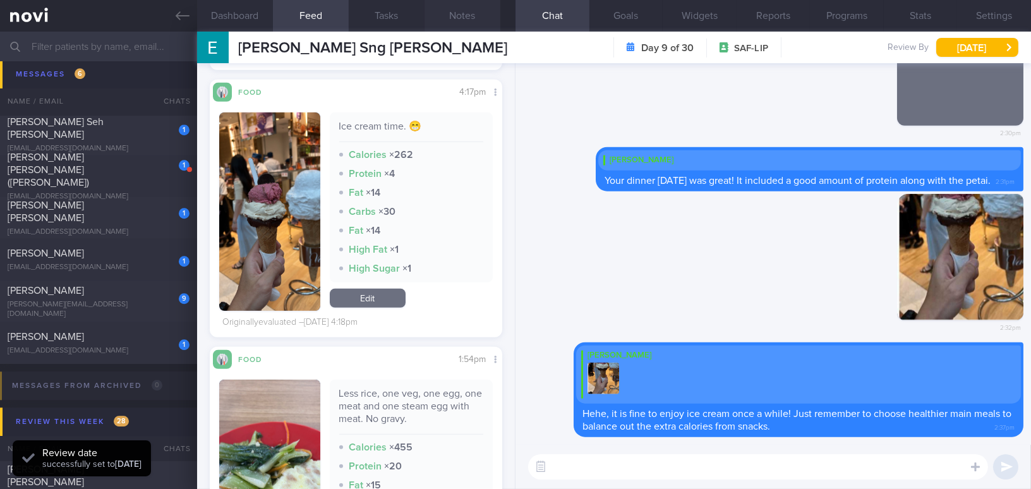
scroll to position [133, 266]
click at [464, 16] on button "Notes" at bounding box center [463, 16] width 76 height 32
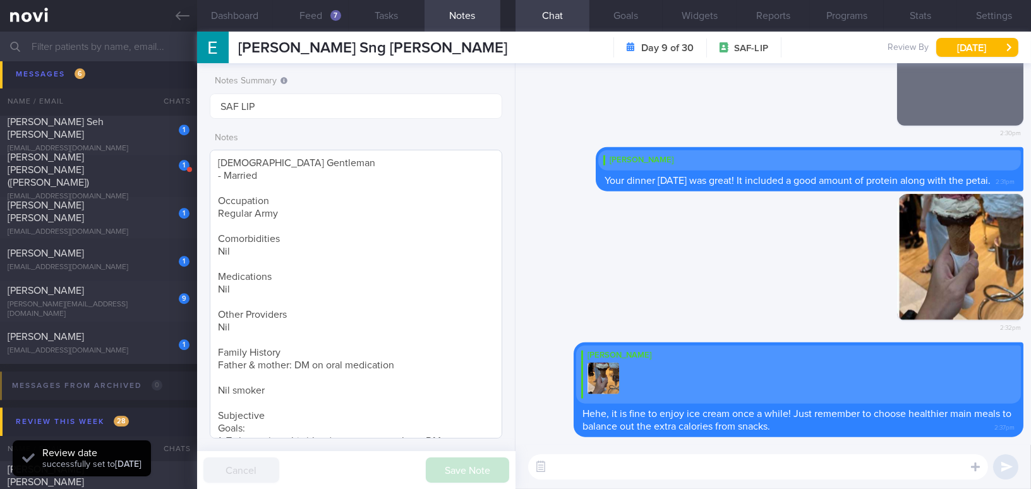
scroll to position [281, 0]
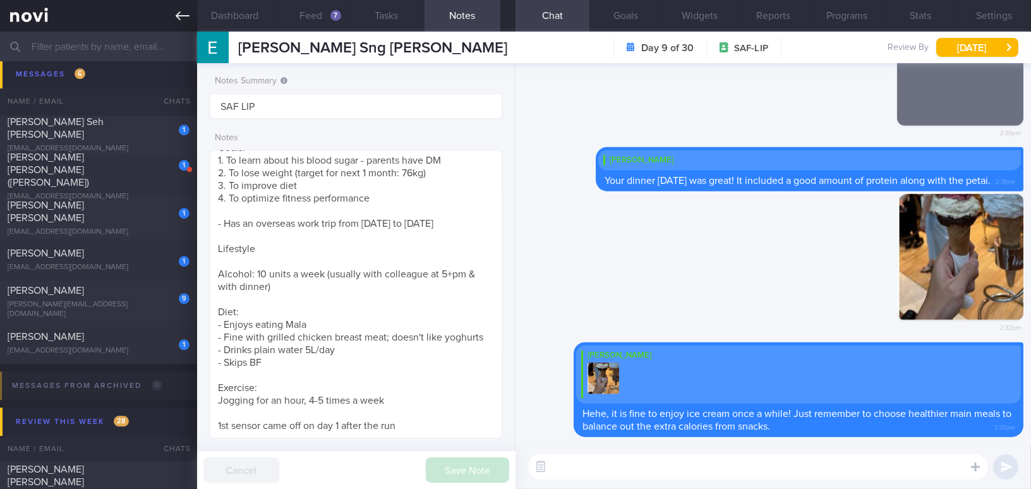
click at [165, 16] on link at bounding box center [98, 16] width 197 height 32
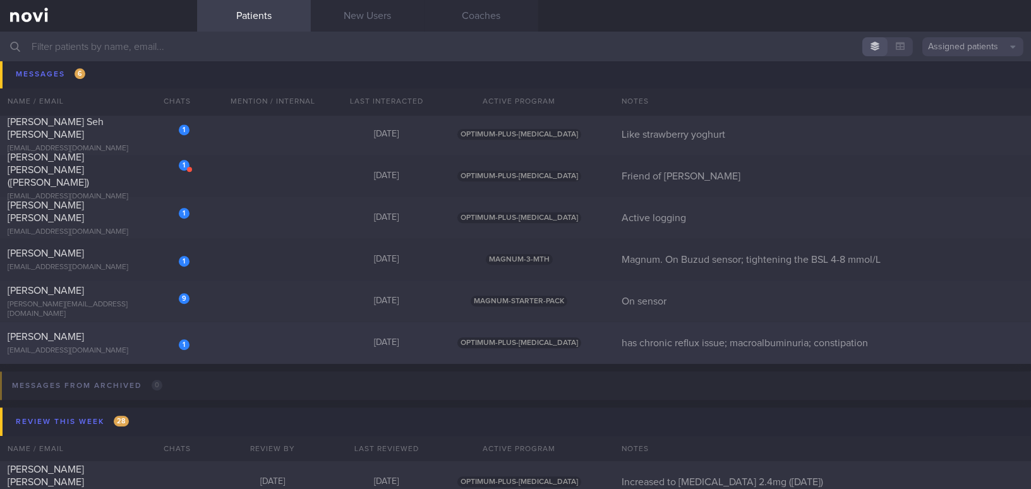
click at [144, 334] on div "[PERSON_NAME]" at bounding box center [97, 337] width 179 height 13
select select "9"
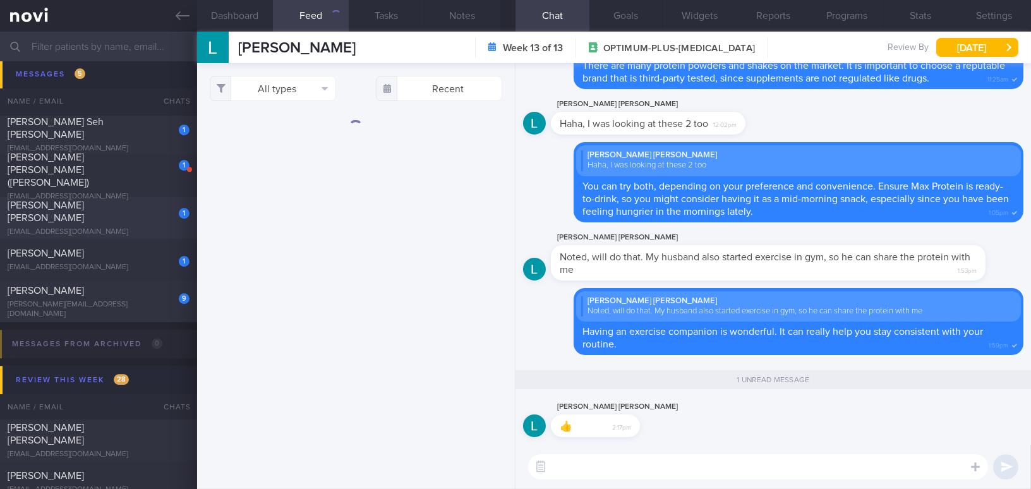
click at [130, 212] on div "[PERSON_NAME] [PERSON_NAME]" at bounding box center [97, 211] width 179 height 25
type input "Active logging"
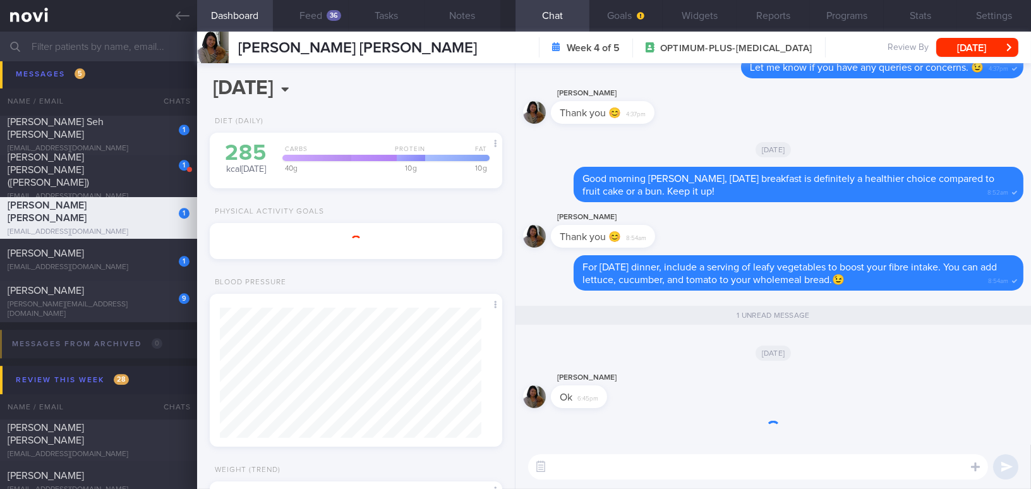
scroll to position [149, 261]
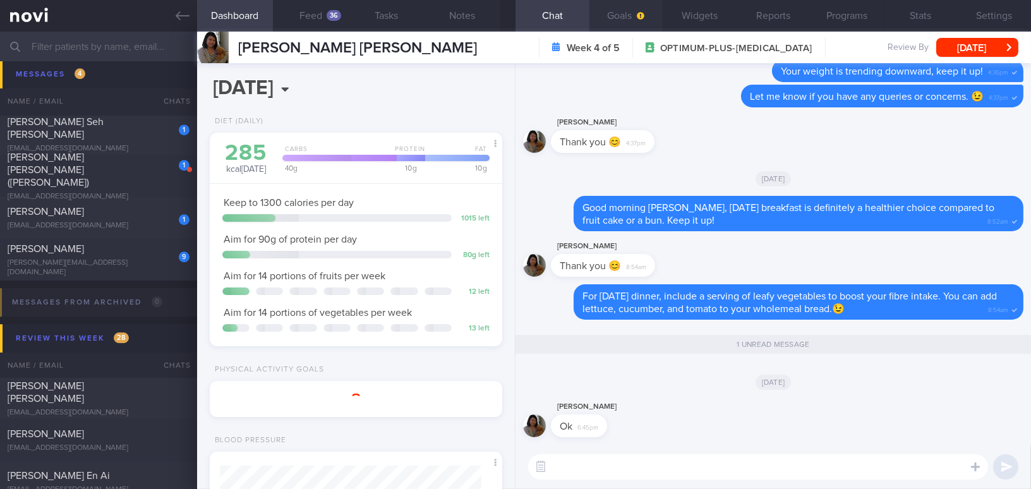
click at [629, 5] on button "Goals" at bounding box center [627, 16] width 74 height 32
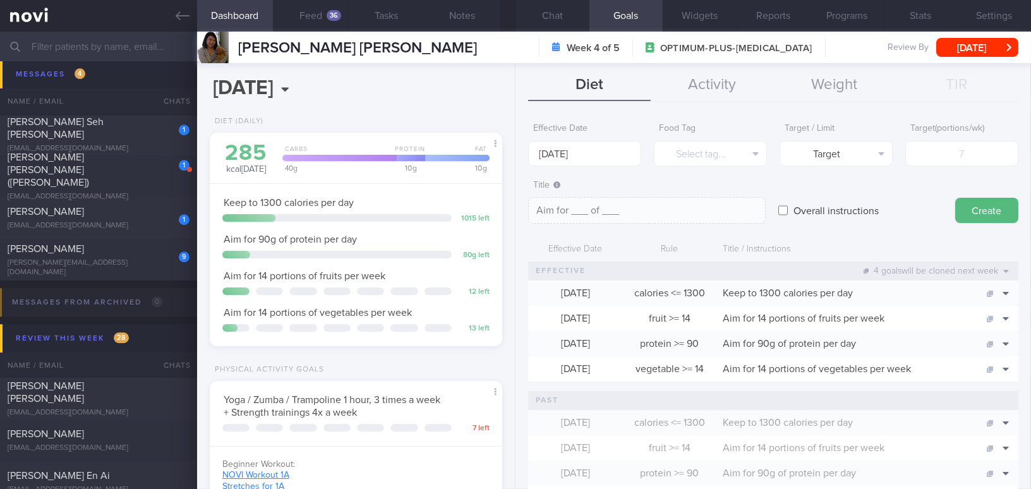
scroll to position [149, 261]
click at [567, 20] on button "Chat" at bounding box center [553, 16] width 74 height 32
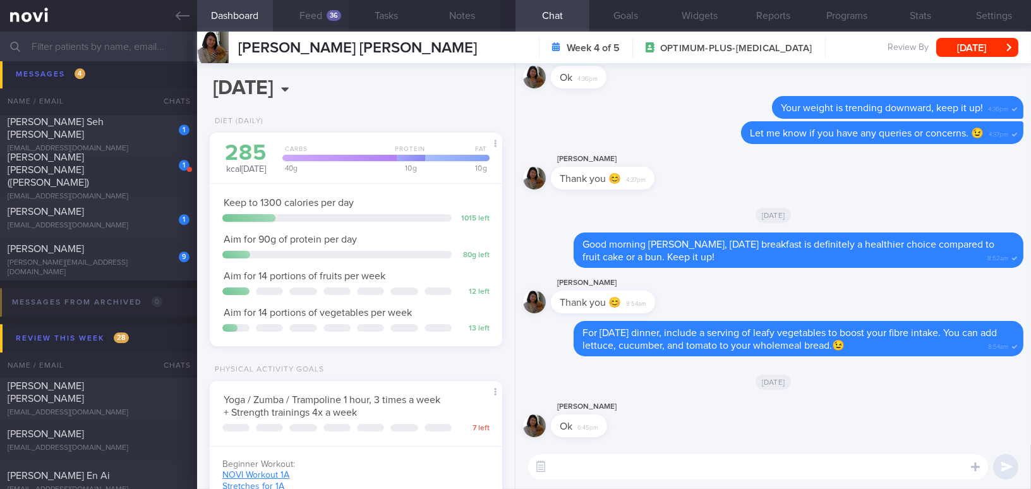
click at [325, 13] on button "Feed 36" at bounding box center [311, 16] width 76 height 32
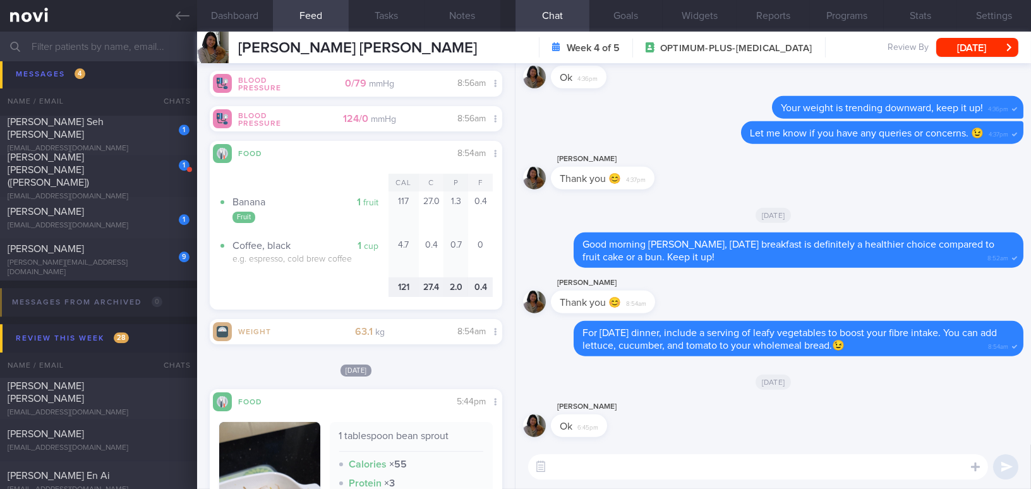
scroll to position [574, 0]
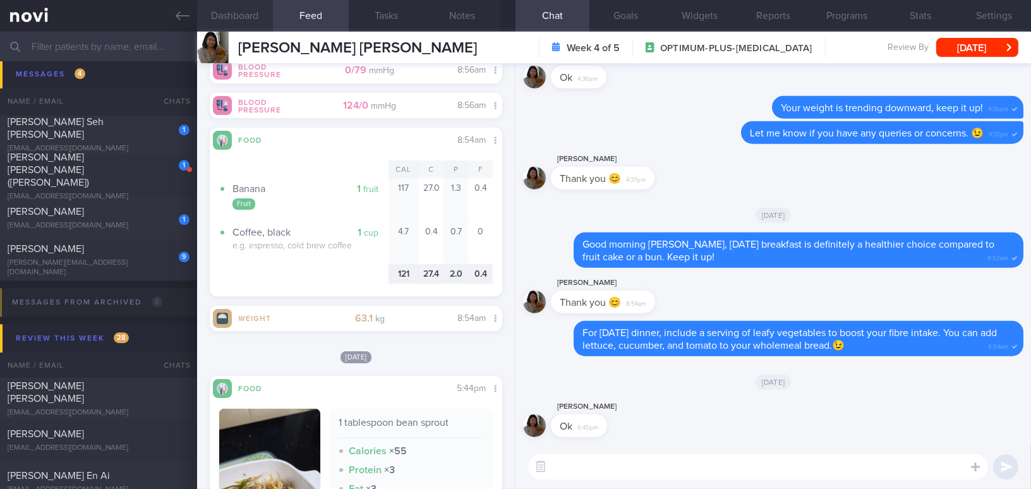
click at [256, 18] on button "Dashboard" at bounding box center [235, 16] width 76 height 32
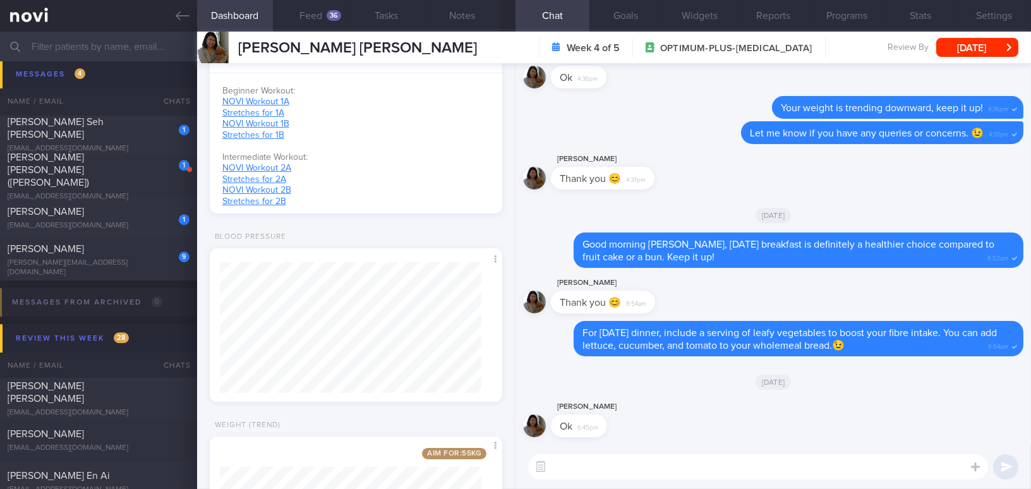
scroll to position [517, 0]
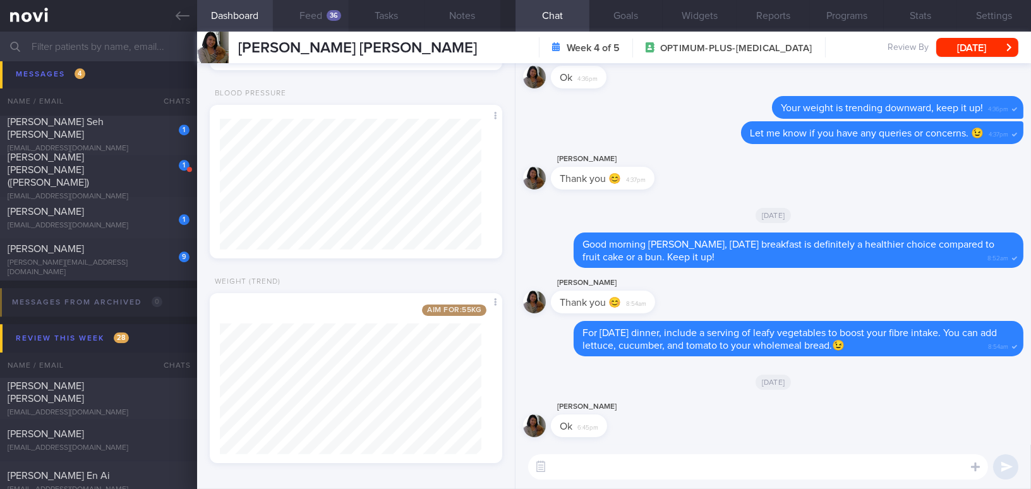
click at [317, 20] on button "Feed 36" at bounding box center [311, 16] width 76 height 32
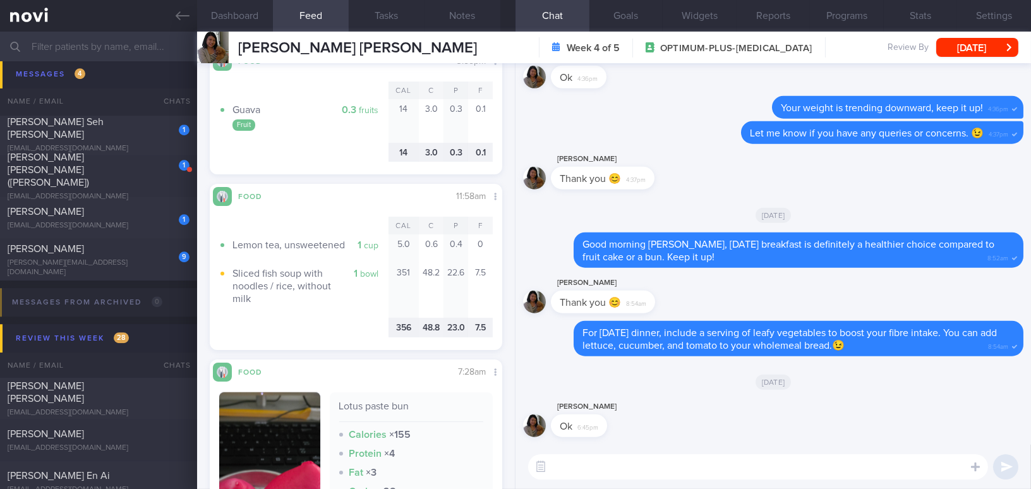
scroll to position [2527, 0]
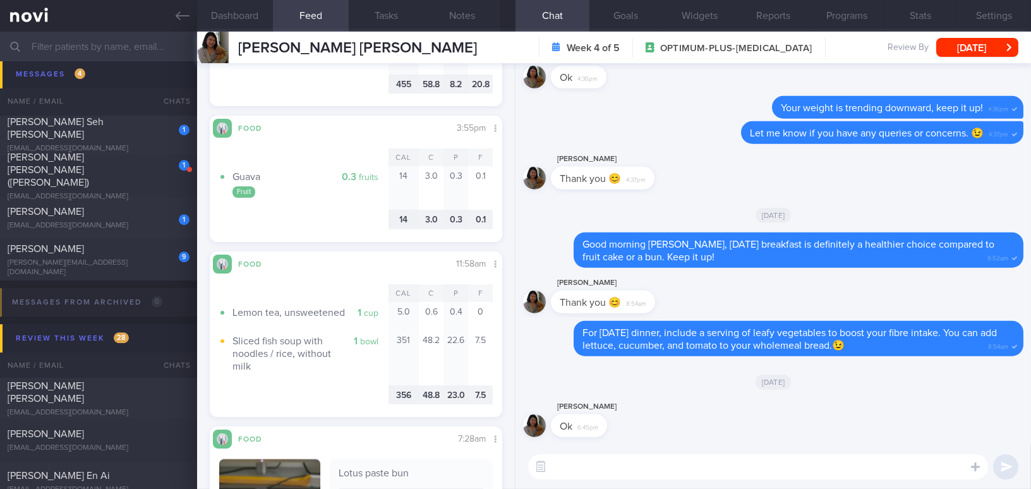
click at [689, 442] on div "Adeline Tan Ok 6:45pm" at bounding box center [773, 421] width 500 height 45
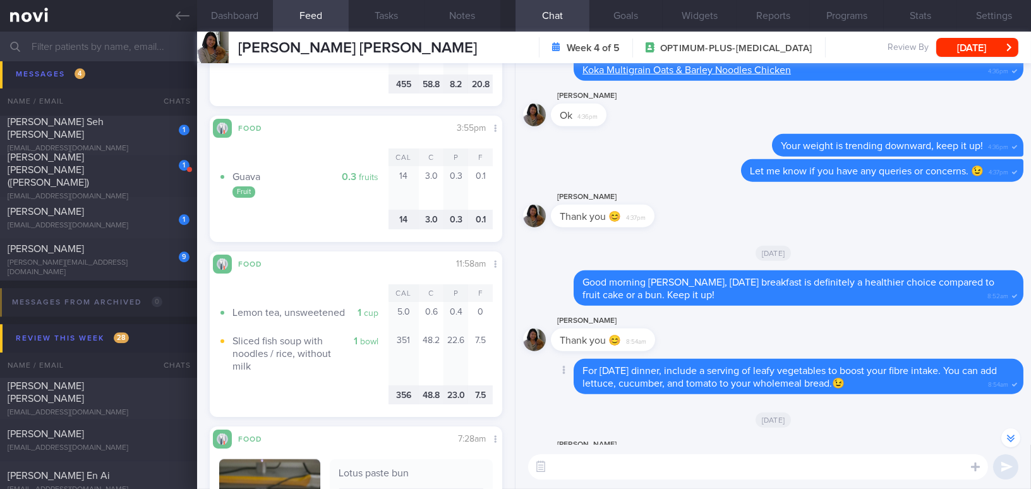
scroll to position [0, 0]
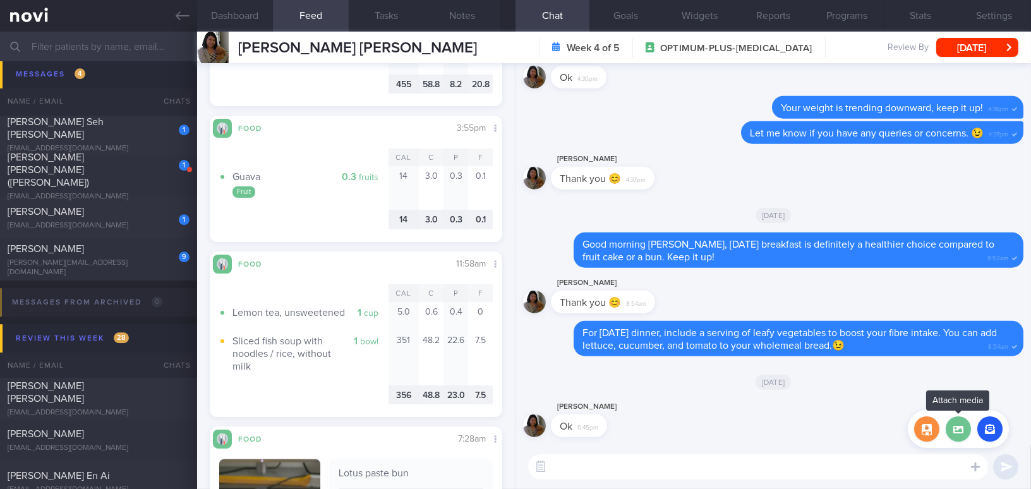
click at [965, 430] on label at bounding box center [958, 428] width 25 height 25
click at [0, 0] on input "file" at bounding box center [0, 0] width 0 height 0
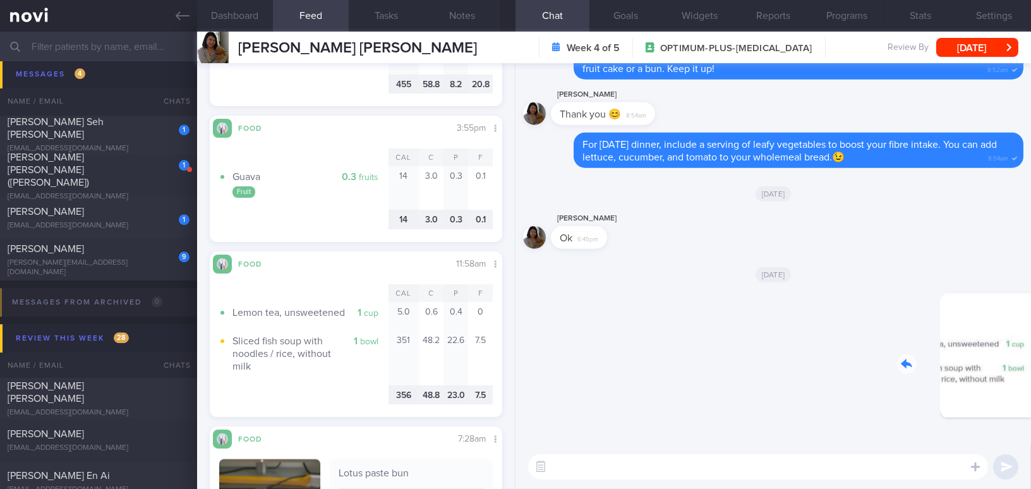
drag, startPoint x: 935, startPoint y: 383, endPoint x: 999, endPoint y: 389, distance: 64.1
click at [999, 389] on div "Delete 2:39pm" at bounding box center [935, 365] width 177 height 146
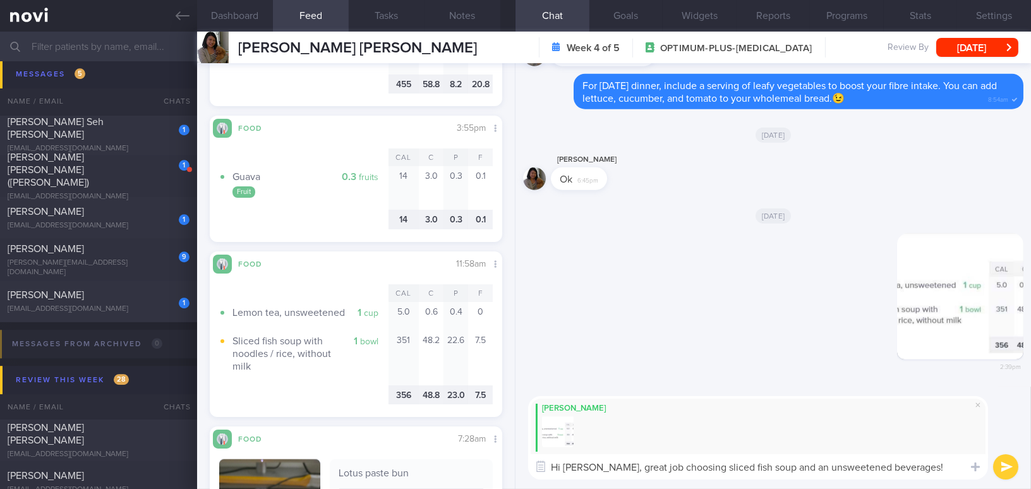
drag, startPoint x: 918, startPoint y: 464, endPoint x: 599, endPoint y: 458, distance: 319.2
click at [599, 458] on textarea "Hi Adeline, great job choosing sliced fish soup and an unsweetened beverages!" at bounding box center [758, 466] width 460 height 25
click at [662, 470] on textarea "Hi Adeline, great job choosing sliced fish soup and an unsweetened beverages!" at bounding box center [758, 466] width 460 height 25
drag, startPoint x: 602, startPoint y: 468, endPoint x: 917, endPoint y: 468, distance: 315.3
click at [917, 468] on textarea "Hi Adeline, great job choosing sliced fish soup and an unsweetened beverages!" at bounding box center [758, 466] width 460 height 25
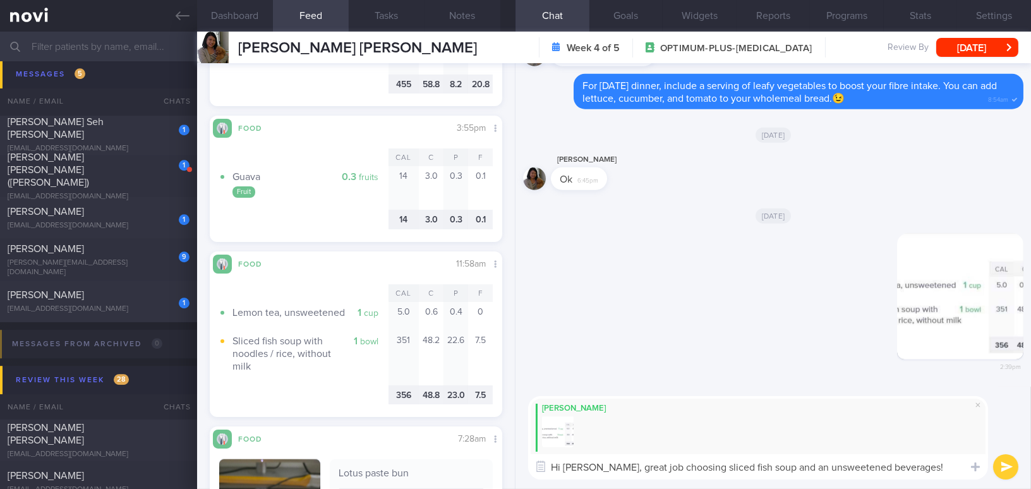
paste textarea "Great job choosing sliced fish soup and an unsweetened beverage"
click at [609, 470] on textarea "Hi Adeline, Great job choosing sliced fish soup and an unsweetened beverage!" at bounding box center [758, 466] width 460 height 25
click at [918, 461] on textarea "Hi Adeline, great job choosing sliced fish soup and an unsweetened beverage!" at bounding box center [758, 466] width 460 height 25
click at [939, 477] on textarea "Hi Adeline, great job choosing sliced fish soup and an unsweetened beverage!👍" at bounding box center [758, 466] width 460 height 25
type textarea "Hi Adeline, great job choosing sliced fish soup and an unsweetened beverage!👍 K…"
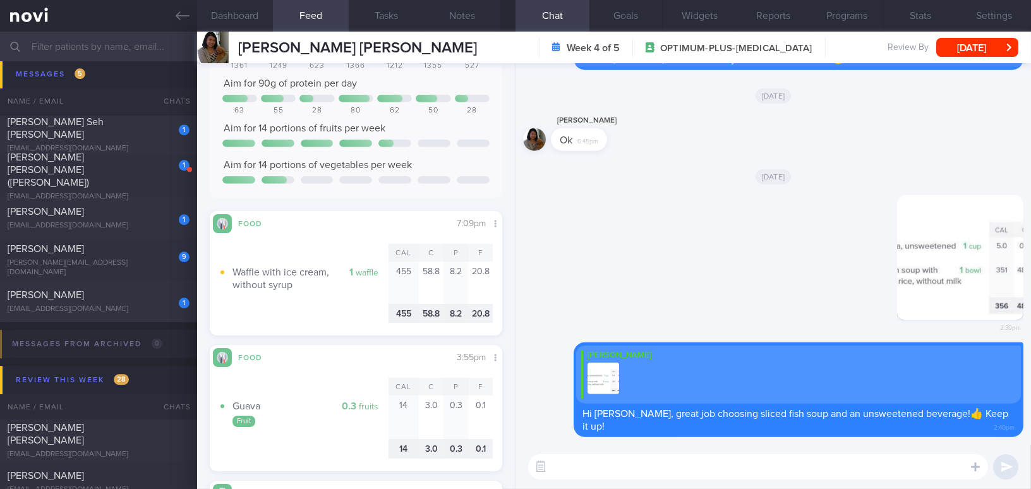
scroll to position [2355, 0]
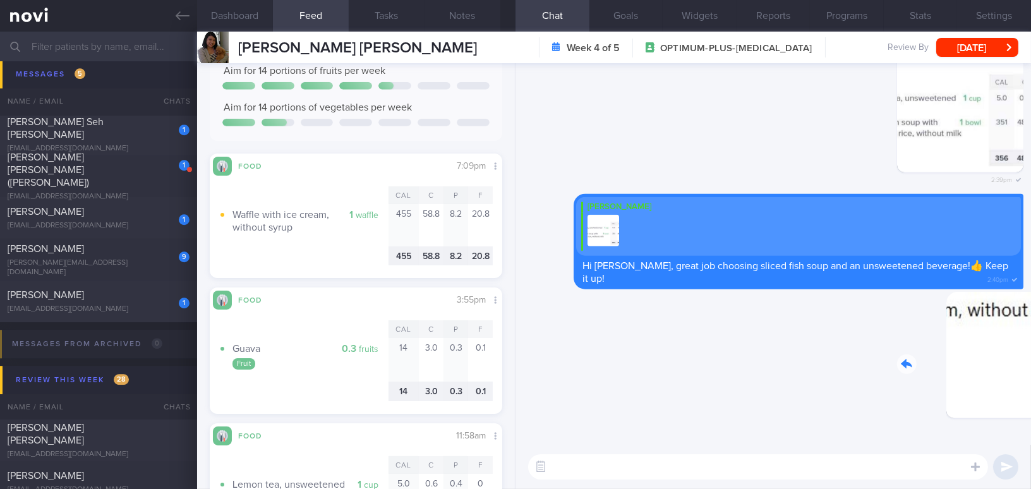
drag, startPoint x: 919, startPoint y: 361, endPoint x: 1016, endPoint y: 368, distance: 96.3
click at [1016, 368] on div "Delete 2:42pm Delete Mee Li Hi Adeline, great job choosing sliced fish soup and…" at bounding box center [774, 254] width 516 height 382
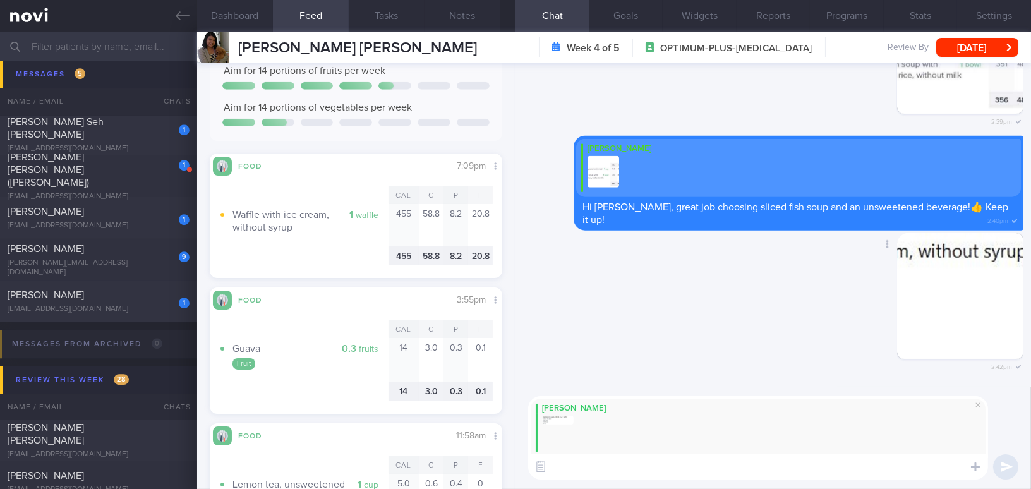
paste textarea "On Sunday, did you have only a waffle for dinner? The total calories are almost…"
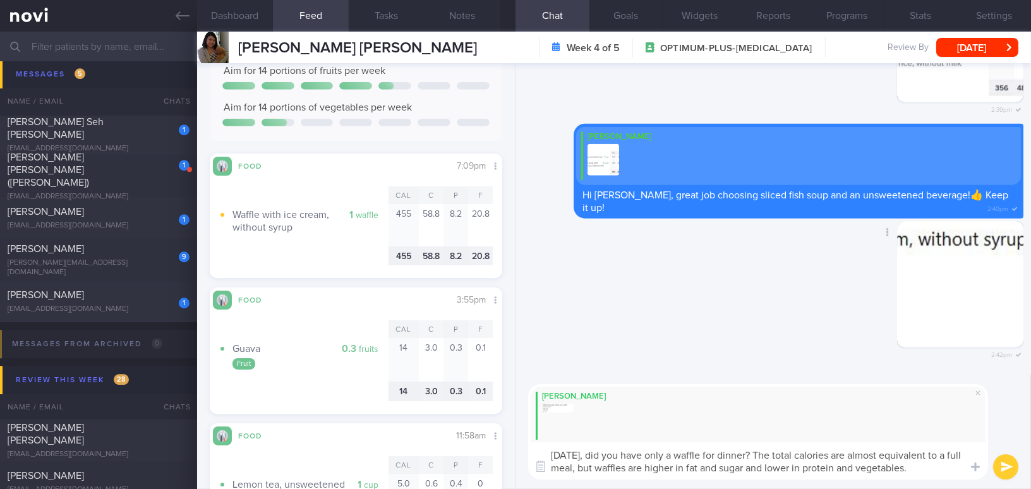
scroll to position [0, 0]
click at [693, 454] on textarea "On Sunday, did you have only a waffle for dinner? The total calories are almost…" at bounding box center [758, 460] width 460 height 37
click at [657, 466] on textarea "On Sunday, did you have only 1 waffle for dinner? The total calories are almost…" at bounding box center [758, 460] width 460 height 37
click at [766, 468] on textarea "On Sunday, did you have only 1 waffle for dinner? The total calories are almost…" at bounding box center [758, 460] width 460 height 37
type textarea "On Sunday, did you have only 1 waffle for dinner? The total calories are almost…"
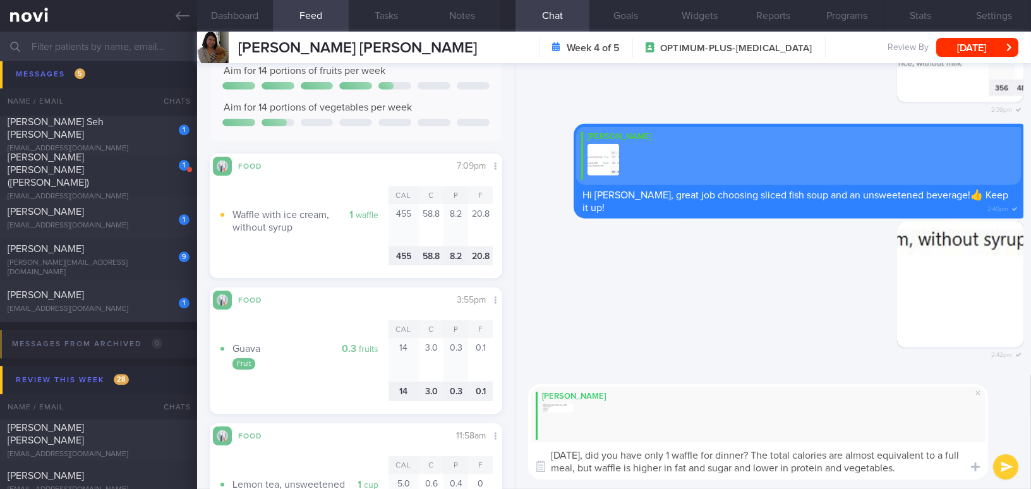
click at [1005, 464] on button "submit" at bounding box center [1005, 466] width 25 height 25
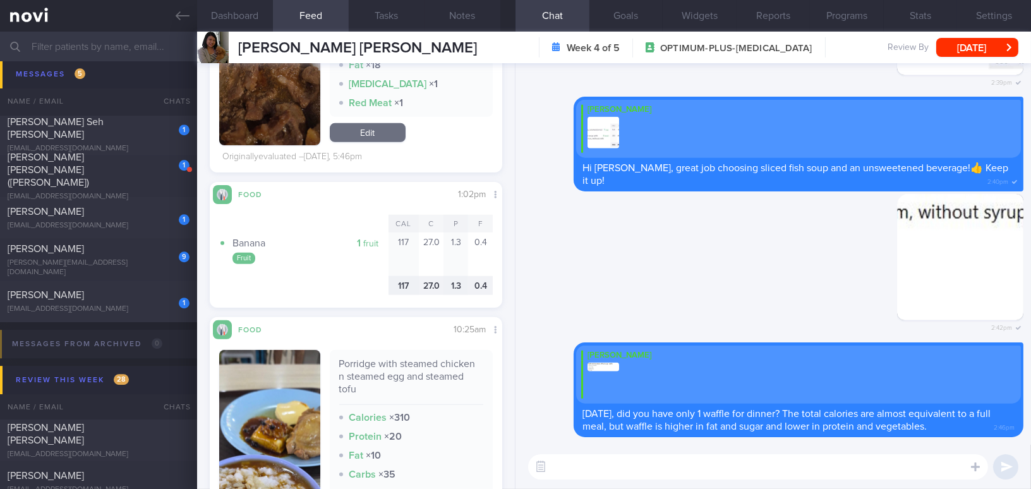
scroll to position [1206, 0]
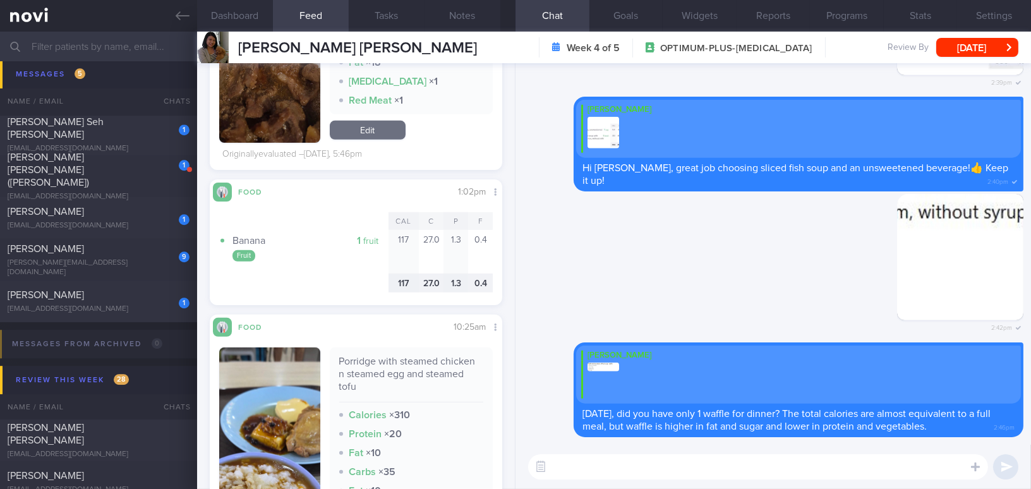
click at [308, 392] on img "button" at bounding box center [269, 469] width 101 height 243
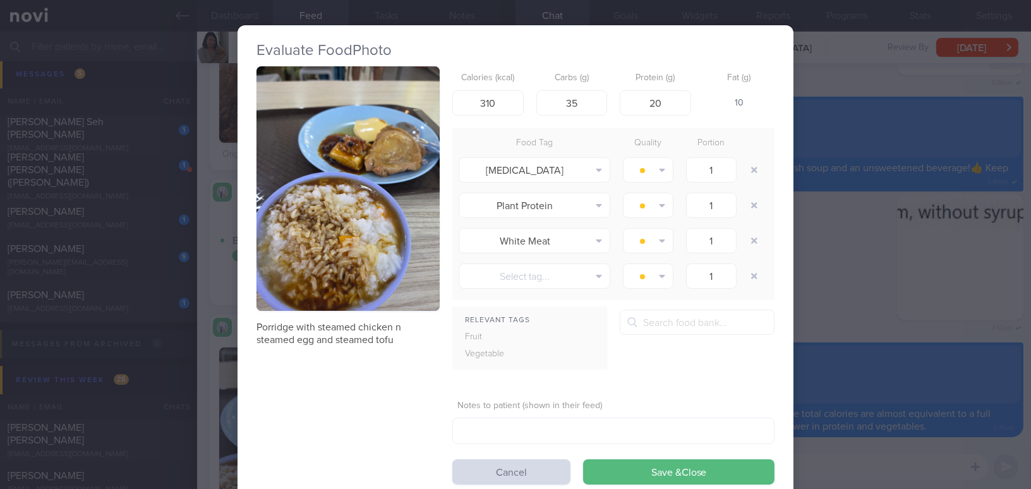
click at [334, 260] on button "button" at bounding box center [348, 188] width 183 height 245
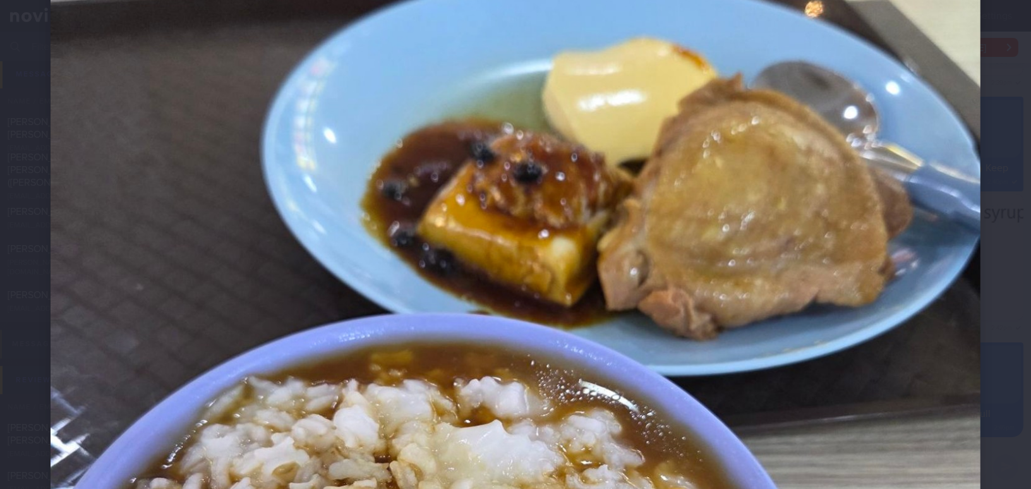
scroll to position [287, 0]
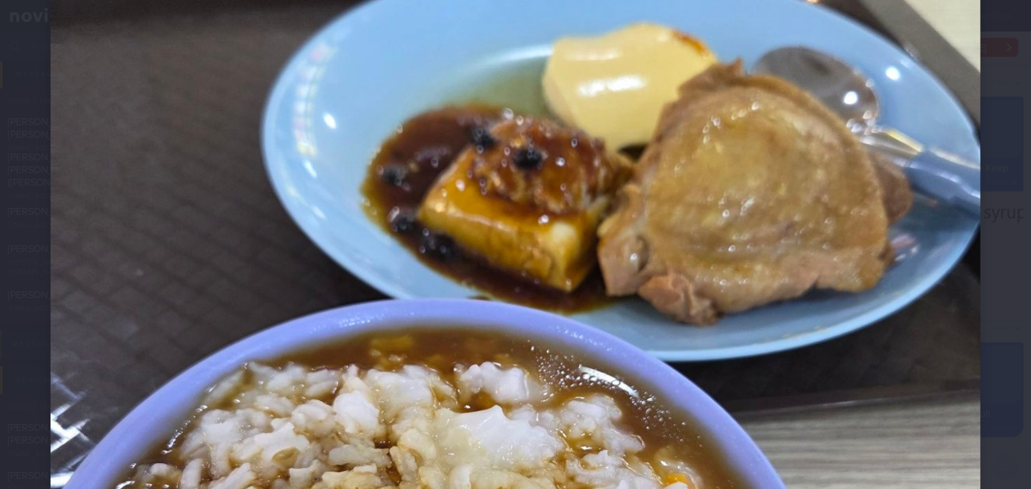
click at [544, 258] on img at bounding box center [516, 384] width 930 height 1240
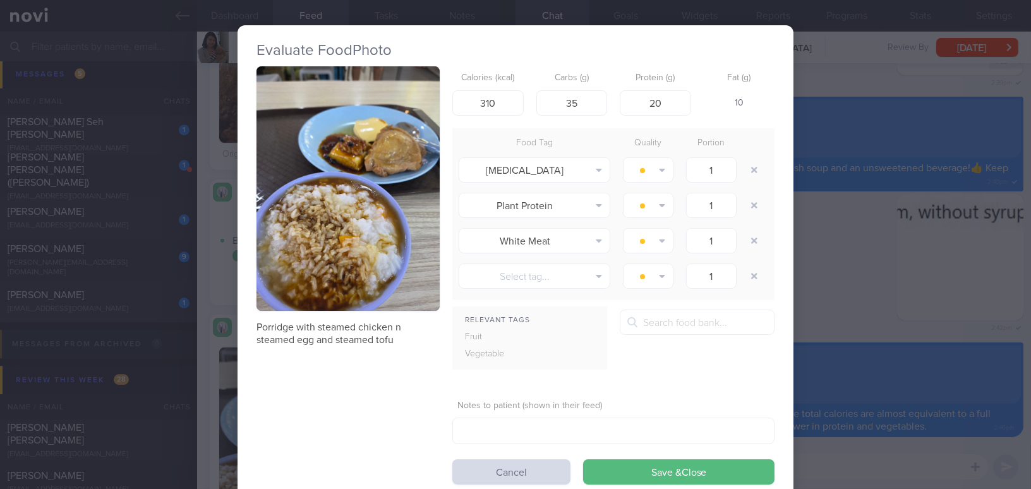
click at [875, 332] on div "Evaluate Food Photo Porridge with steamed chicken n steamed egg and steamed tof…" at bounding box center [515, 244] width 1031 height 489
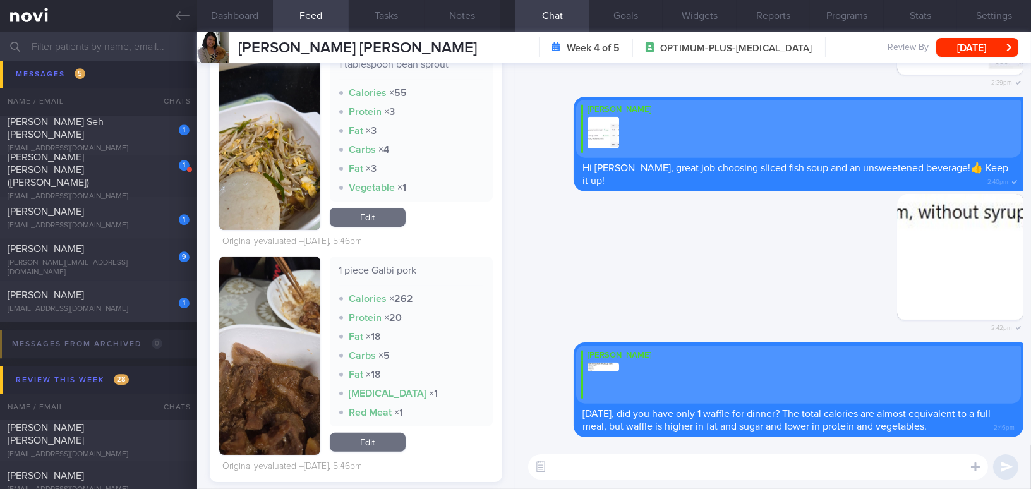
scroll to position [919, 0]
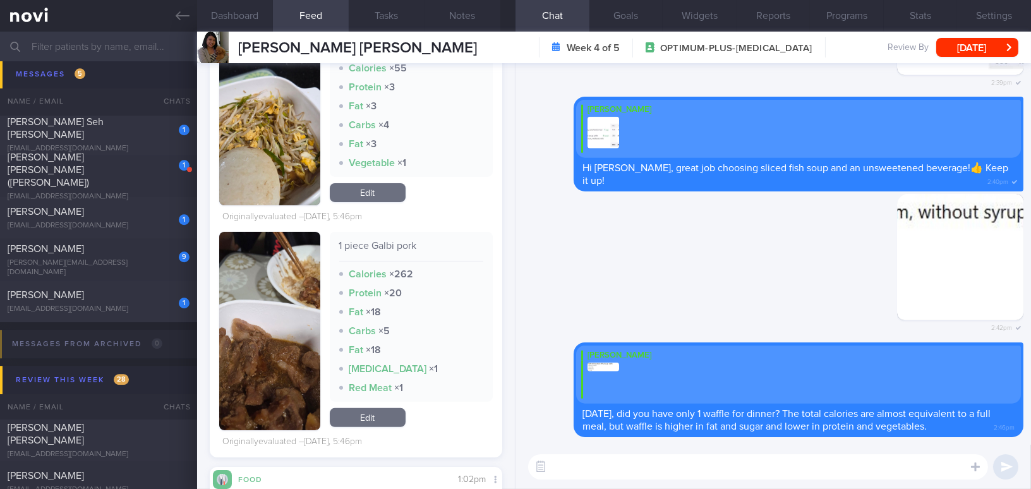
click at [293, 317] on button "button" at bounding box center [269, 331] width 101 height 198
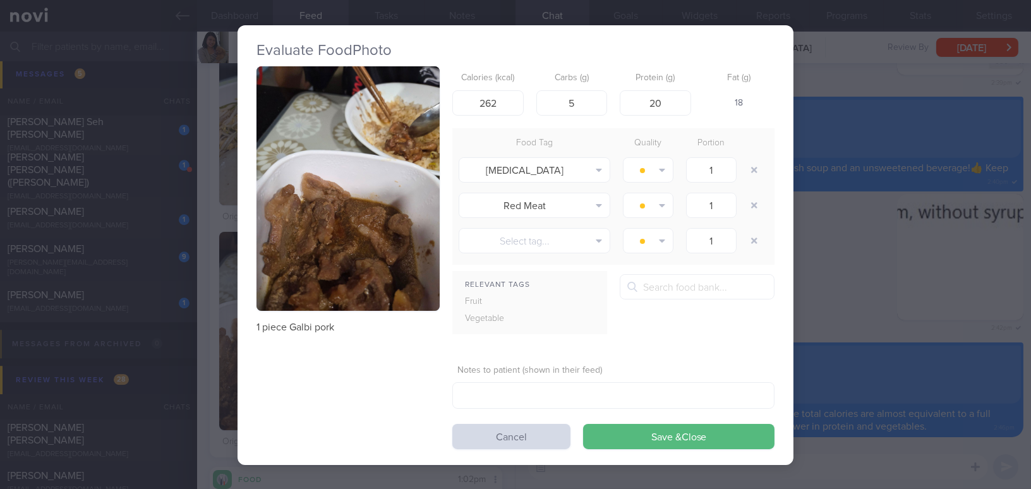
click at [844, 304] on div "Evaluate Food Photo 1 piece Galbi pork Calories (kcal) 262 Carbs (g) 5 Protein …" at bounding box center [515, 244] width 1031 height 489
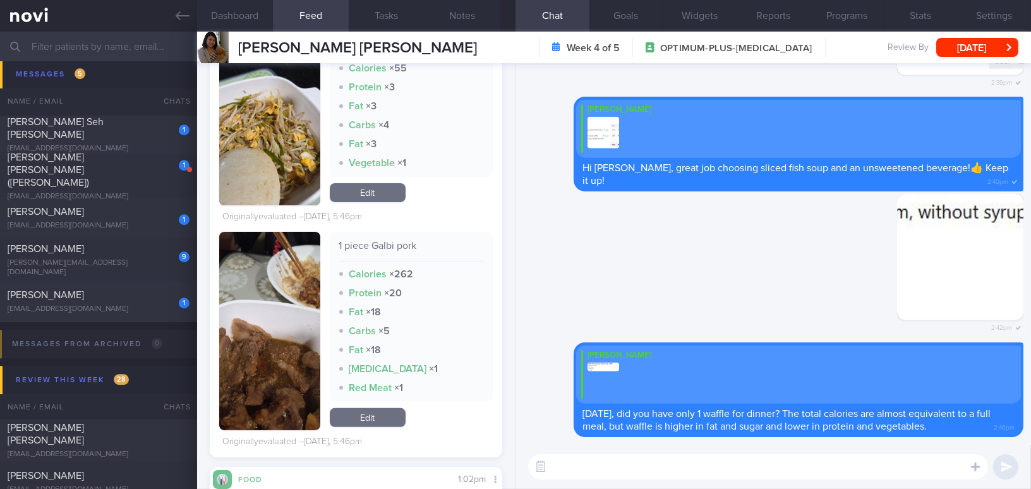
click at [277, 310] on button "button" at bounding box center [269, 331] width 101 height 198
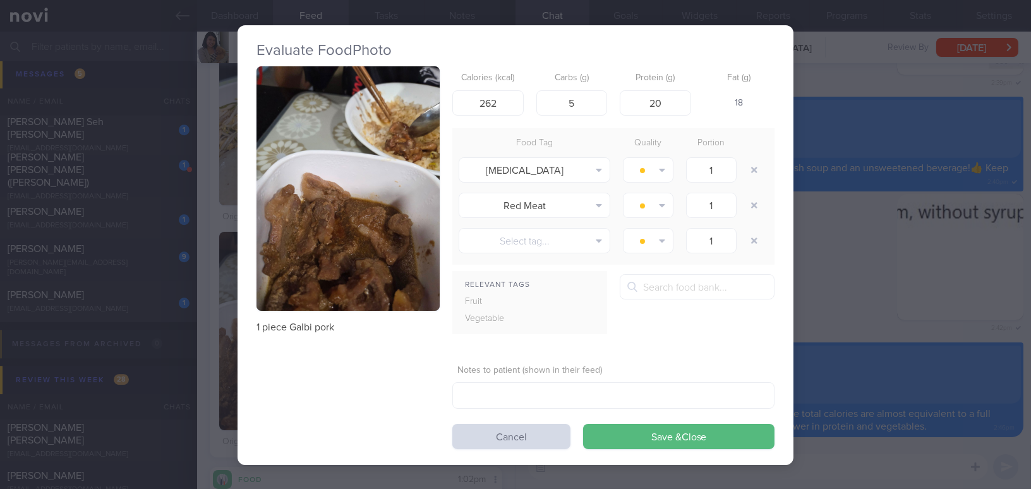
click at [281, 265] on button "button" at bounding box center [348, 188] width 183 height 245
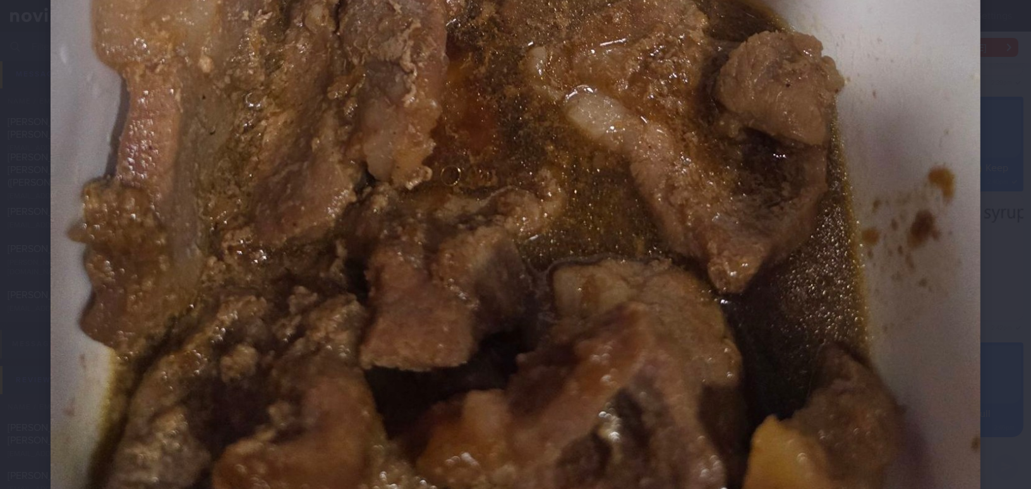
scroll to position [840, 0]
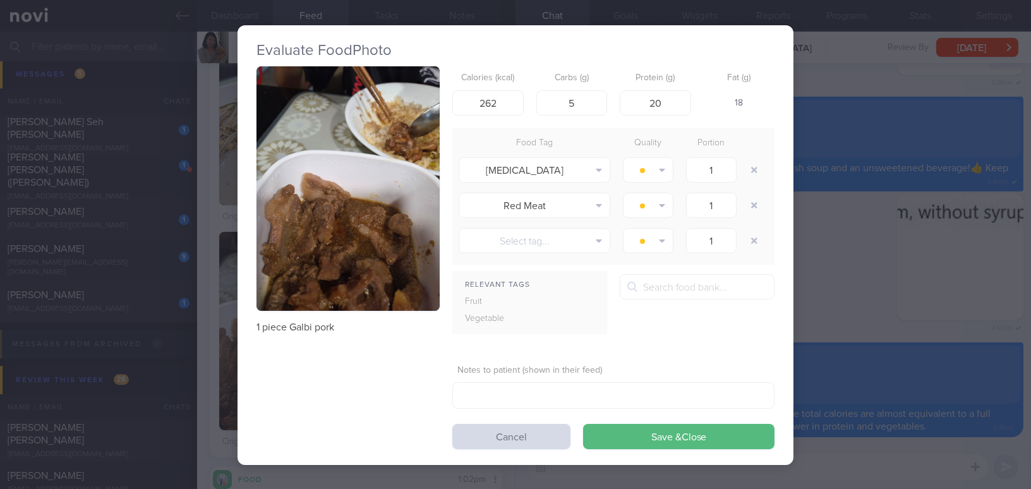
click at [826, 285] on div "Evaluate Food Photo 1 piece Galbi pork Calories (kcal) 262 Carbs (g) 5 Protein …" at bounding box center [515, 244] width 1031 height 489
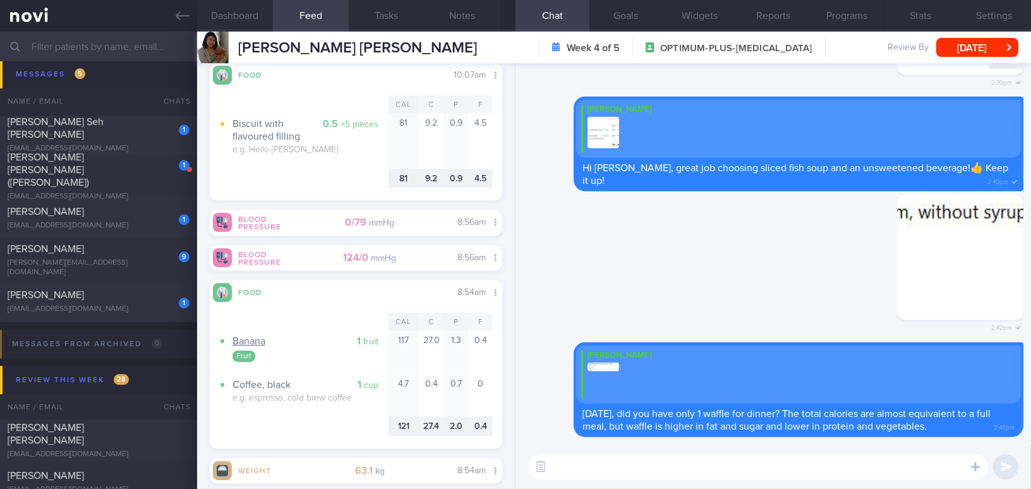
scroll to position [344, 0]
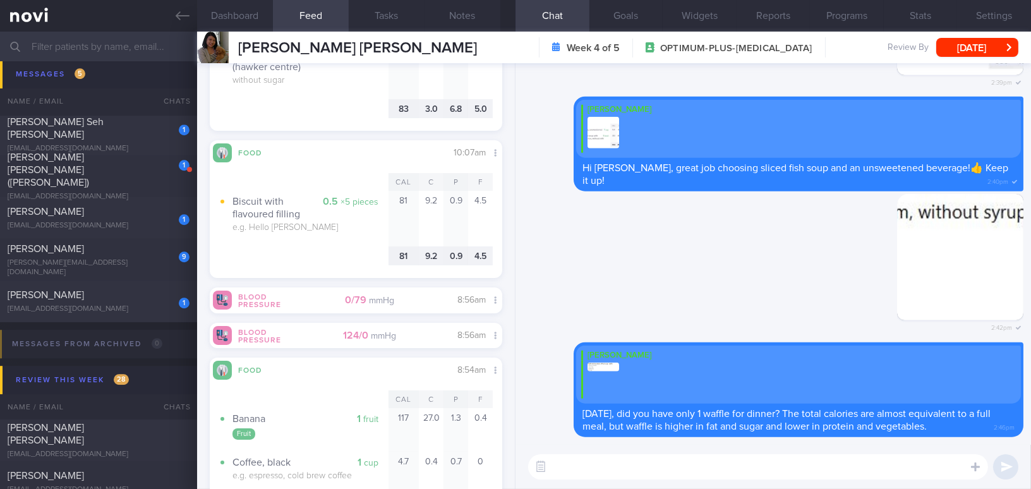
click at [601, 463] on textarea at bounding box center [758, 466] width 460 height 25
type textarea "For today, did you manage to have a proper lunch?"
drag, startPoint x: 781, startPoint y: 470, endPoint x: 521, endPoint y: 470, distance: 260.4
click at [520, 470] on div "For today, did you manage to have a proper lunch? For today, did you manage to …" at bounding box center [774, 467] width 516 height 44
click at [683, 462] on textarea at bounding box center [758, 466] width 460 height 25
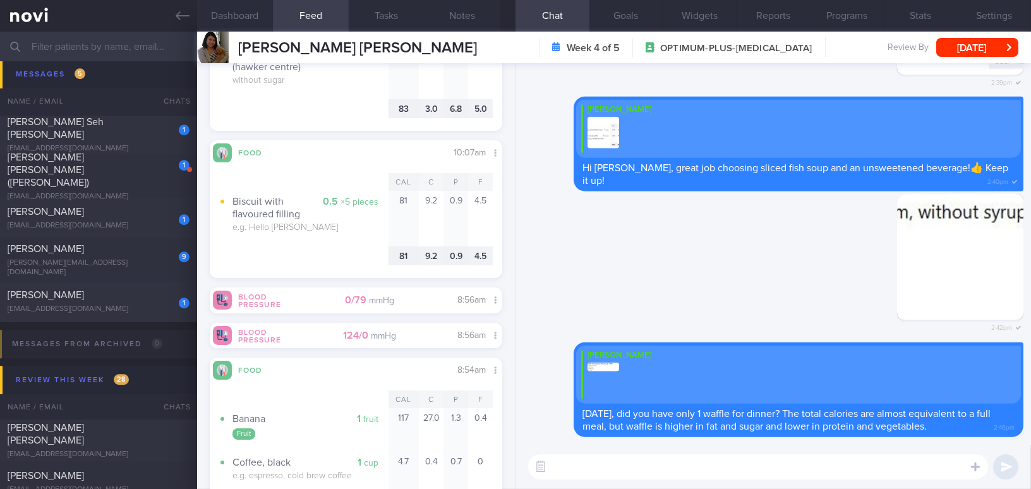
paste textarea "Were you able to have a proper lunch today?"
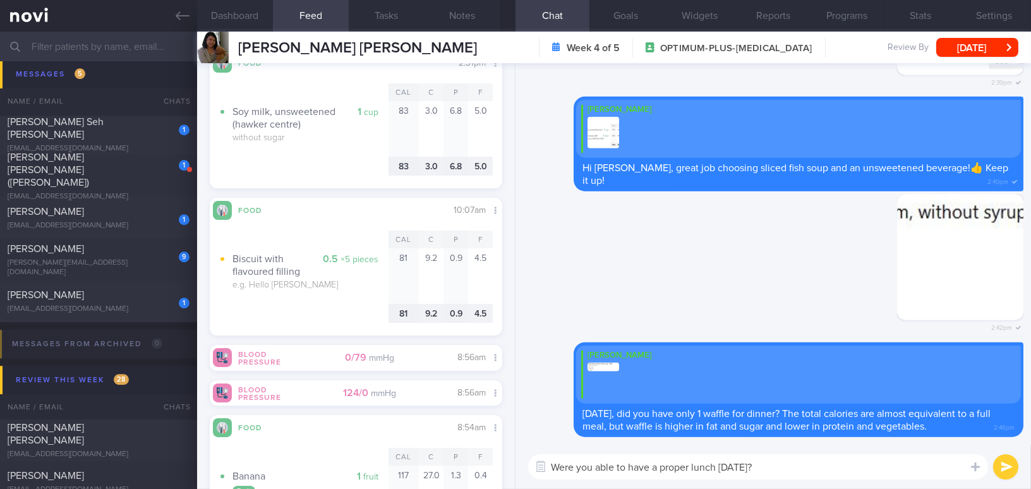
scroll to position [229, 0]
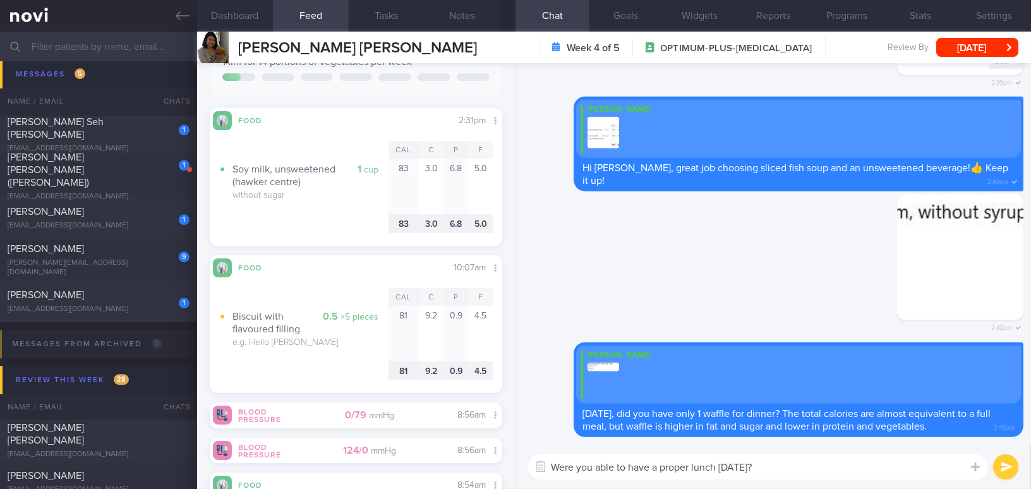
type textarea "Were you able to have a proper lunch today?"
click at [1010, 467] on button "submit" at bounding box center [1005, 466] width 25 height 25
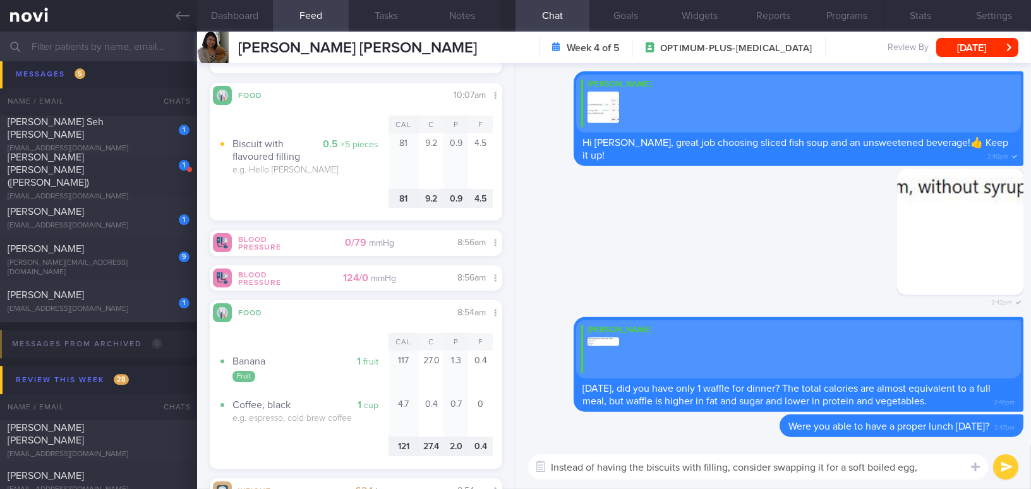
scroll to position [0, 0]
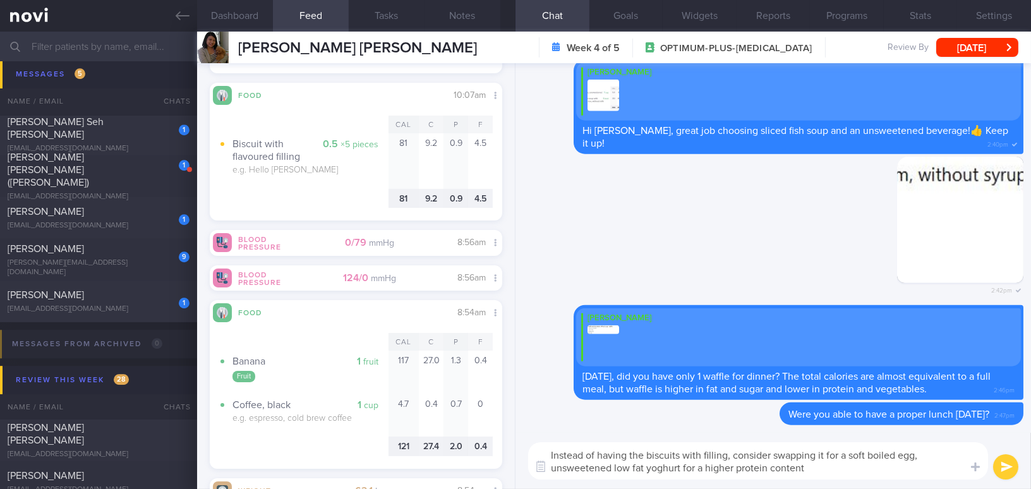
type textarea "Instead of having the biscuits with filling, consider swapping it for a soft bo…"
drag, startPoint x: 822, startPoint y: 473, endPoint x: 597, endPoint y: 461, distance: 224.7
click at [531, 446] on div "Instead of having the biscuits with filling, consider swapping it for a soft bo…" at bounding box center [758, 460] width 460 height 37
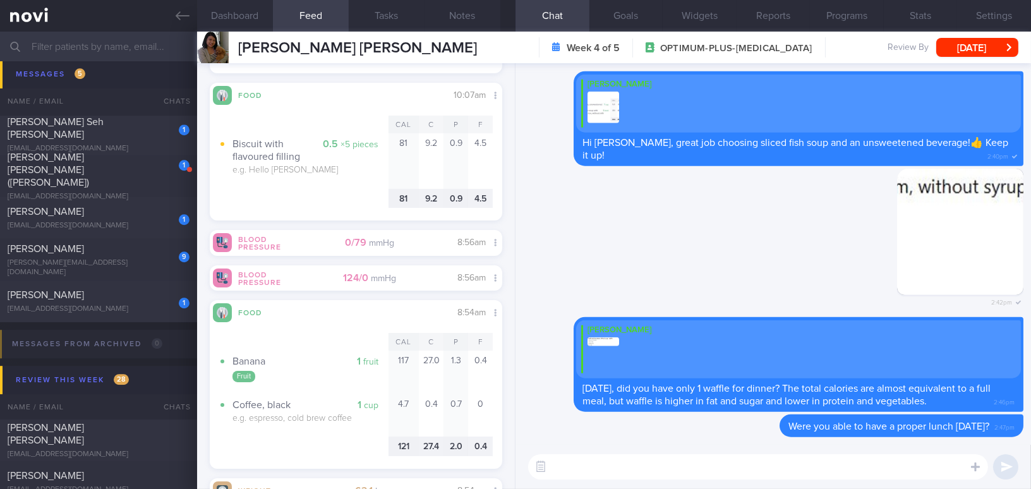
click at [596, 475] on textarea at bounding box center [758, 466] width 460 height 25
paste textarea "Instead of having biscuits with filling, consider swapping them for a soft-boil…"
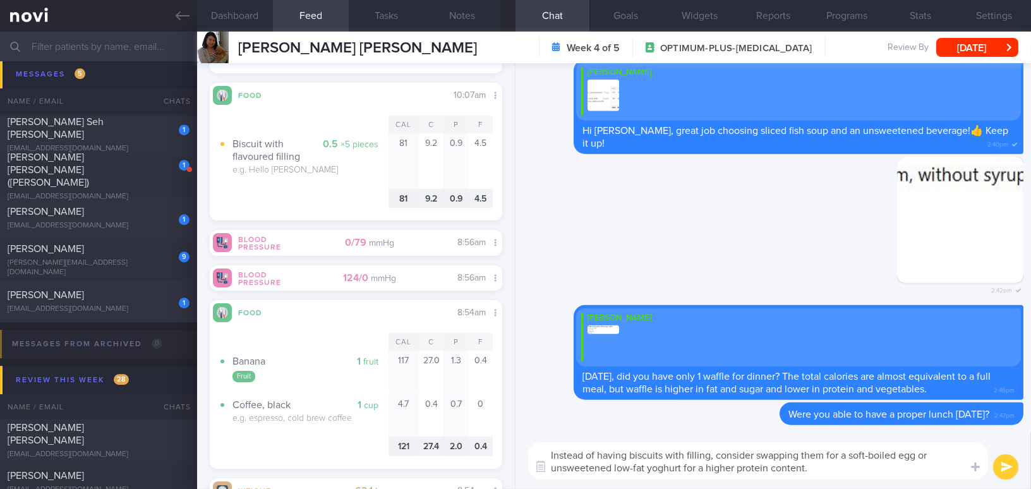
type textarea "Instead of having biscuits with filling, consider swapping them for a soft-boil…"
click at [1007, 466] on button "submit" at bounding box center [1005, 466] width 25 height 25
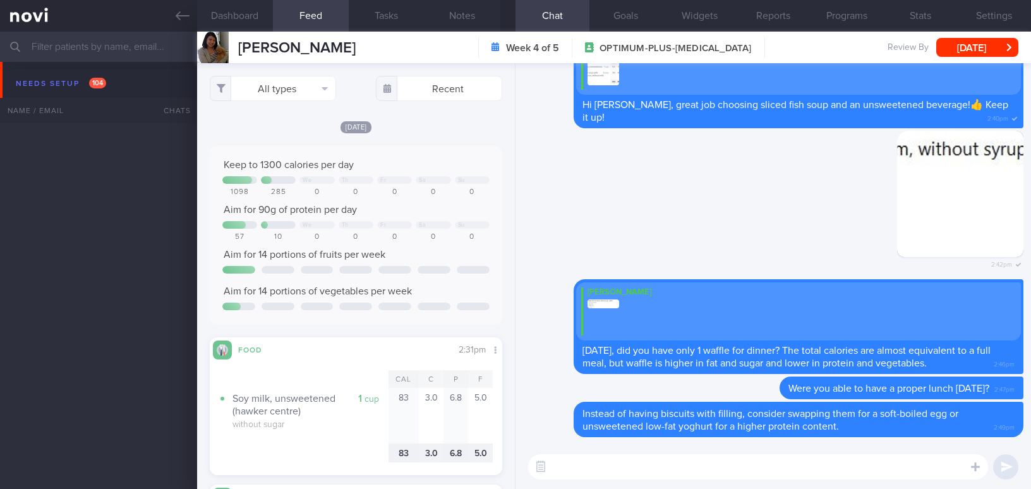
select select "9"
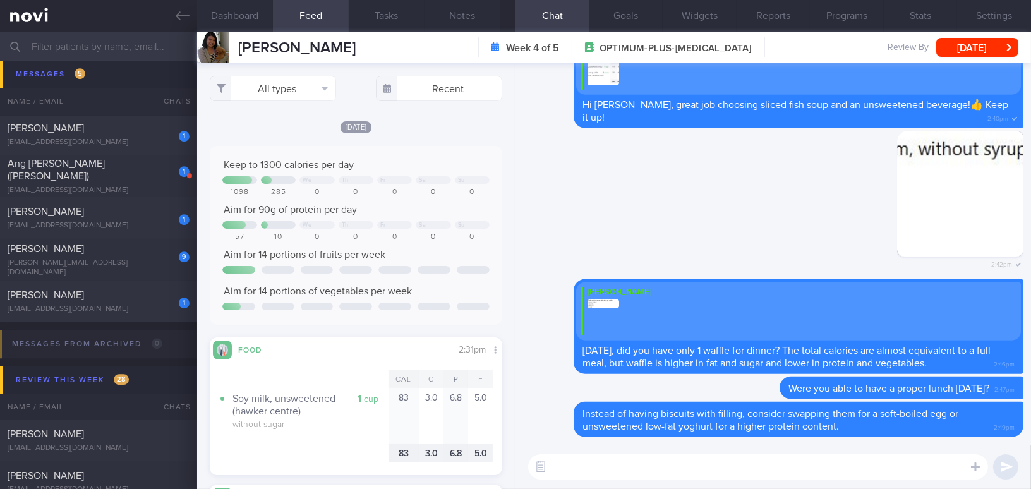
scroll to position [402, 0]
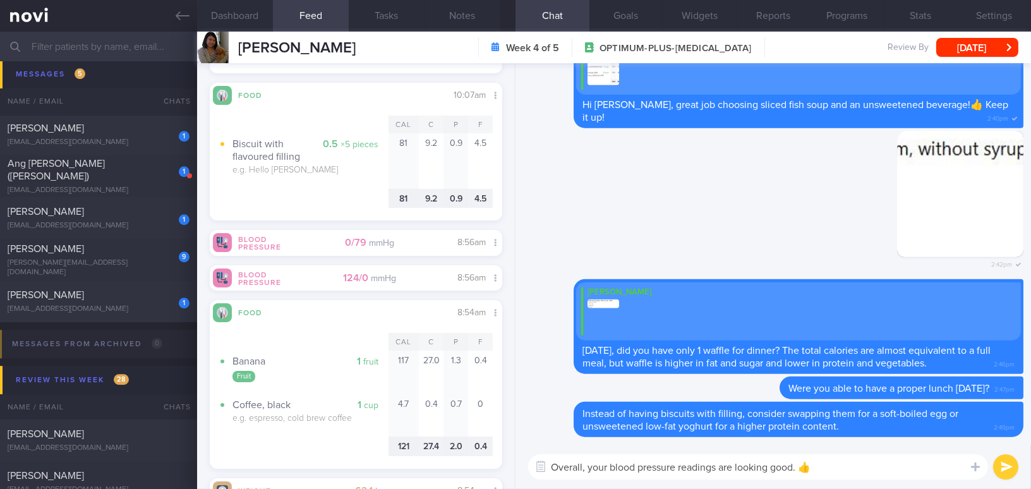
type textarea "Overall, your blood pressure readings are looking good. 👍"
click at [1010, 464] on button "submit" at bounding box center [1005, 466] width 25 height 25
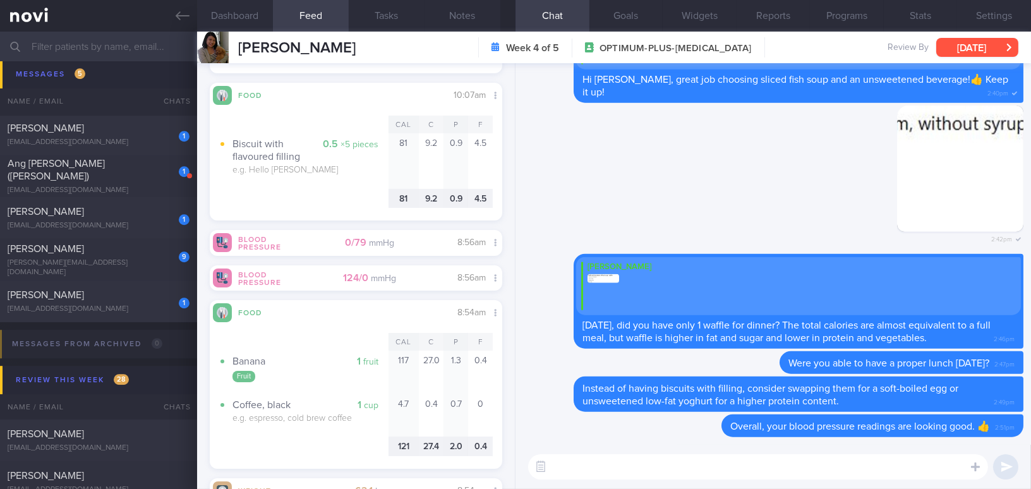
click at [949, 46] on button "[DATE]" at bounding box center [978, 47] width 82 height 19
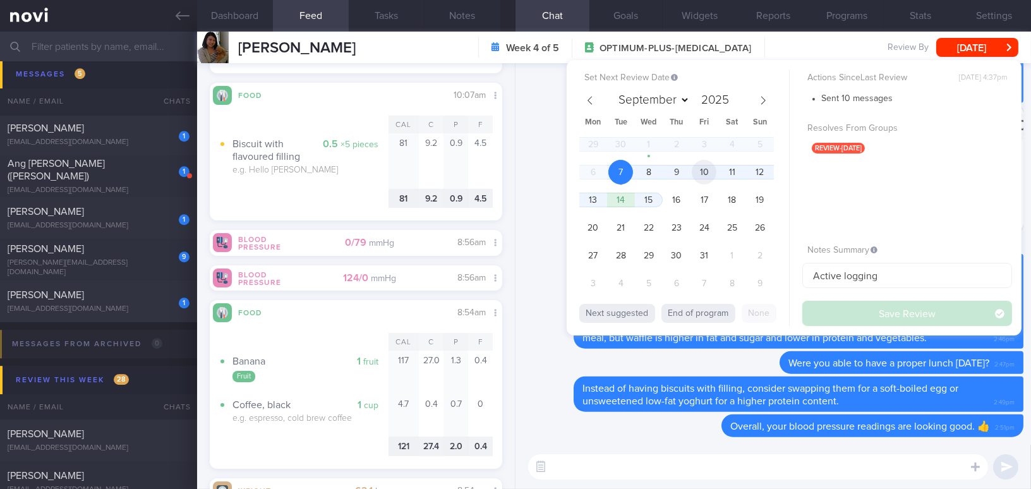
click at [700, 172] on span "10" at bounding box center [704, 172] width 25 height 25
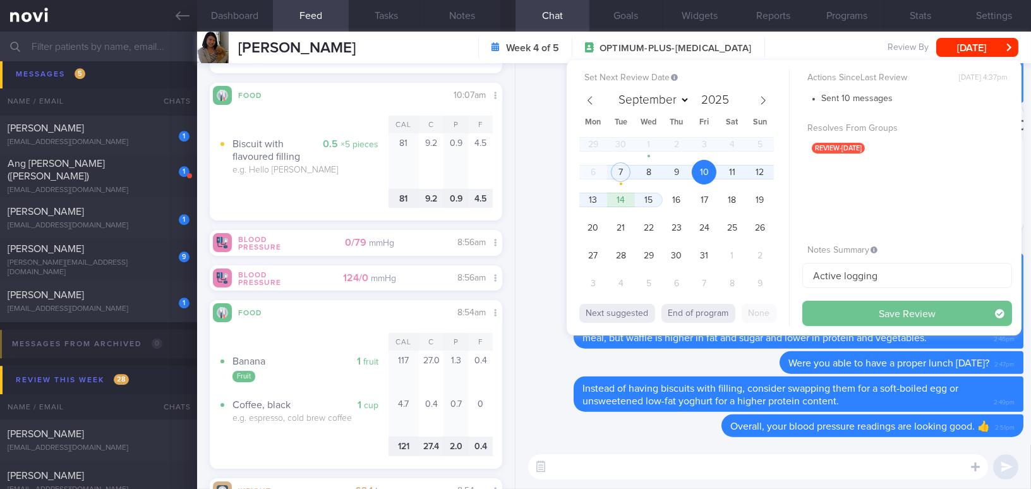
click at [842, 312] on button "Save Review" at bounding box center [908, 313] width 210 height 25
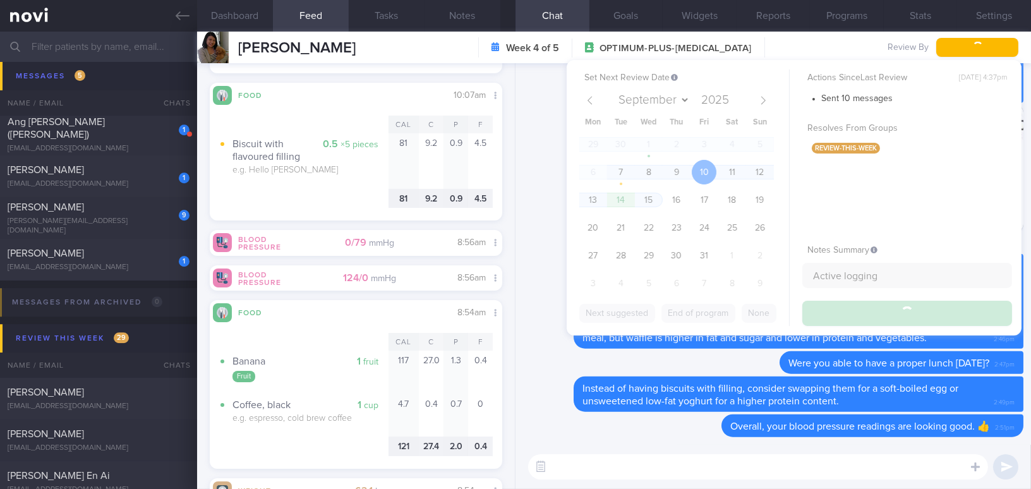
scroll to position [6340, 0]
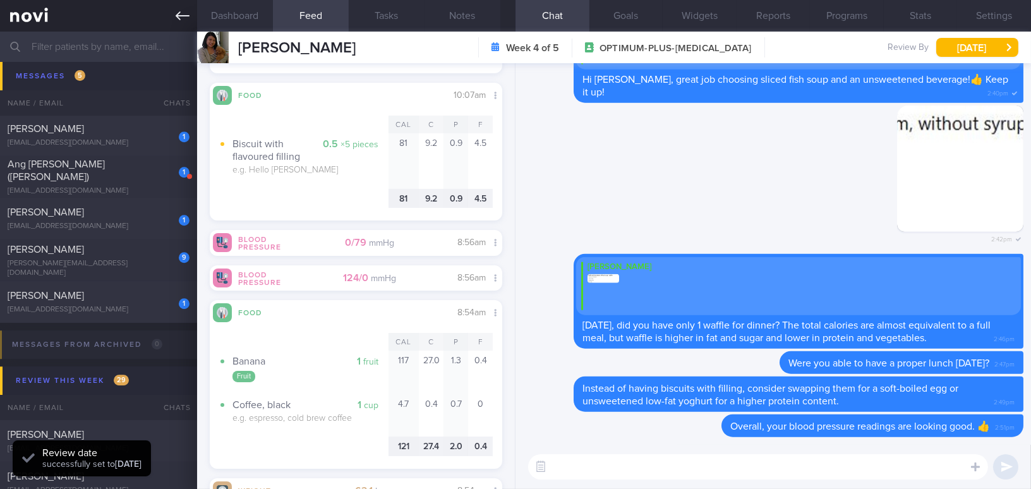
click at [177, 21] on icon at bounding box center [183, 16] width 14 height 14
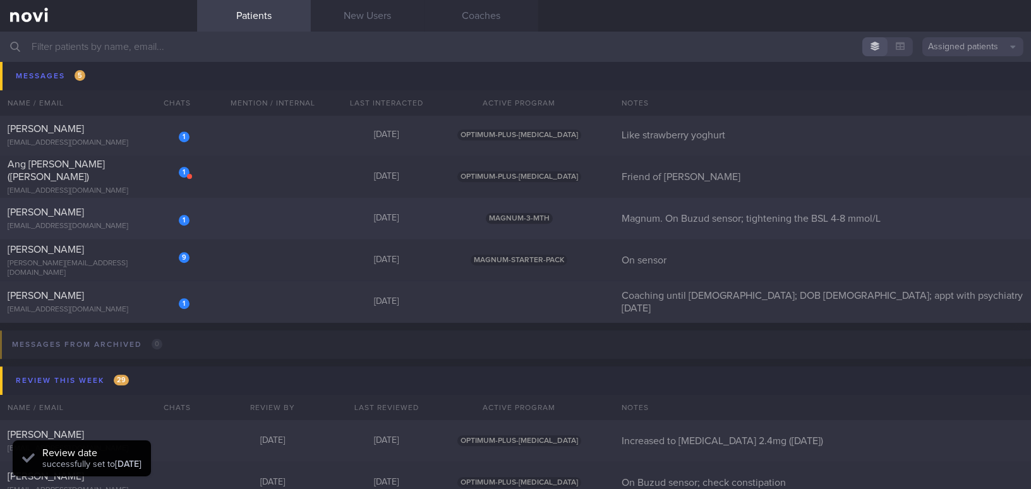
click at [124, 213] on div "[PERSON_NAME]" at bounding box center [97, 212] width 179 height 13
select select "9"
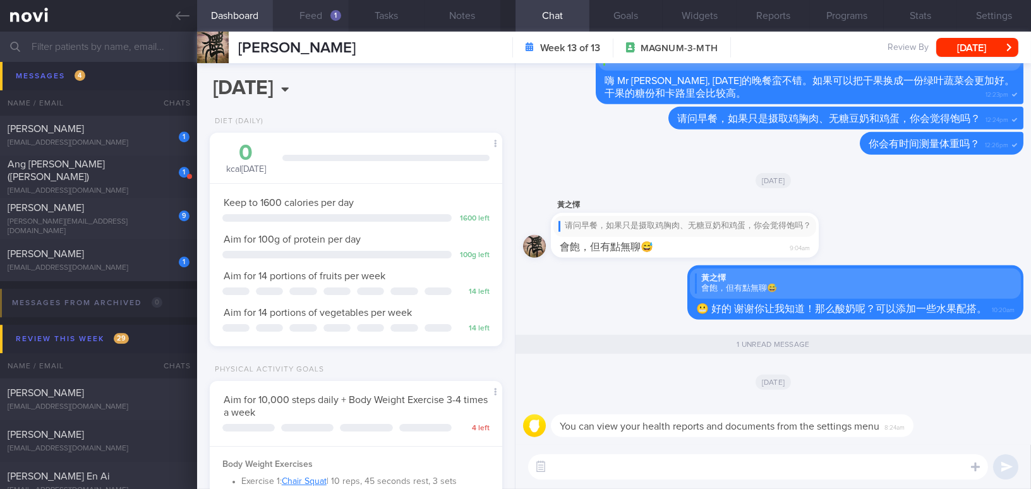
click at [315, 12] on button "Feed 1" at bounding box center [311, 16] width 76 height 32
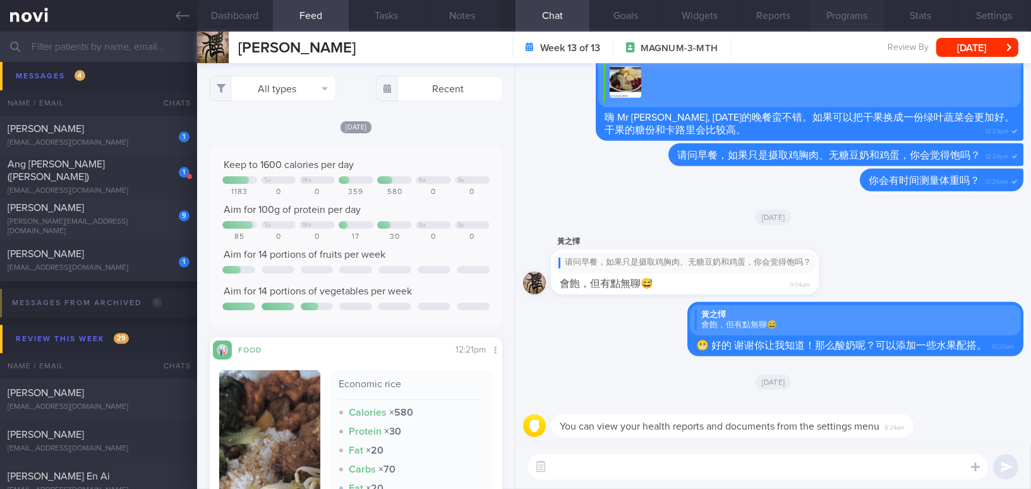
click at [844, 19] on button "Programs" at bounding box center [847, 16] width 74 height 32
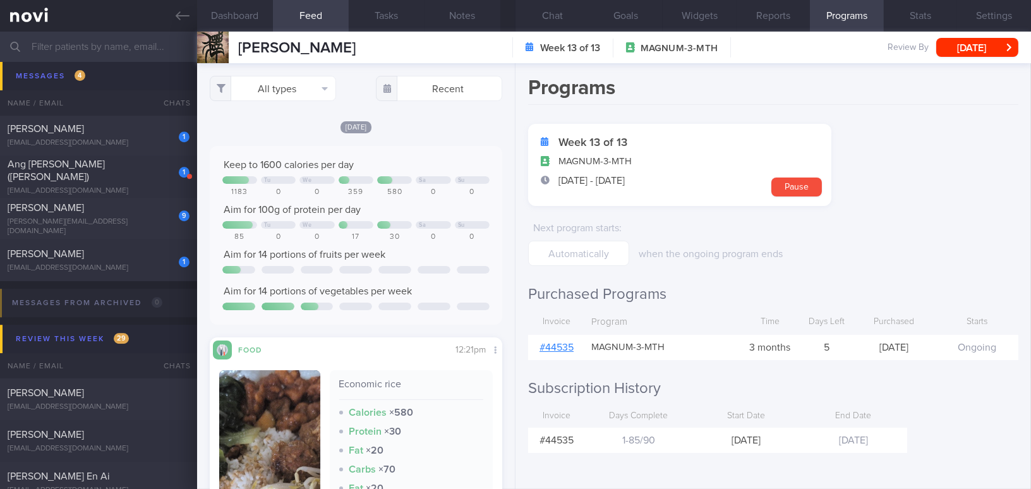
click at [557, 347] on link "# 44535" at bounding box center [557, 348] width 34 height 10
click at [989, 17] on button "Settings" at bounding box center [994, 16] width 74 height 32
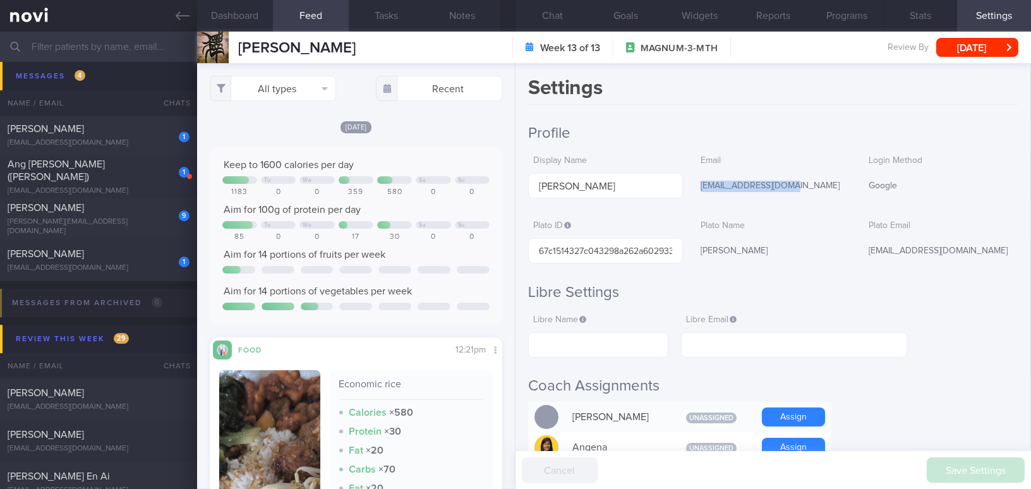
drag, startPoint x: 696, startPoint y: 184, endPoint x: 790, endPoint y: 183, distance: 93.5
click at [790, 183] on div "[EMAIL_ADDRESS][DOMAIN_NAME]" at bounding box center [773, 186] width 155 height 27
copy div "[EMAIL_ADDRESS][DOMAIN_NAME]"
click at [544, 17] on button "Chat" at bounding box center [553, 16] width 74 height 32
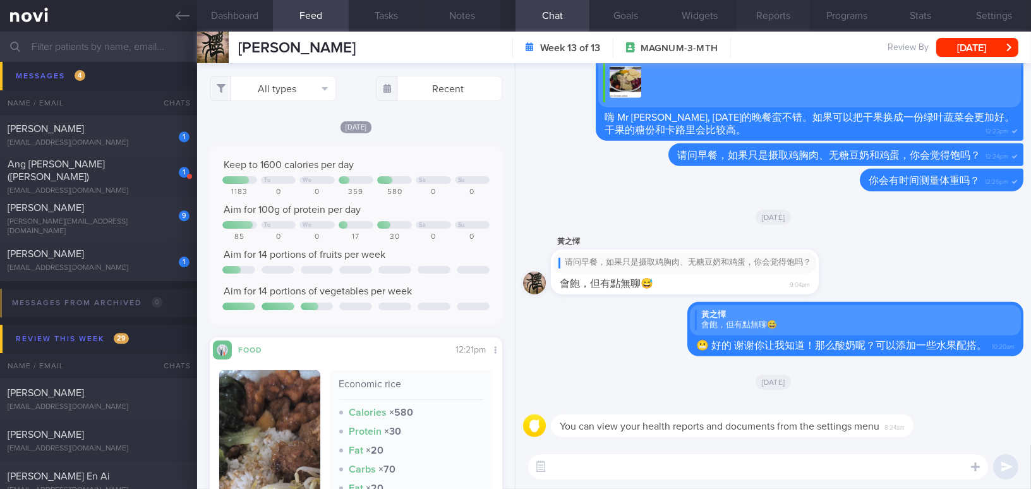
click at [771, 15] on button "Reports" at bounding box center [774, 16] width 74 height 32
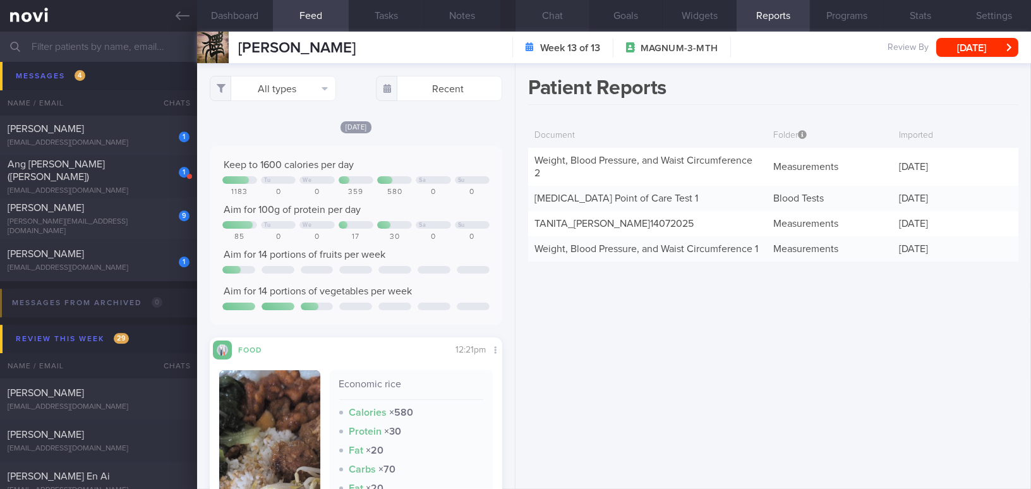
click at [557, 18] on button "Chat" at bounding box center [553, 16] width 74 height 32
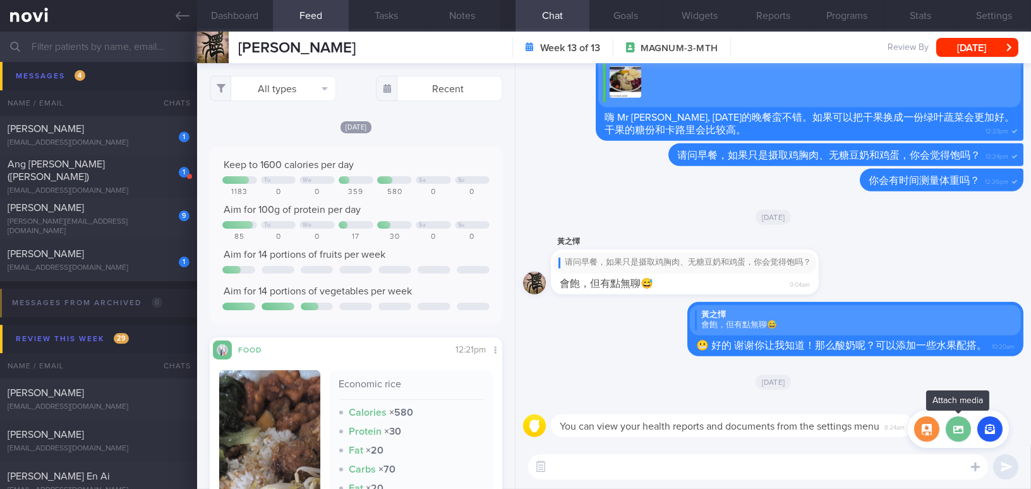
click at [957, 427] on label at bounding box center [958, 428] width 25 height 25
click at [0, 0] on input "file" at bounding box center [0, 0] width 0 height 0
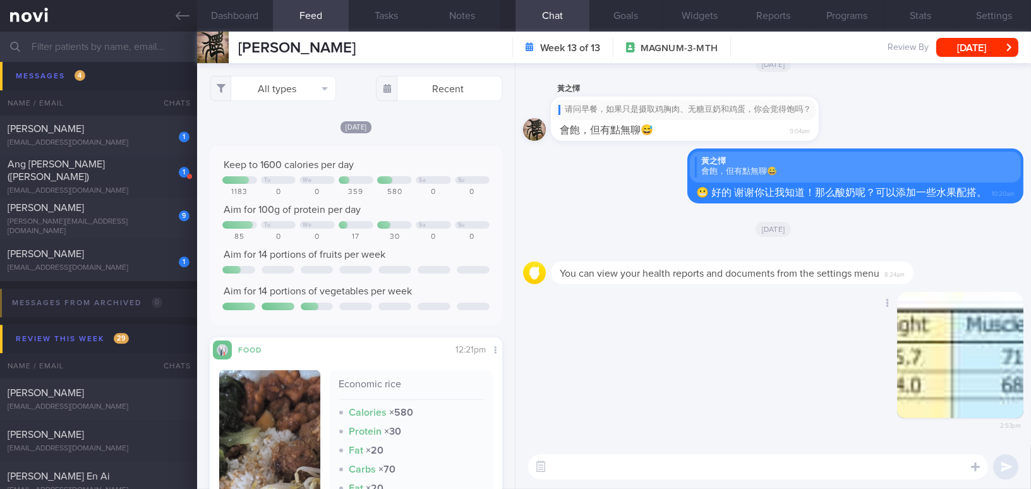
click at [958, 370] on button "button" at bounding box center [960, 355] width 126 height 126
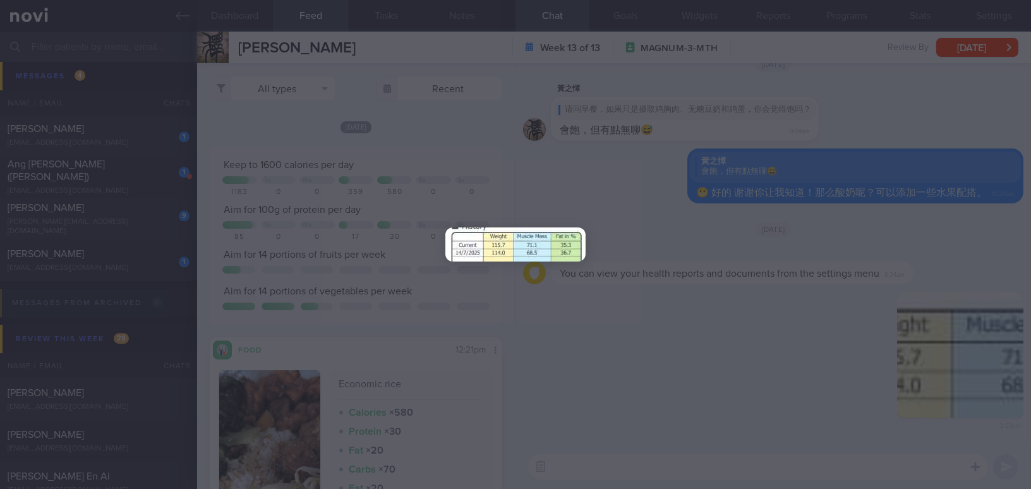
click at [719, 398] on div at bounding box center [515, 244] width 1031 height 489
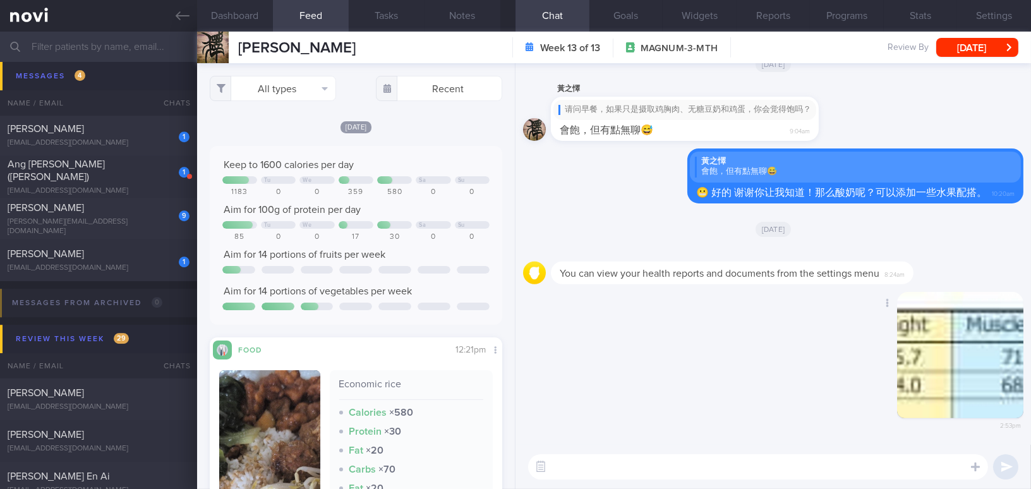
click at [937, 363] on button "button" at bounding box center [960, 355] width 126 height 126
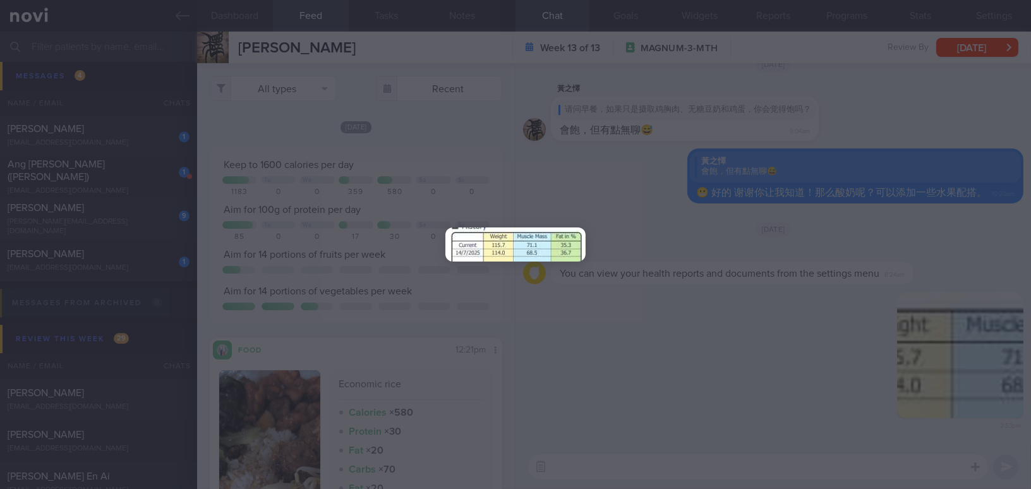
click at [743, 387] on div at bounding box center [515, 244] width 1031 height 489
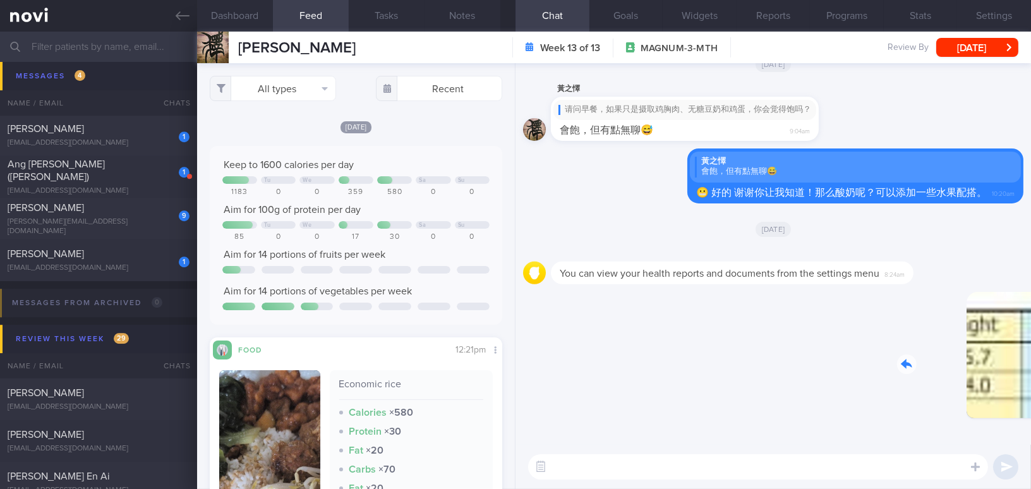
drag, startPoint x: 908, startPoint y: 356, endPoint x: 1103, endPoint y: 387, distance: 197.1
click at [1031, 387] on html "You are offline! Some functionality will be unavailable Patients New Users Coac…" at bounding box center [515, 244] width 1031 height 489
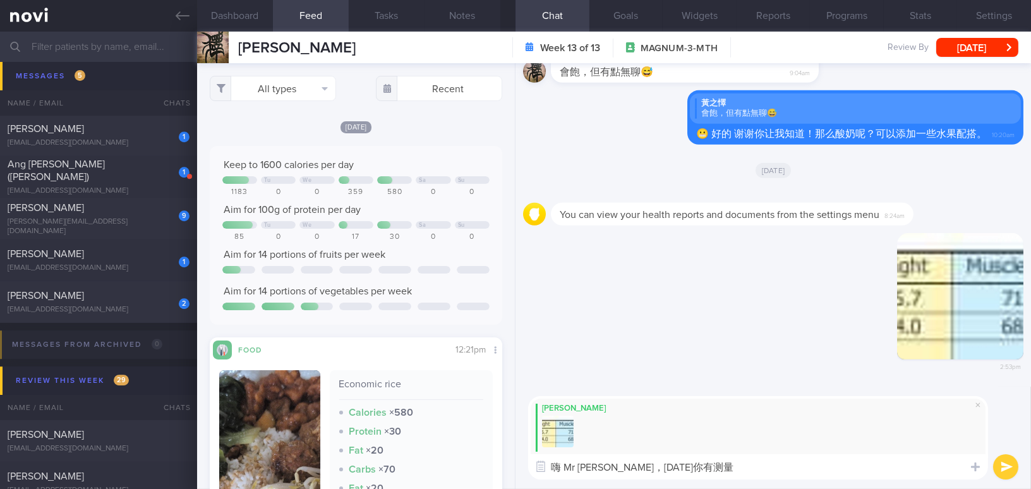
click at [749, 467] on textarea "嗨 Mr Huang，昨天你有测量" at bounding box center [758, 466] width 460 height 25
type textarea "嗨 Mr Huang，昨天你有测量体重。虽然体重上升，但是，你的脂肪有下降，肌肉指数上升👍"
click at [1003, 466] on button "submit" at bounding box center [1005, 466] width 25 height 25
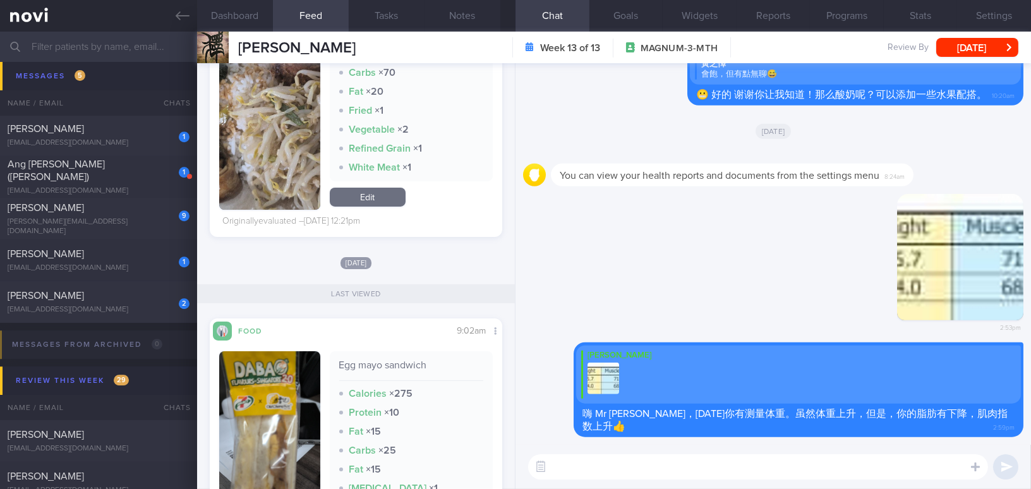
scroll to position [402, 0]
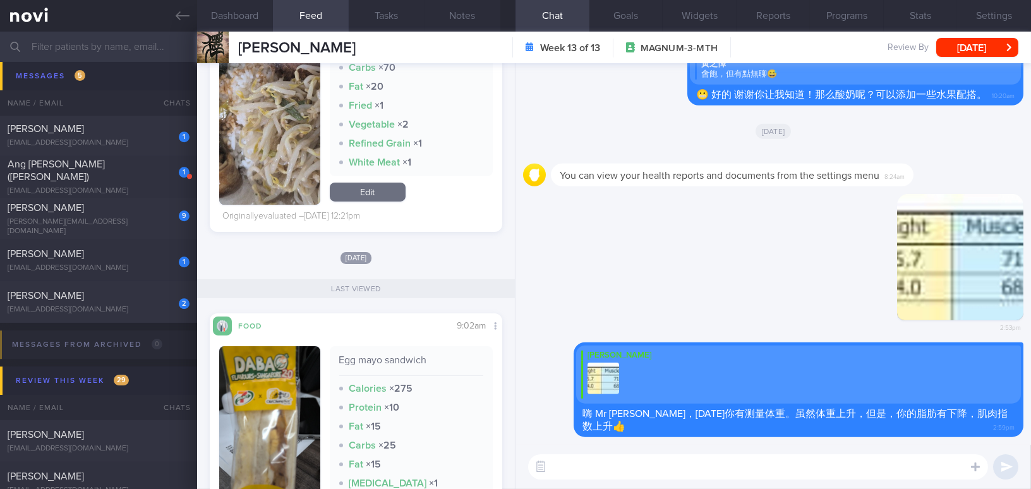
click at [579, 461] on textarea at bounding box center [758, 466] width 460 height 25
type textarea "你you"
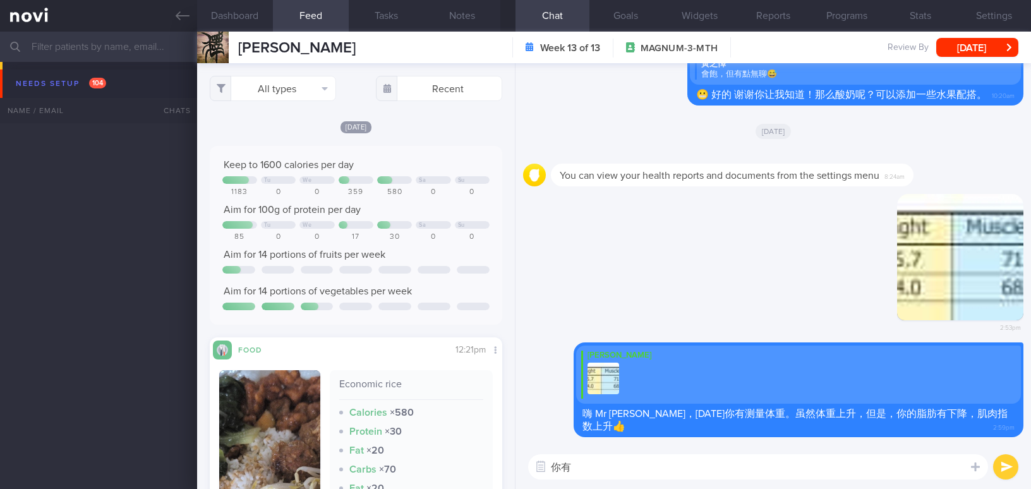
select select "9"
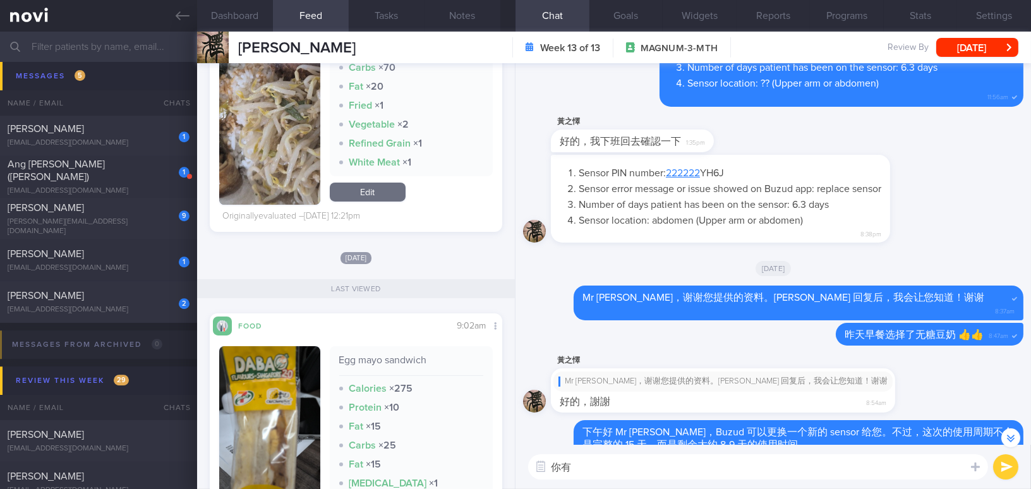
scroll to position [-1033, 0]
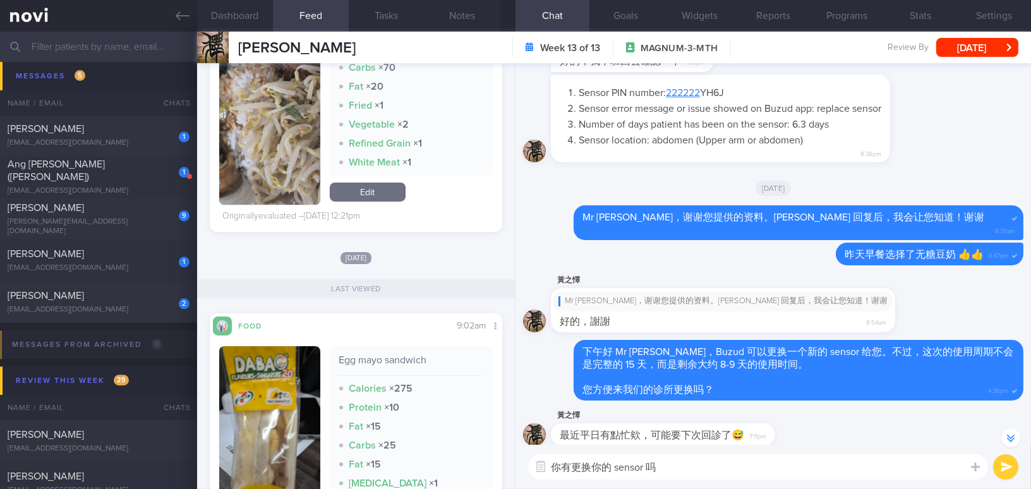
type textarea "你有更换你的 sensor 吗？"
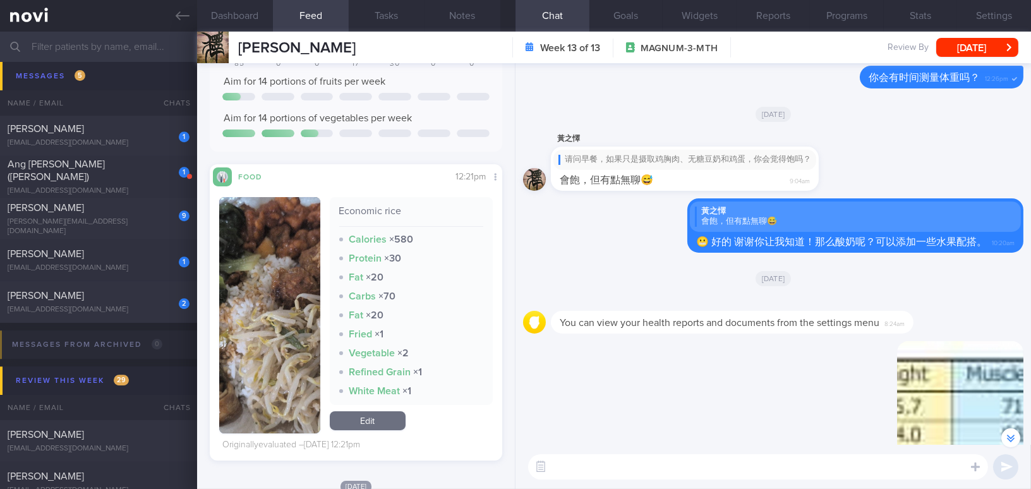
scroll to position [172, 0]
click at [293, 264] on button "button" at bounding box center [269, 316] width 101 height 236
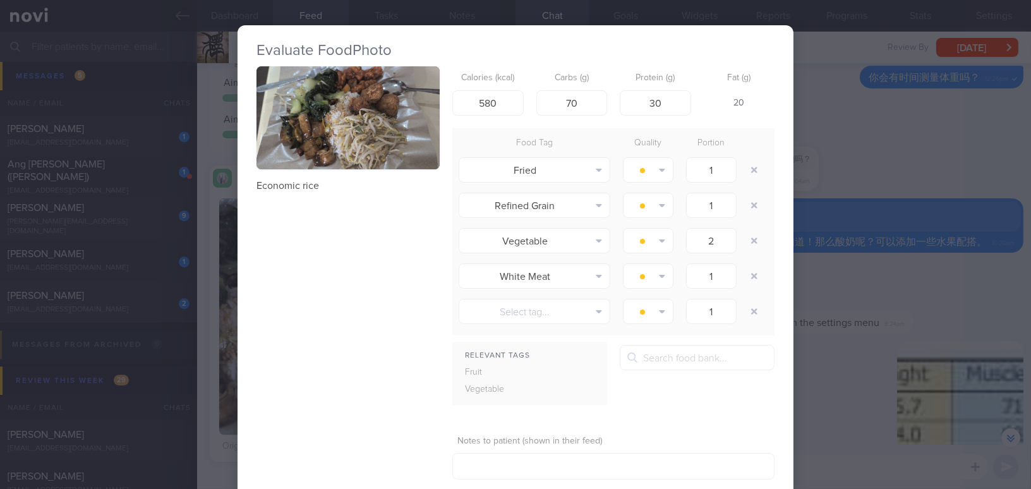
click at [338, 152] on button "button" at bounding box center [348, 117] width 183 height 103
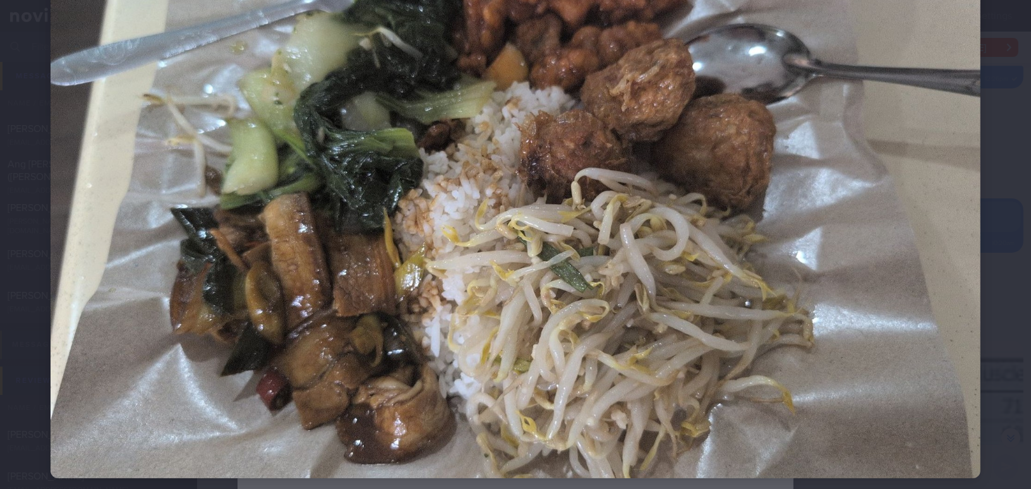
scroll to position [131, 0]
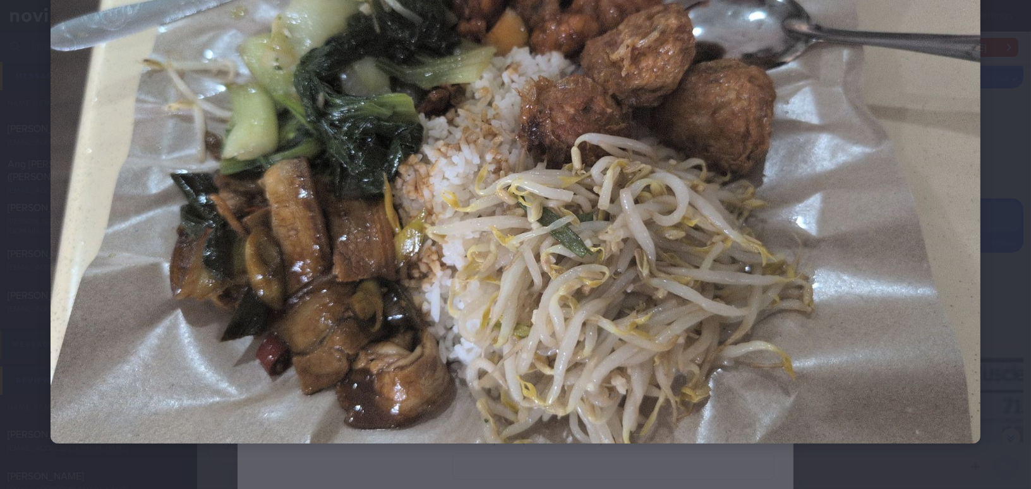
click at [631, 216] on img at bounding box center [516, 182] width 930 height 524
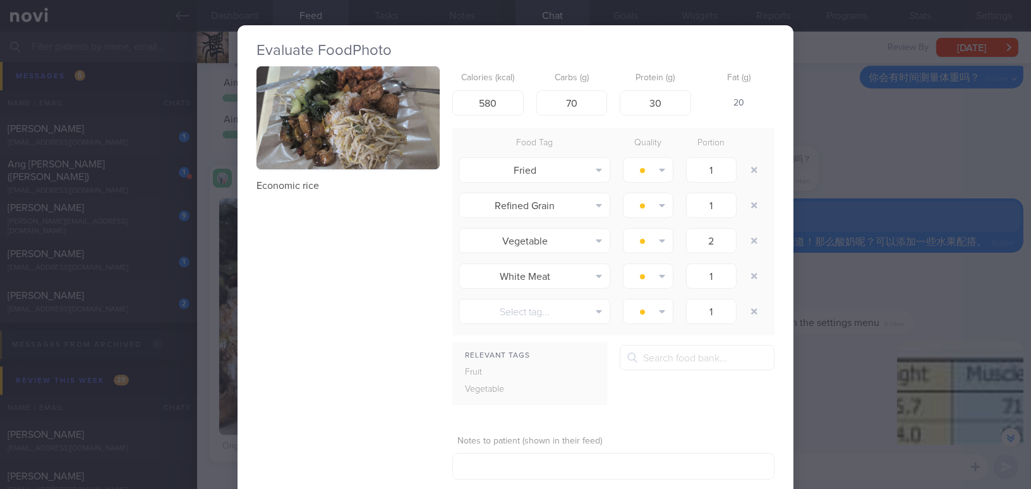
click at [892, 334] on div "Evaluate Food Photo Economic rice Calories (kcal) 580 Carbs (g) 70 Protein (g) …" at bounding box center [515, 244] width 1031 height 489
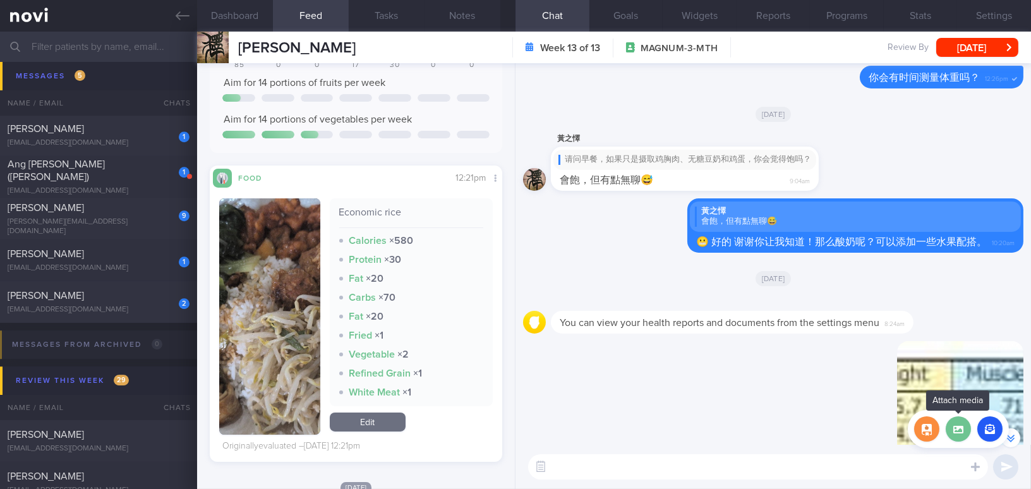
click at [962, 437] on label at bounding box center [958, 428] width 25 height 25
click at [0, 0] on input "file" at bounding box center [0, 0] width 0 height 0
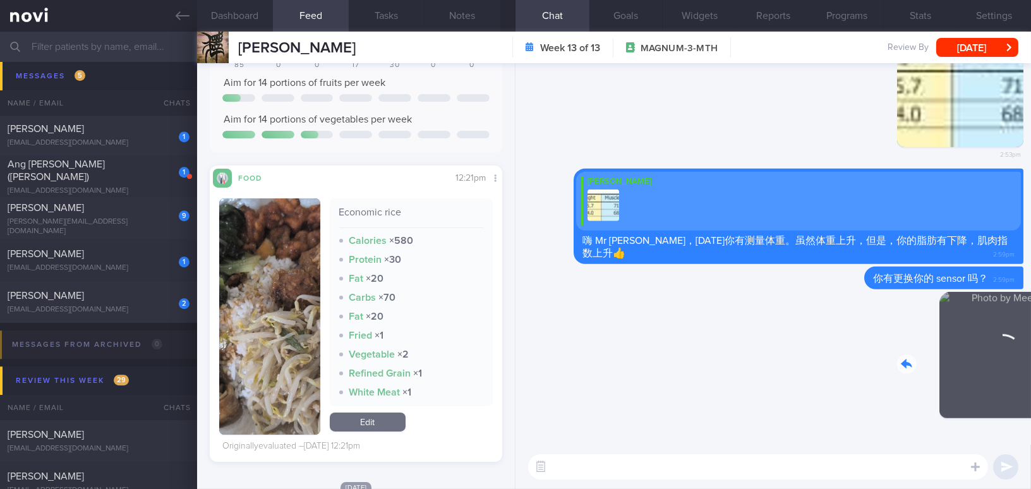
drag, startPoint x: 949, startPoint y: 399, endPoint x: 1019, endPoint y: 387, distance: 70.4
click at [1022, 402] on div "Delete 3:01pm [GEOGRAPHIC_DATA] 你有更换你的 sensor 吗？ 2:59pm [GEOGRAPHIC_DATA] Mee L…" at bounding box center [774, 254] width 516 height 382
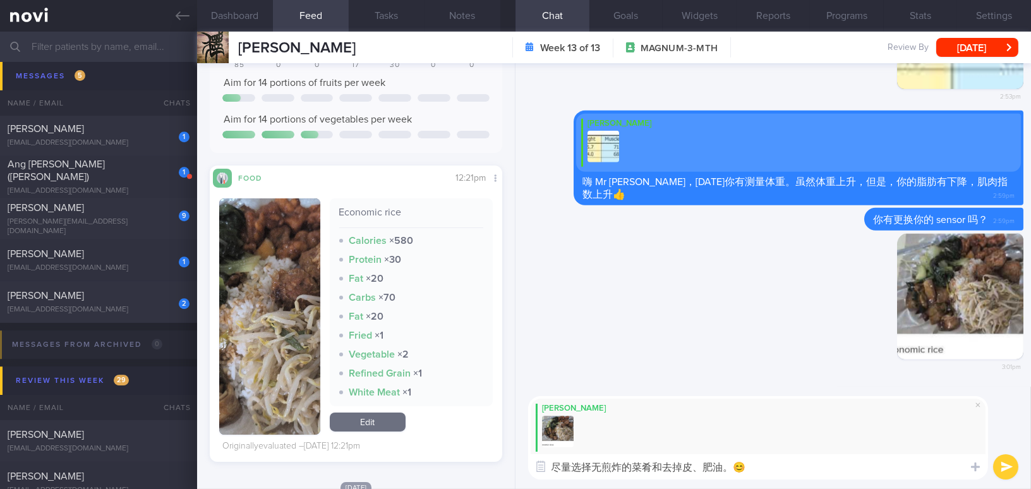
type textarea "尽量选择无煎炸的菜肴和去掉皮、肥油。😊"
click at [1014, 467] on button "submit" at bounding box center [1005, 466] width 25 height 25
click at [1014, 466] on button "submit" at bounding box center [1005, 466] width 25 height 25
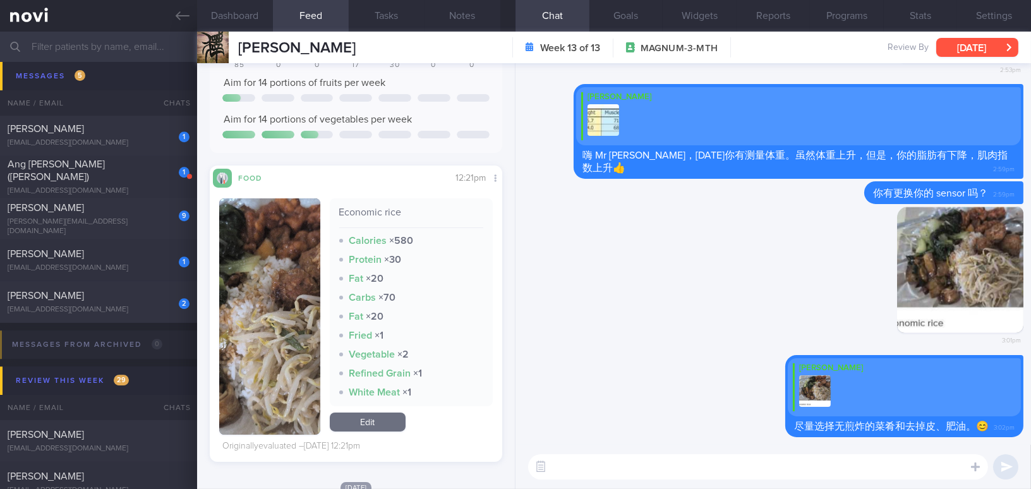
click at [962, 47] on button "[DATE]" at bounding box center [978, 47] width 82 height 19
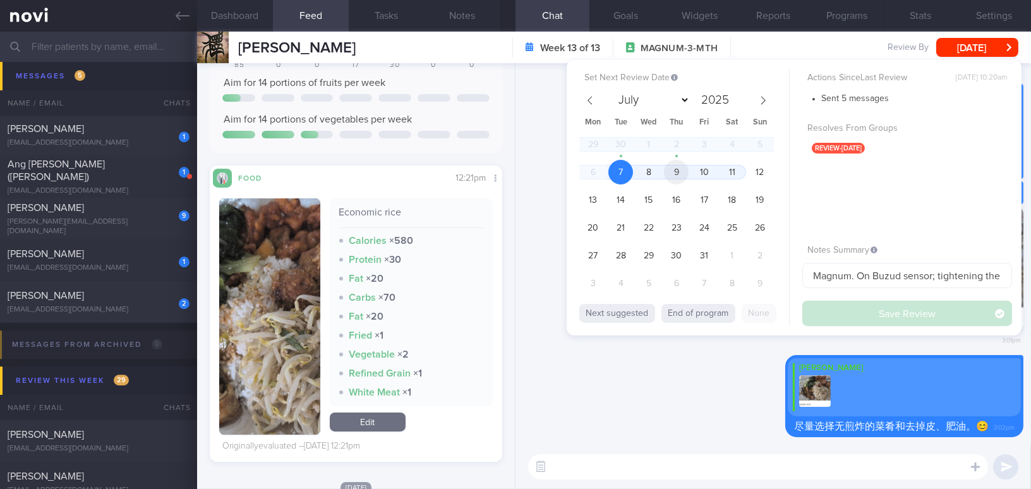
click at [686, 176] on span "9" at bounding box center [676, 172] width 25 height 25
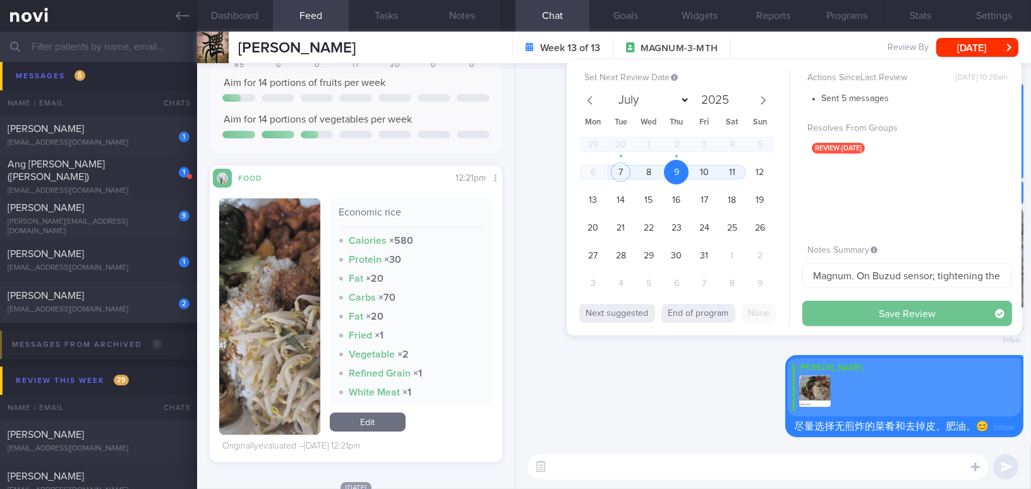
click at [861, 317] on button "Save Review" at bounding box center [908, 313] width 210 height 25
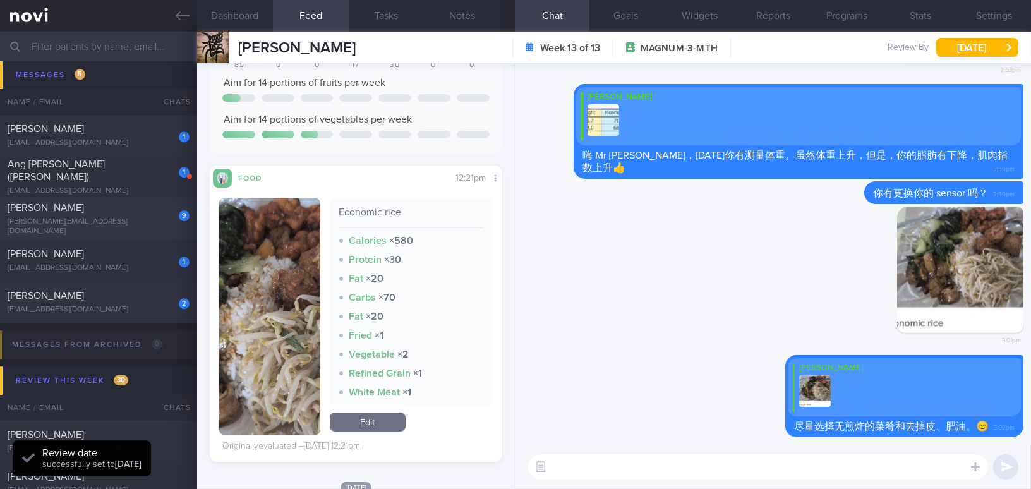
scroll to position [6184, 0]
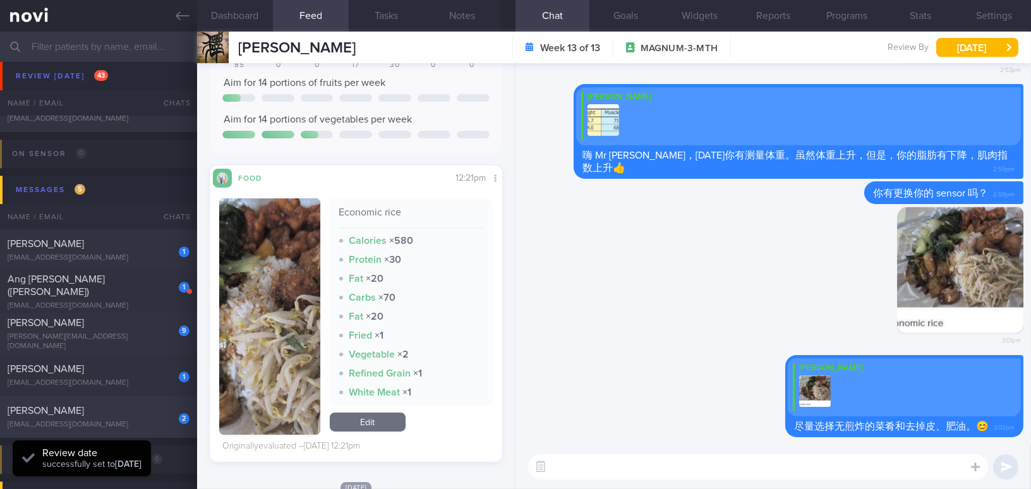
click at [78, 422] on div "[EMAIL_ADDRESS][DOMAIN_NAME]" at bounding box center [99, 424] width 182 height 9
type input "Active logging"
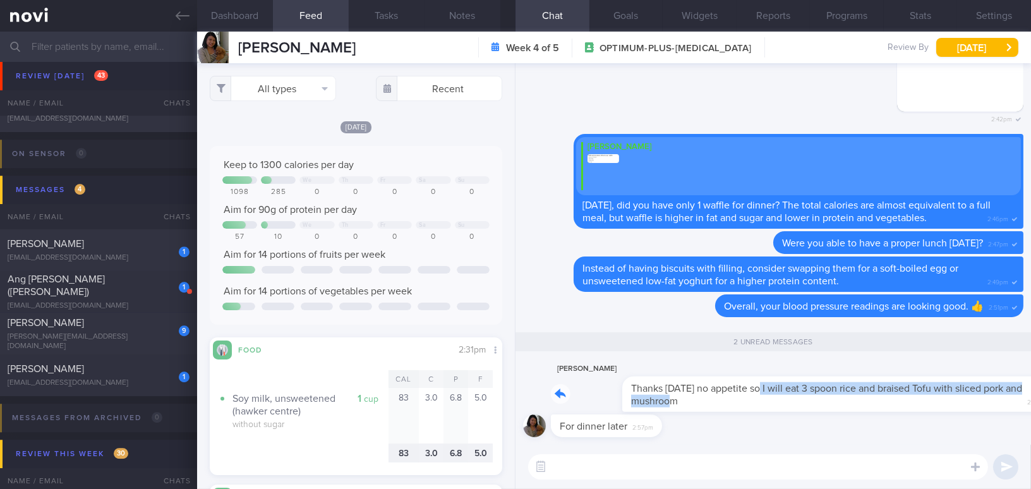
drag, startPoint x: 689, startPoint y: 382, endPoint x: 894, endPoint y: 396, distance: 205.8
click at [894, 396] on div "[PERSON_NAME] Thanks [DATE] no appetite so I will eat 3 spoon rice and braised …" at bounding box center [787, 386] width 473 height 51
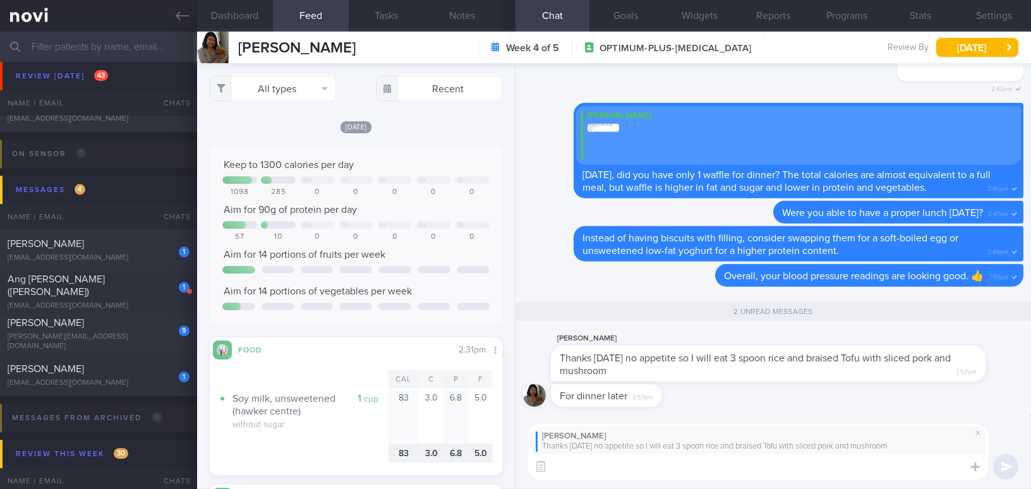
drag, startPoint x: 854, startPoint y: 13, endPoint x: 656, endPoint y: 109, distance: 219.9
click at [854, 12] on button "Programs" at bounding box center [847, 16] width 74 height 32
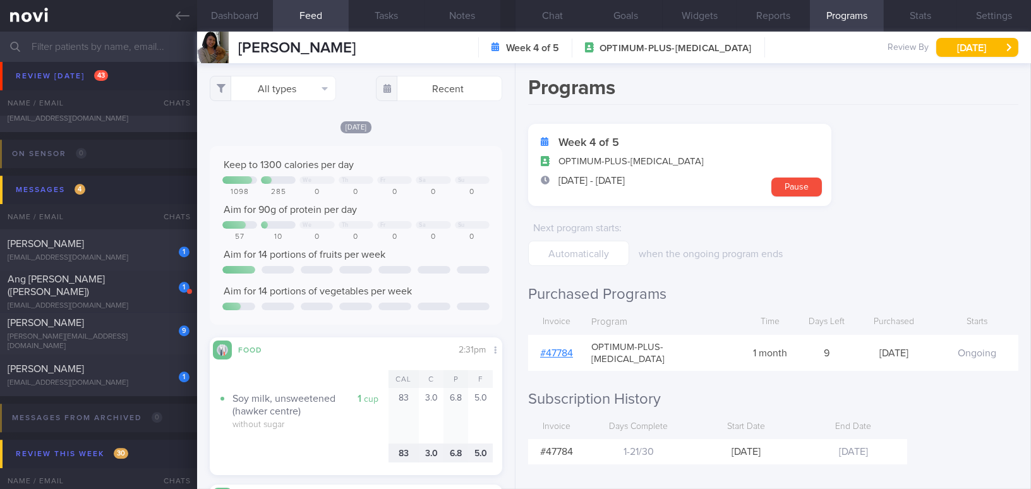
click at [543, 348] on link "# 47784" at bounding box center [556, 353] width 33 height 10
click at [557, 18] on button "Chat" at bounding box center [553, 16] width 74 height 32
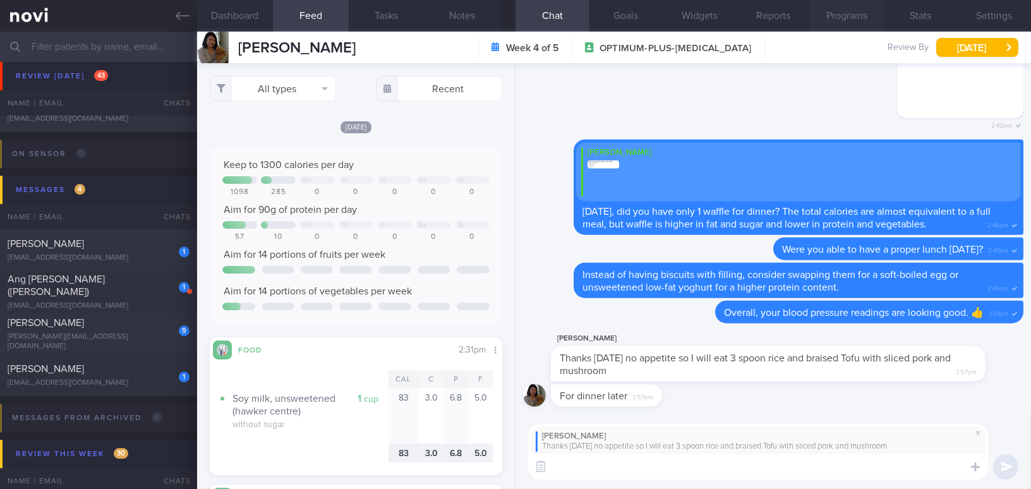
click at [871, 17] on button "Programs" at bounding box center [847, 16] width 74 height 32
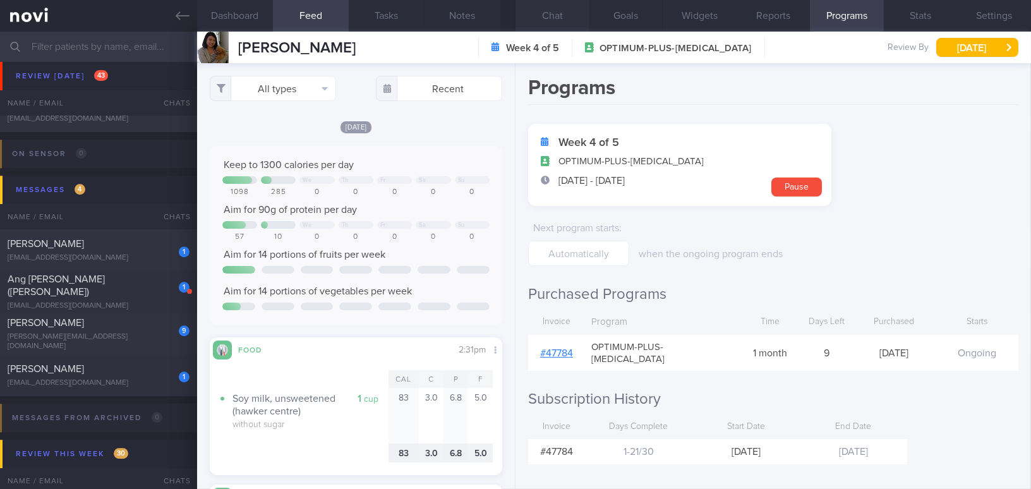
click at [545, 12] on button "Chat" at bounding box center [553, 16] width 74 height 32
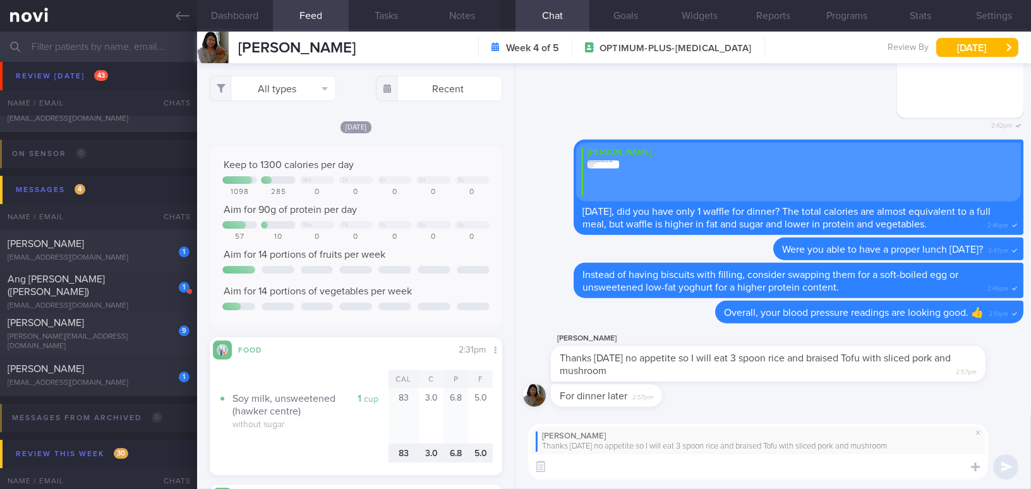
click at [598, 468] on textarea at bounding box center [758, 466] width 460 height 25
paste textarea "Was there any particular reason your appetite is lower today? Just to confirm, …"
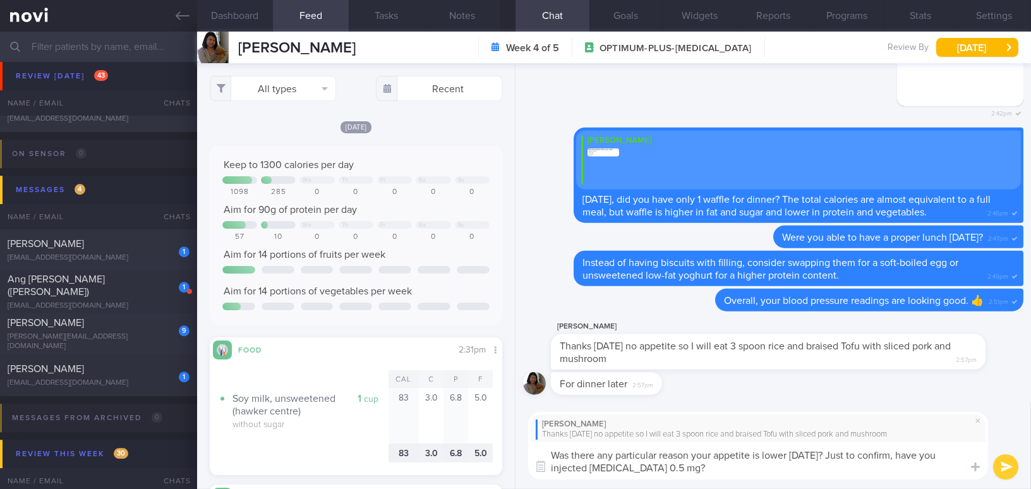
click at [644, 466] on textarea "Was there any particular reason your appetite is lower today? Just to confirm, …" at bounding box center [758, 460] width 460 height 37
click at [691, 462] on textarea "Was there any particular reason your appetite is lower today? Just to confirm, …" at bounding box center [758, 460] width 460 height 37
click at [810, 476] on textarea "Was there any particular reason your appetite is lower today? Just to confirm, …" at bounding box center [758, 460] width 460 height 37
drag, startPoint x: 824, startPoint y: 455, endPoint x: 850, endPoint y: 473, distance: 31.7
click at [850, 473] on textarea "Was there any particular reason your appetite is lower today? Just to confirm, …" at bounding box center [758, 460] width 460 height 37
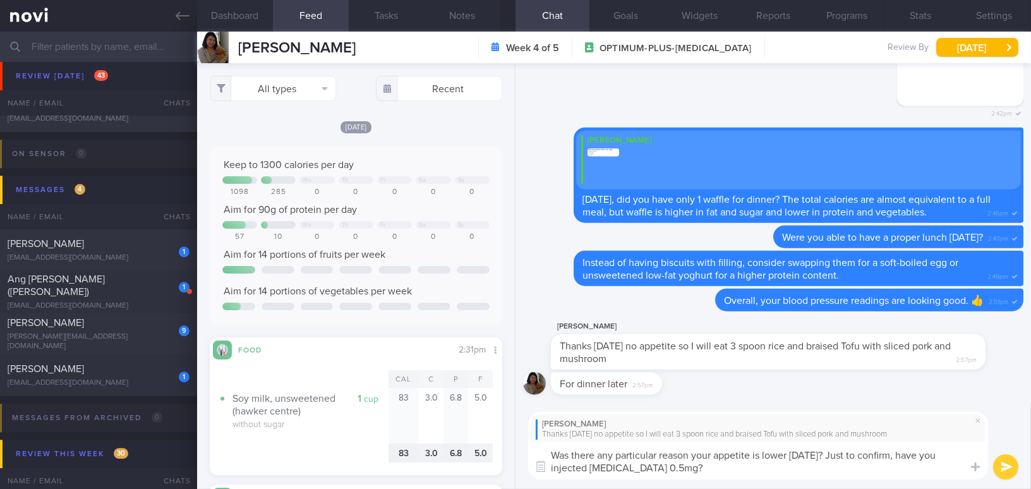
type textarea "Was there any particular reason your appetite is lower today?"
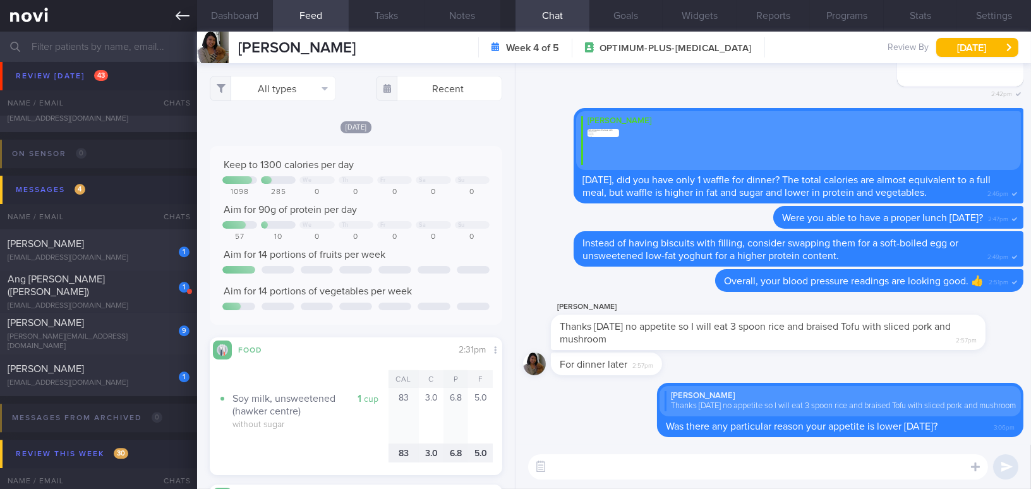
click at [183, 20] on icon at bounding box center [183, 16] width 14 height 14
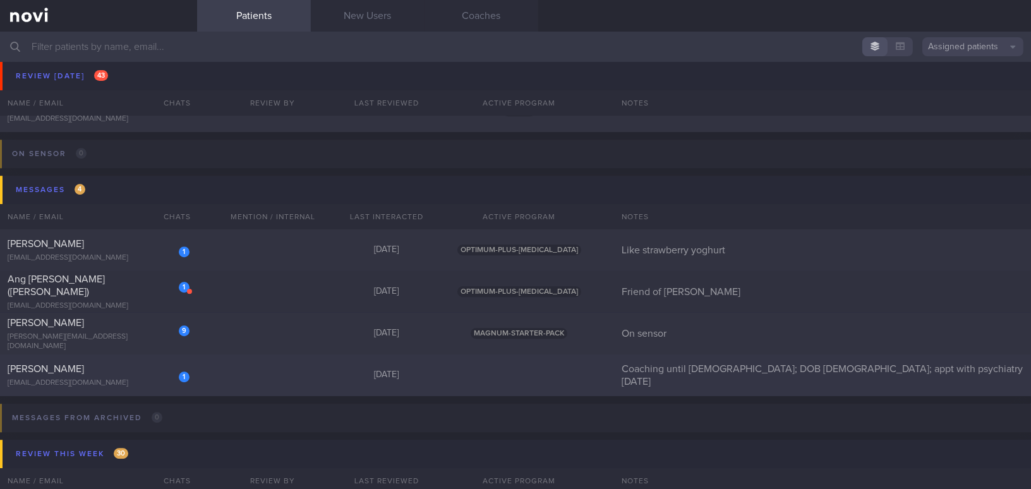
click at [91, 360] on div "1 TEO KIM CHOO vista0168@yahoo.com Today Coaching until 5/12/25; DOB 27/8/25; a…" at bounding box center [515, 376] width 1031 height 42
select select "9"
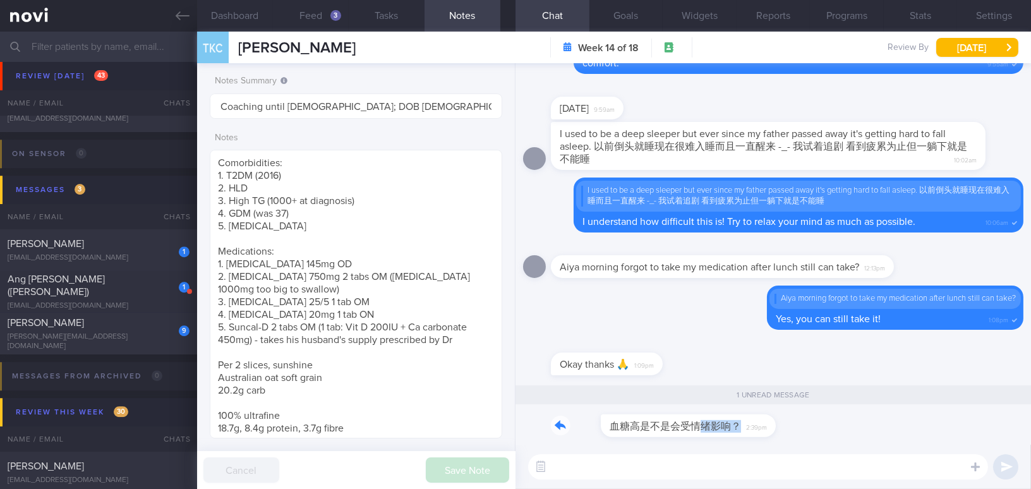
drag, startPoint x: 646, startPoint y: 418, endPoint x: 746, endPoint y: 415, distance: 99.3
click at [746, 415] on div "血糖高是不是会受情绪影响？ 2:39pm" at bounding box center [657, 426] width 213 height 23
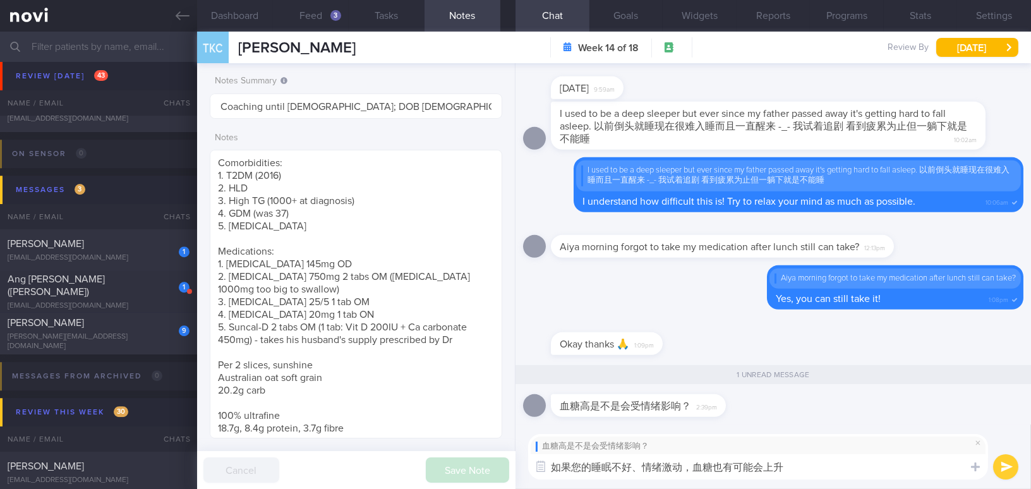
type textarea "如果您的睡眠不好、情绪激动，血糖也有可能会上升。"
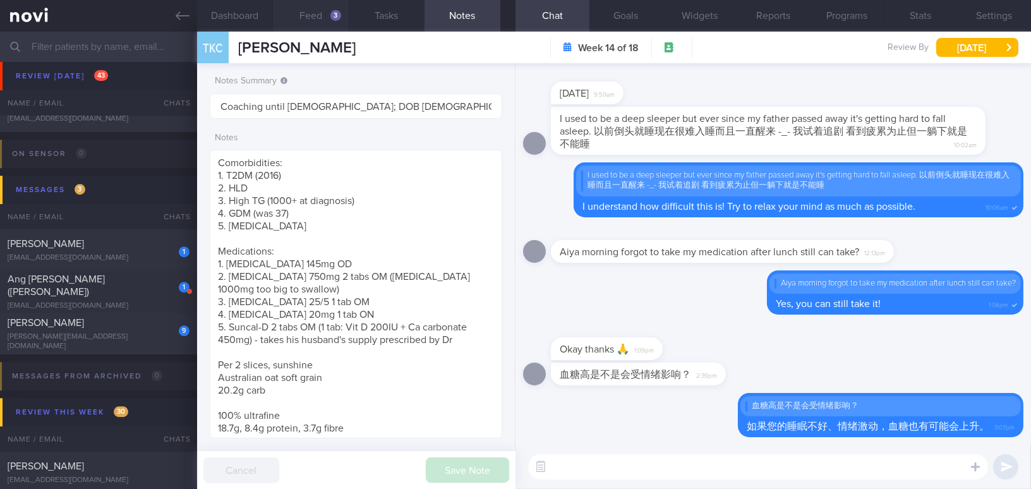
click at [310, 21] on button "Feed 3" at bounding box center [311, 16] width 76 height 32
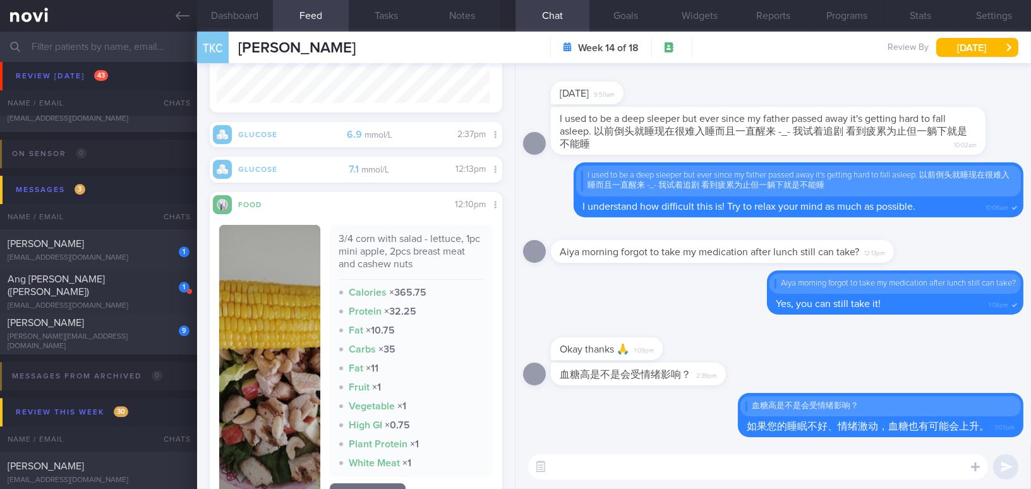
scroll to position [287, 0]
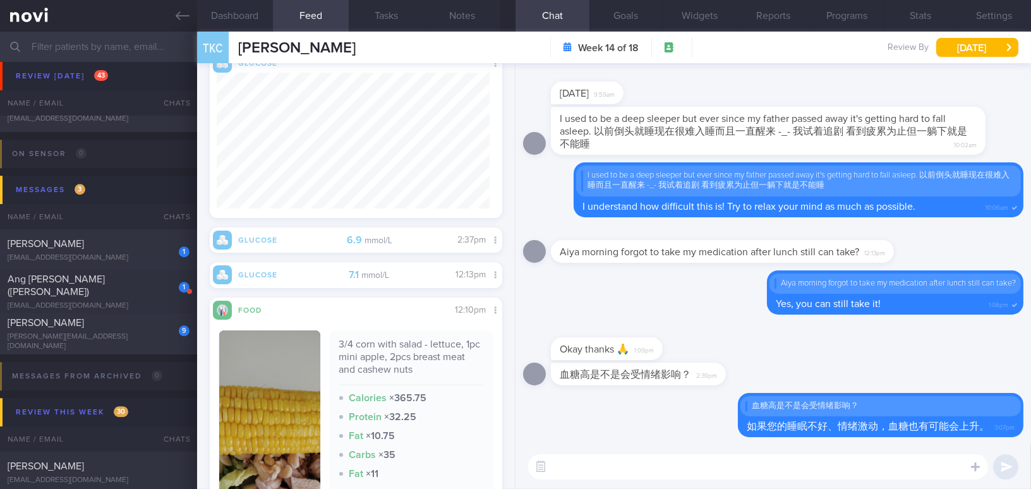
click at [597, 476] on textarea at bounding box center [758, 466] width 460 height 25
type textarea "您午餐后的血糖很棒。因为午餐的选择也非常健康。"
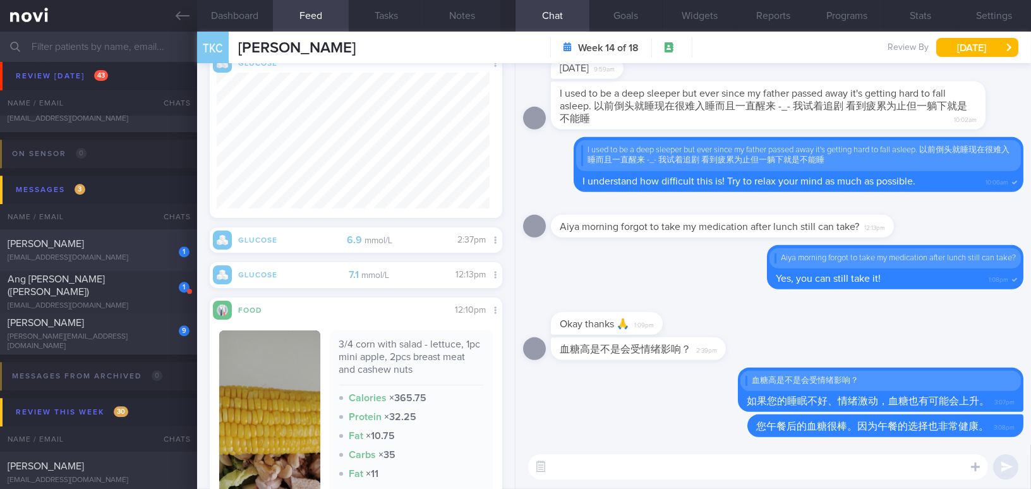
click at [103, 253] on div "[EMAIL_ADDRESS][DOMAIN_NAME]" at bounding box center [99, 257] width 182 height 9
type input "Like strawberry yoghurt"
type textarea "27 year old Female Occupation HR job for J&J - sedentary job - WFO 1 day - WFH …"
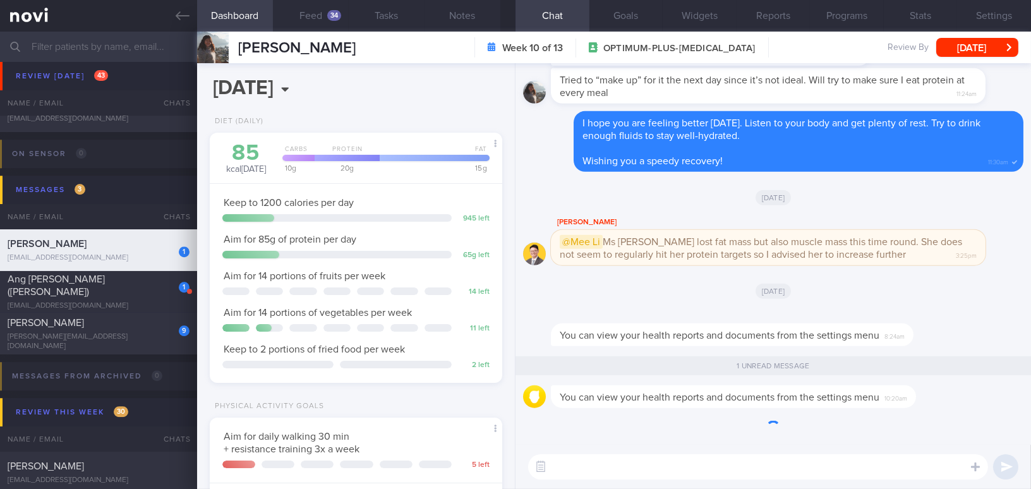
scroll to position [148, 261]
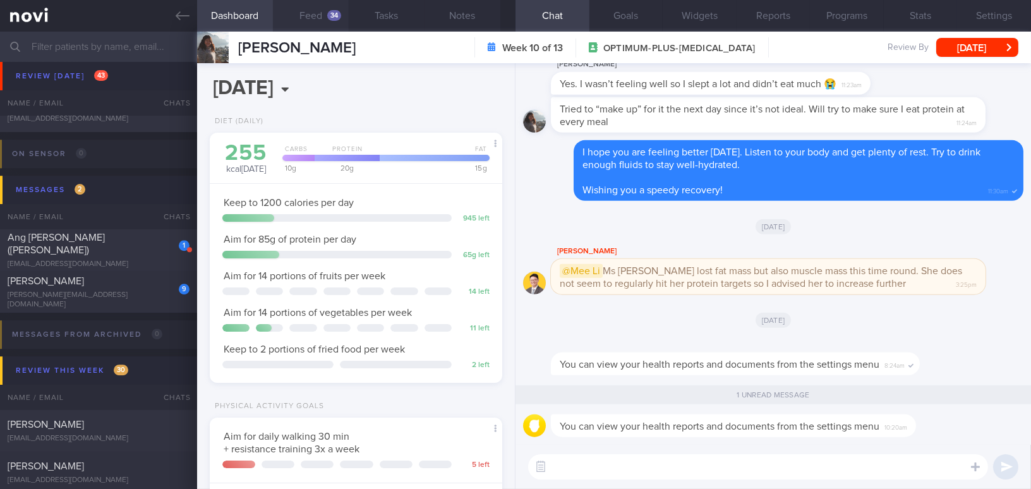
click at [335, 20] on div "34" at bounding box center [334, 15] width 14 height 11
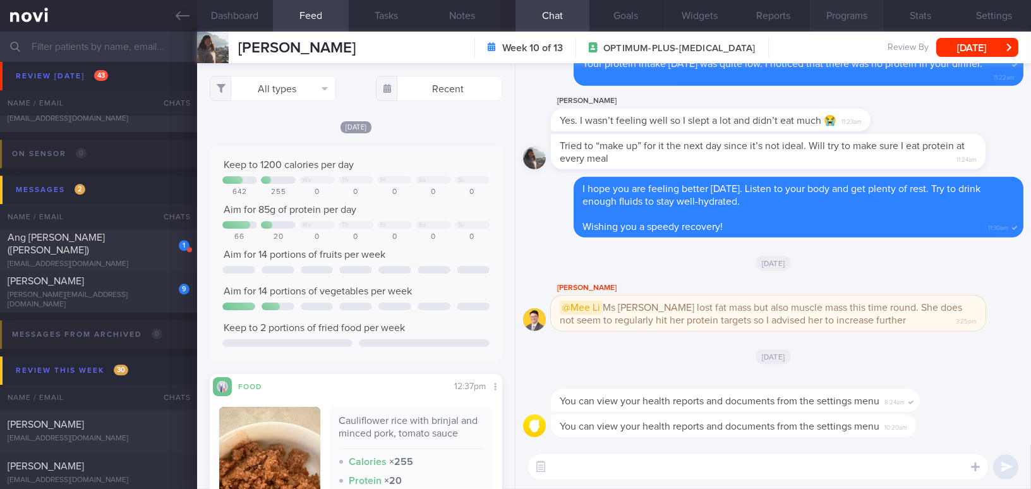
click at [856, 15] on button "Programs" at bounding box center [847, 16] width 74 height 32
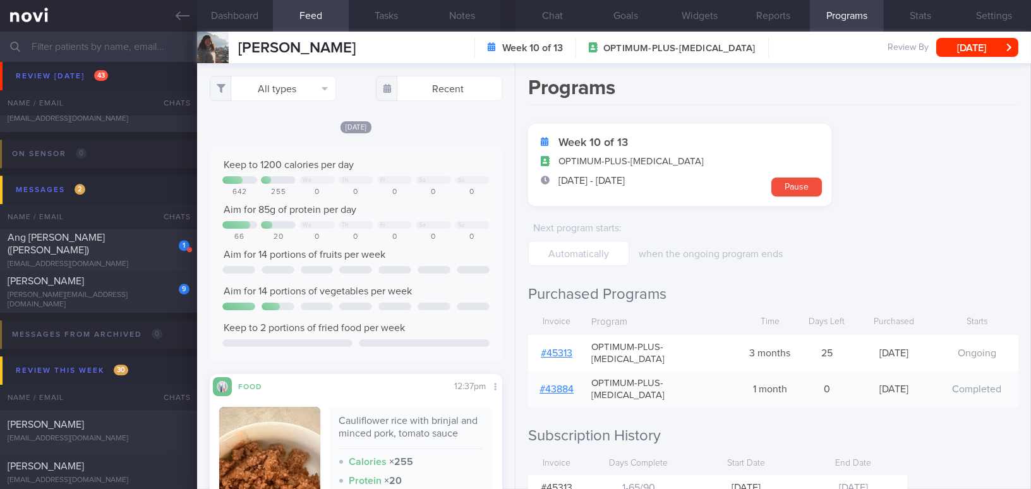
click at [558, 348] on link "# 45313" at bounding box center [557, 353] width 32 height 10
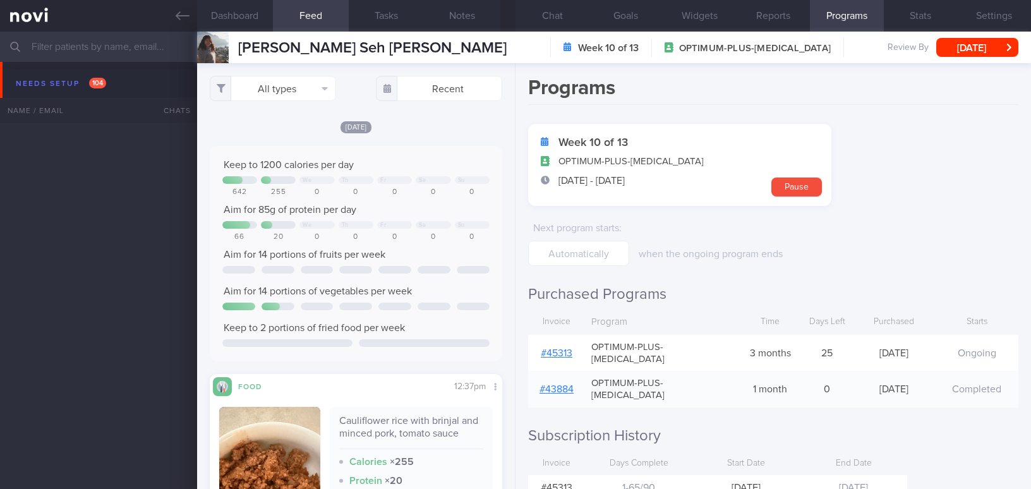
select select "9"
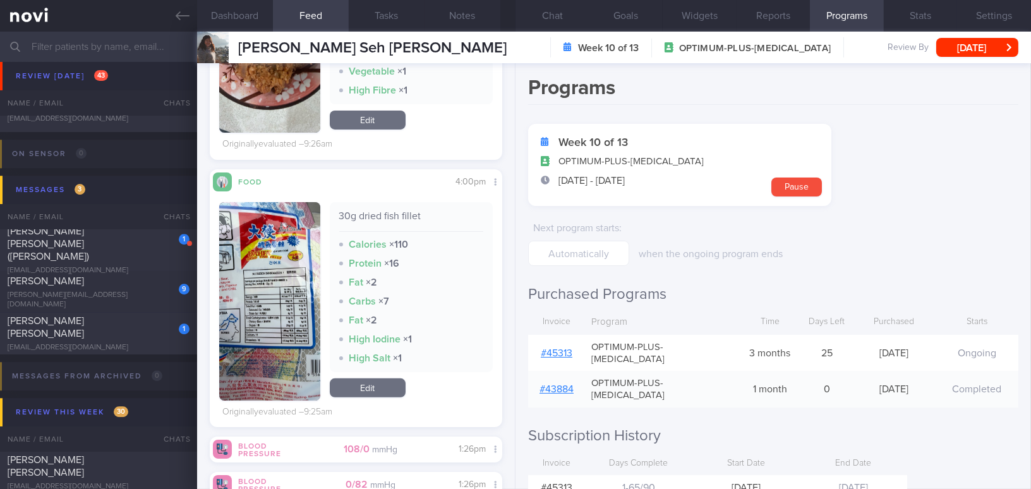
scroll to position [1081, 0]
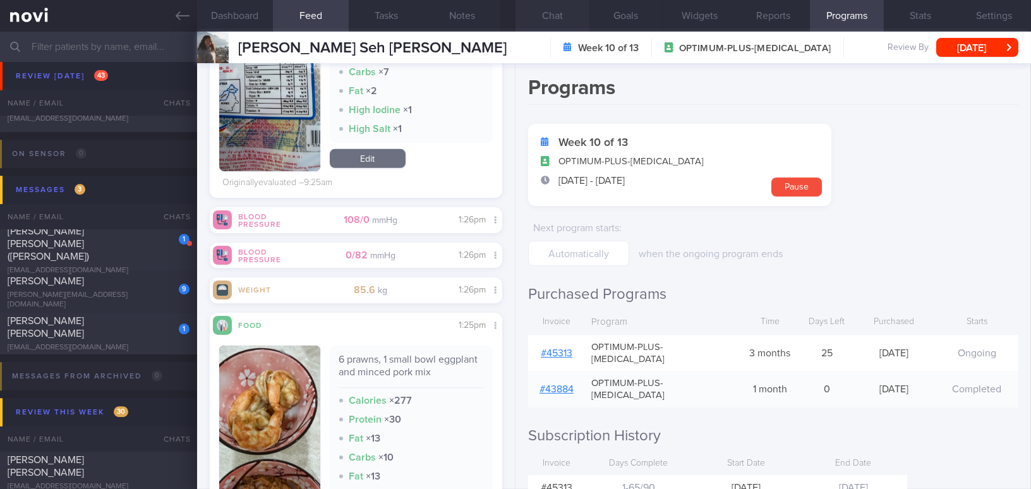
click at [552, 23] on button "Chat" at bounding box center [553, 16] width 74 height 32
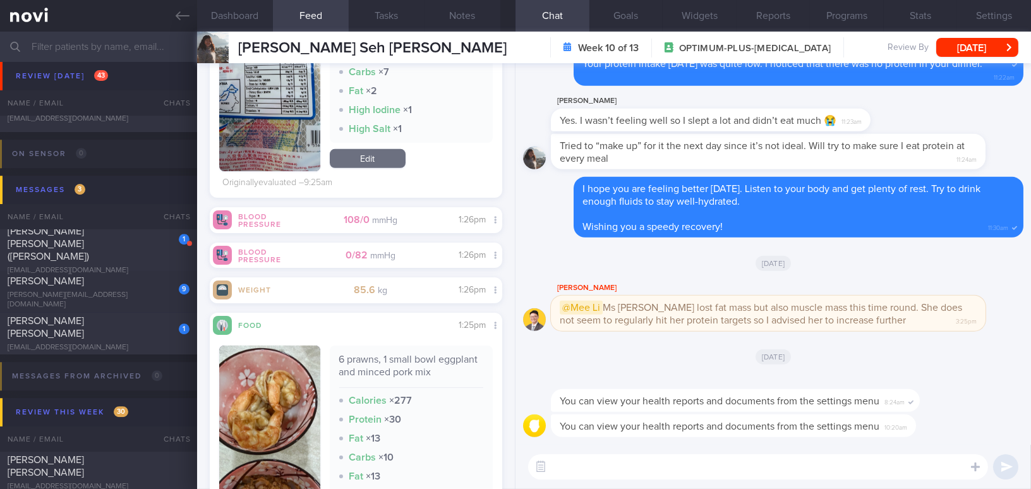
click at [756, 462] on textarea at bounding box center [758, 466] width 460 height 25
type textarea "I"
click at [633, 482] on div "​ ​" at bounding box center [774, 467] width 516 height 44
click at [631, 474] on textarea at bounding box center [758, 466] width 460 height 25
type textarea "I saw that you had"
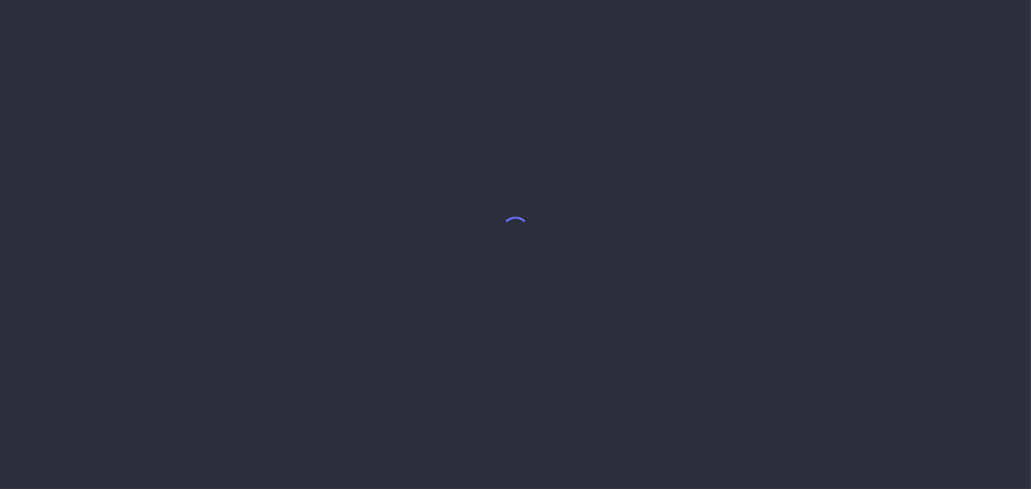
select select "9"
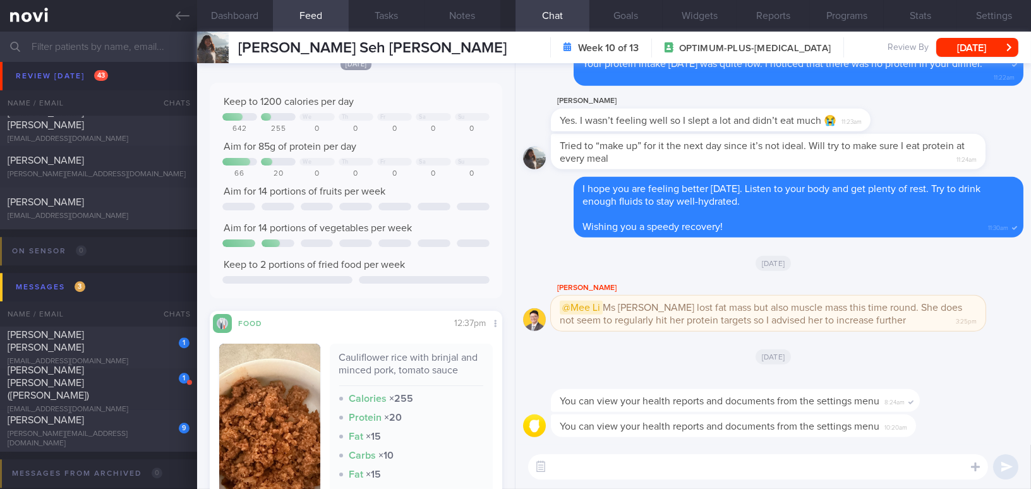
scroll to position [6090, 0]
click at [660, 454] on textarea at bounding box center [758, 466] width 460 height 25
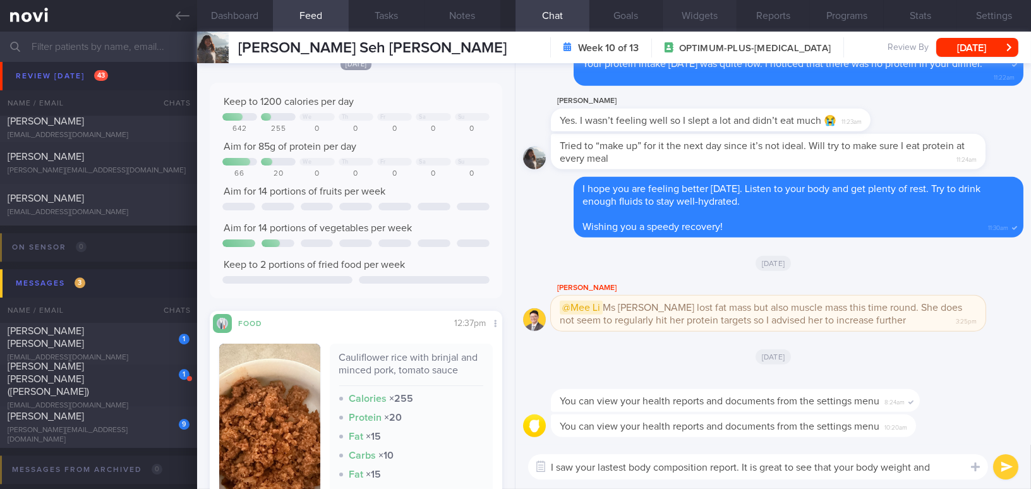
type textarea "I saw your lastest body composition report. It is great to see that your body w…"
